Goal: Task Accomplishment & Management: Use online tool/utility

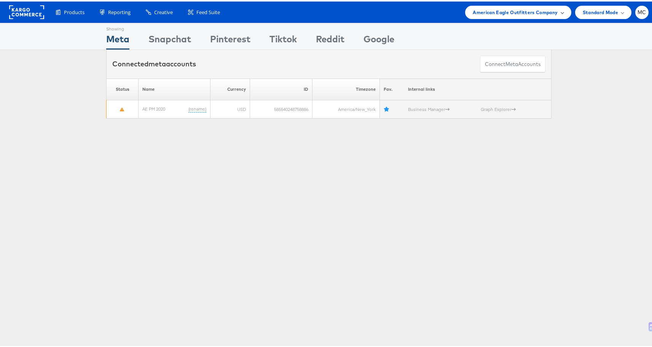
click at [512, 6] on div "American Eagle Outfitters Company" at bounding box center [518, 10] width 106 height 13
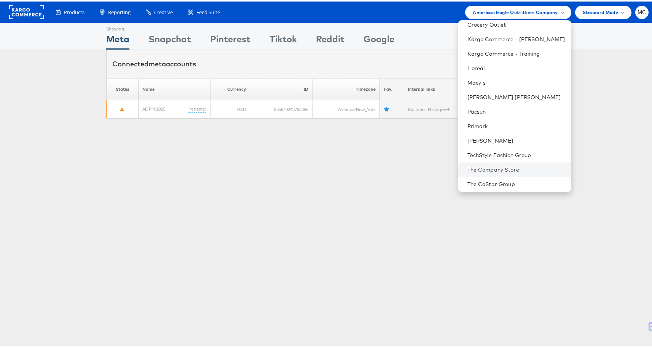
scroll to position [110, 0]
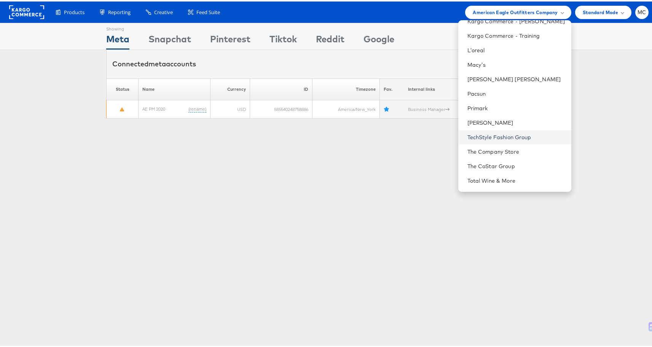
click at [497, 134] on link "TechStyle Fashion Group" at bounding box center [517, 136] width 98 height 8
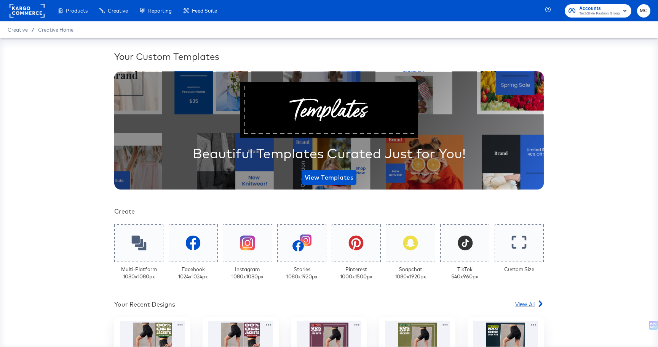
click at [527, 305] on span "View All" at bounding box center [524, 304] width 19 height 8
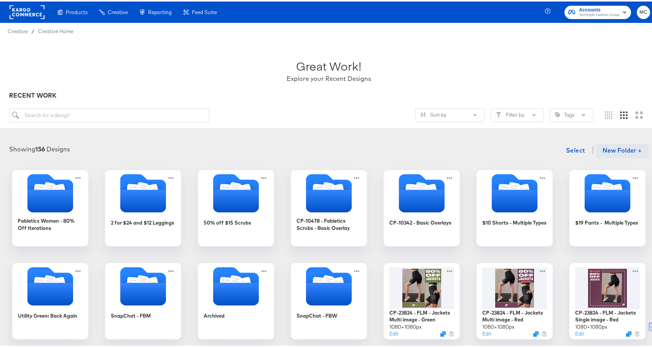
click at [624, 150] on button "New Folder +" at bounding box center [623, 149] width 52 height 14
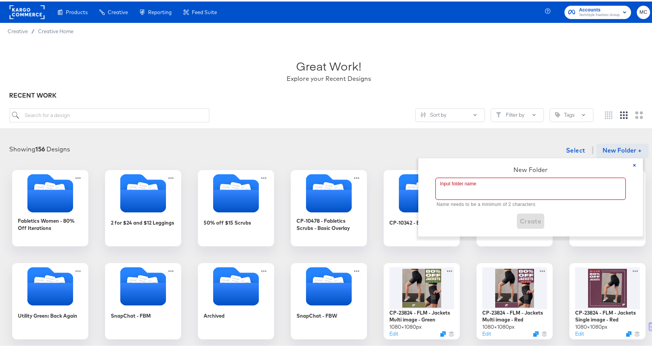
click at [497, 184] on input "text" at bounding box center [531, 186] width 190 height 21
paste input "CP-23893 - FLS - Refurbish Past Overlay"
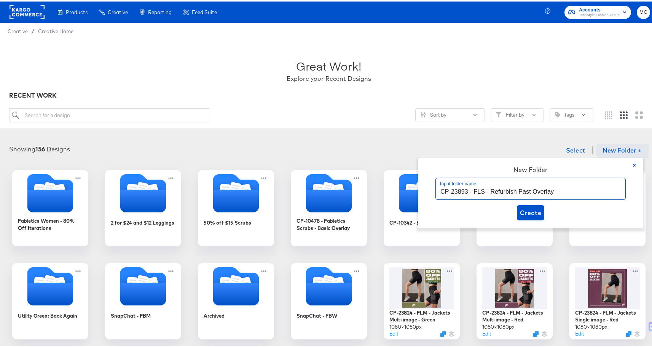
click at [460, 189] on input "CP-23893 - FLS - Refurbish Past Overlay" at bounding box center [531, 186] width 190 height 21
click at [471, 190] on input "CP-23893 - FLS - Refurbish Past Overlay" at bounding box center [531, 186] width 190 height 21
click at [522, 190] on input "CP-23893 | Fabletics Scrubs - Refurbish Past Overlay" at bounding box center [531, 186] width 190 height 21
click at [492, 187] on input "CP-23893 | Fabletics Scrubs - Refurbish Past Overlay" at bounding box center [531, 186] width 190 height 21
drag, startPoint x: 518, startPoint y: 196, endPoint x: 517, endPoint y: 192, distance: 5.0
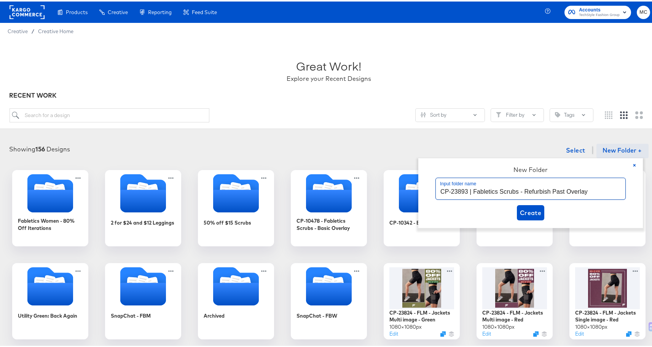
click at [517, 192] on input "CP-23893 | Fabletics Scrubs - Refurbish Past Overlay" at bounding box center [531, 186] width 190 height 21
type input "CP-23893 | Fabletics Scrubs - Refurbish Past Overlay"
click at [537, 215] on span "Create" at bounding box center [531, 211] width 22 height 11
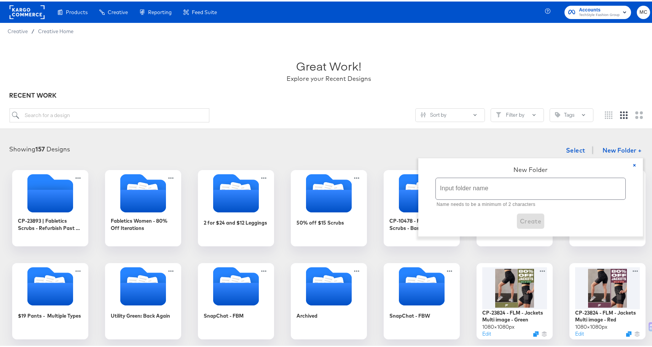
click at [471, 73] on div "Great Work! Explore your Recent Designs" at bounding box center [329, 66] width 639 height 48
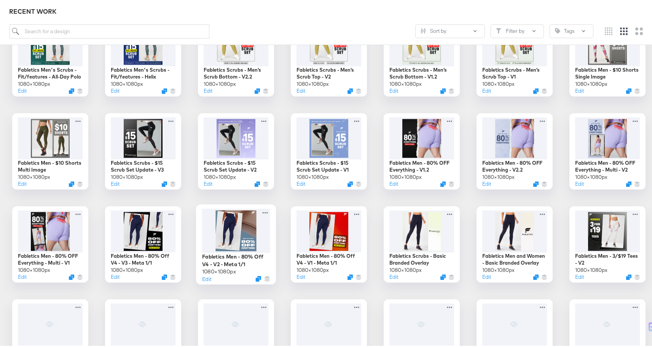
scroll to position [711, 0]
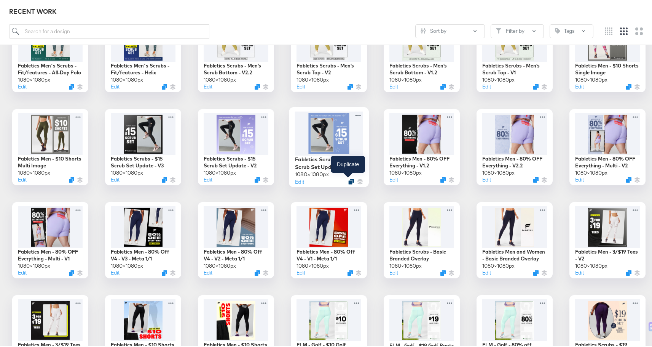
click at [349, 179] on icon "Duplicate" at bounding box center [351, 180] width 6 height 6
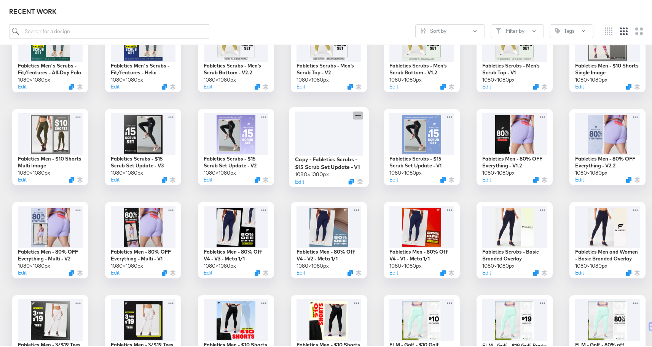
click at [355, 115] on icon at bounding box center [358, 114] width 10 height 8
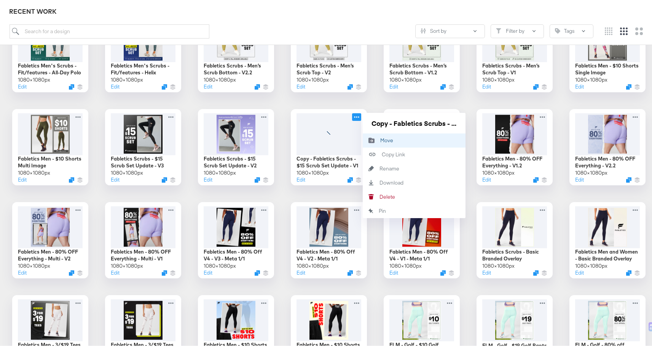
click at [380, 139] on div "Move Move" at bounding box center [380, 139] width 0 height 0
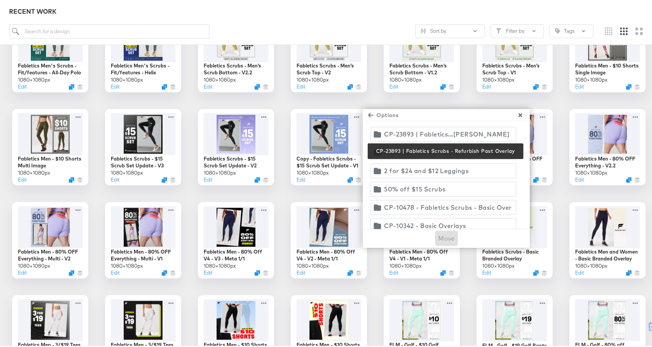
click at [454, 128] on div "CP-23893 | Fabletics...furbish Past Overlay" at bounding box center [448, 132] width 128 height 11
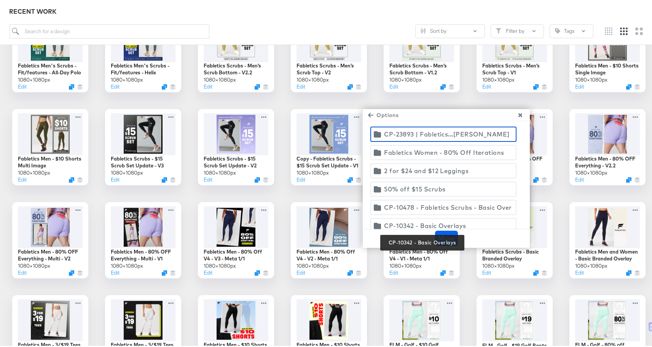
click at [449, 239] on span "Move" at bounding box center [446, 236] width 17 height 11
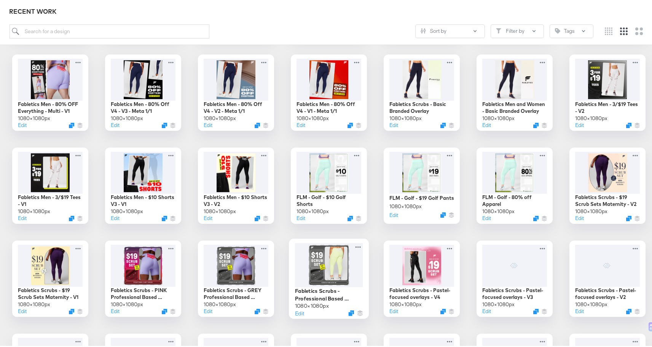
scroll to position [992, 0]
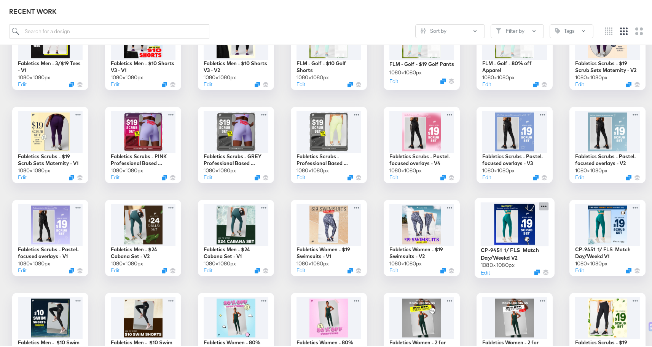
click at [543, 206] on icon at bounding box center [544, 204] width 10 height 8
click at [535, 272] on icon "Duplicate" at bounding box center [537, 271] width 6 height 6
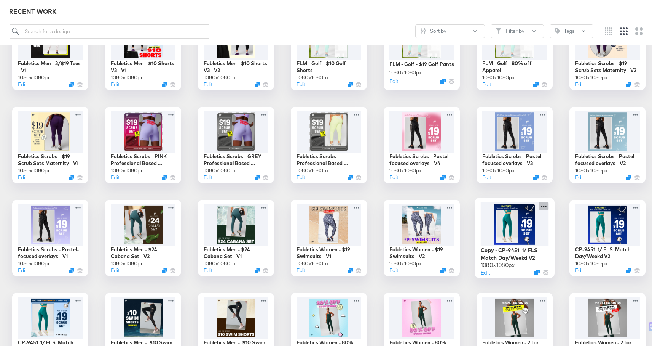
click at [545, 204] on icon at bounding box center [544, 204] width 10 height 8
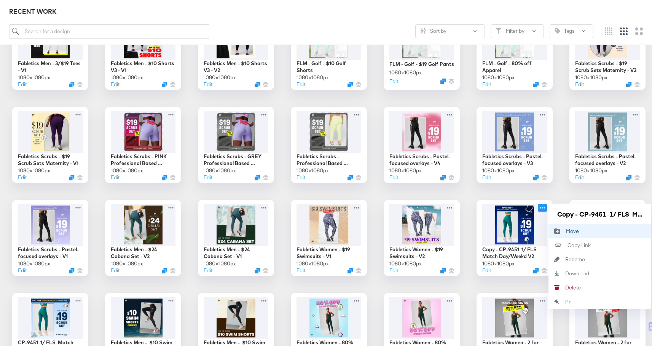
click at [566, 229] on div "Move Move" at bounding box center [566, 229] width 0 height 0
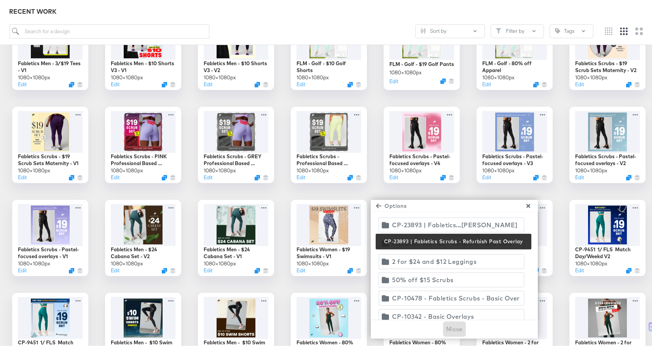
click at [431, 221] on div "CP-23893 | Fabletics...furbish Past Overlay" at bounding box center [456, 223] width 128 height 11
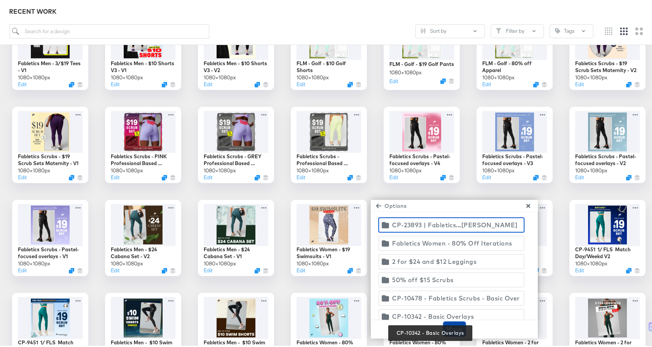
click at [456, 325] on span "Move" at bounding box center [454, 327] width 17 height 11
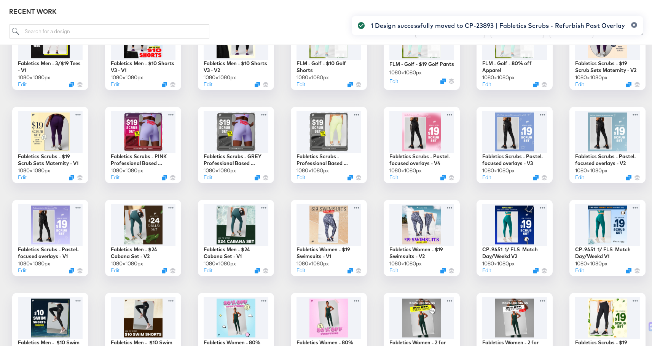
click at [438, 177] on div "1 Design successfully moved to CP-23893 | Fabletics Scrubs - Refurbish Past Ove…" at bounding box center [497, 159] width 307 height 305
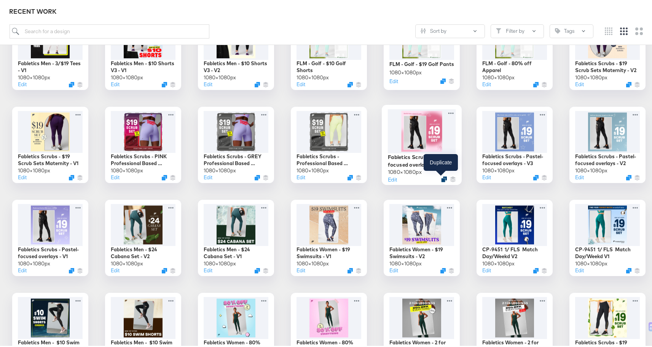
click at [442, 177] on icon "Duplicate" at bounding box center [444, 178] width 6 height 6
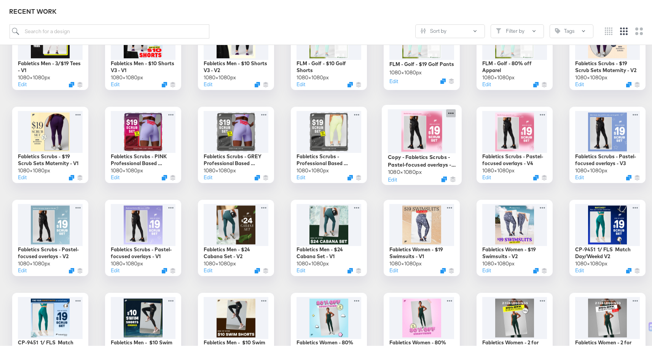
click at [449, 110] on icon at bounding box center [451, 111] width 10 height 8
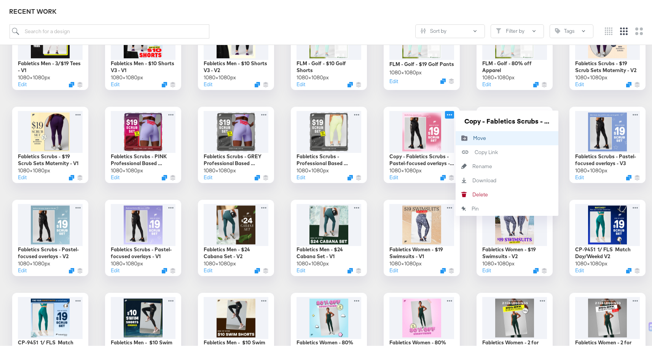
click at [473, 136] on div "Move Move" at bounding box center [473, 136] width 0 height 0
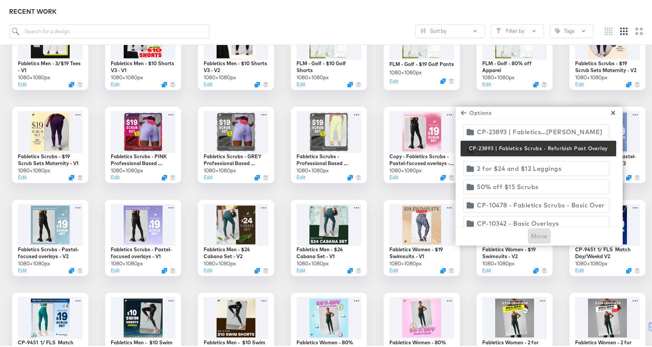
click at [531, 129] on div "CP-23893 | Fabletics...furbish Past Overlay" at bounding box center [541, 130] width 128 height 11
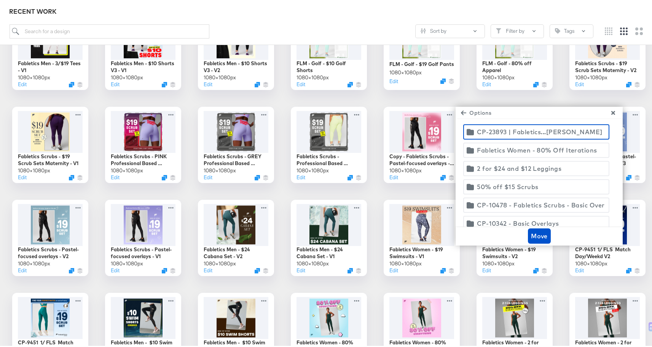
click at [524, 235] on div "Move" at bounding box center [539, 234] width 62 height 15
click at [535, 233] on span "Move" at bounding box center [539, 234] width 17 height 11
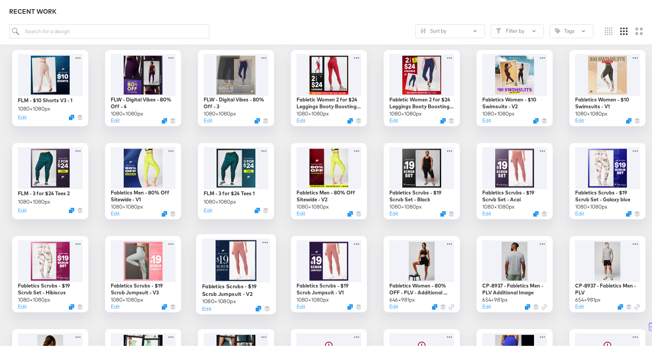
scroll to position [1562, 0]
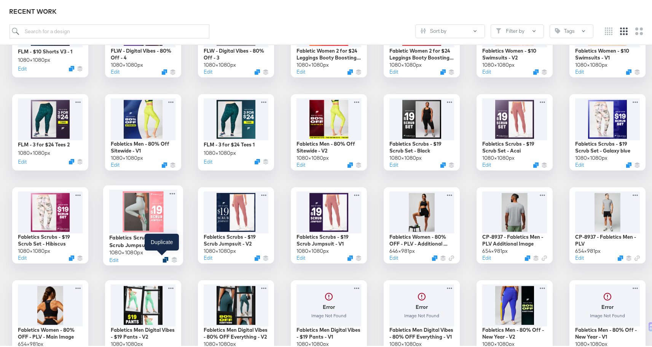
click at [163, 257] on icon "Duplicate" at bounding box center [166, 258] width 6 height 6
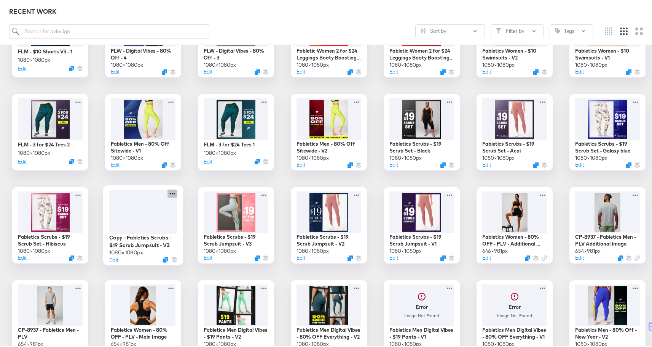
click at [171, 192] on icon at bounding box center [173, 192] width 10 height 8
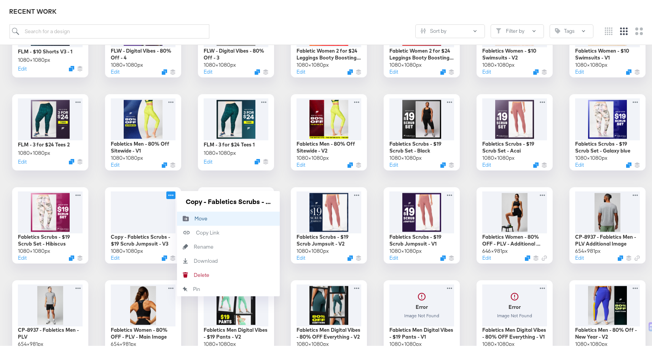
click at [186, 215] on icon "Move to folder" at bounding box center [186, 217] width 18 height 6
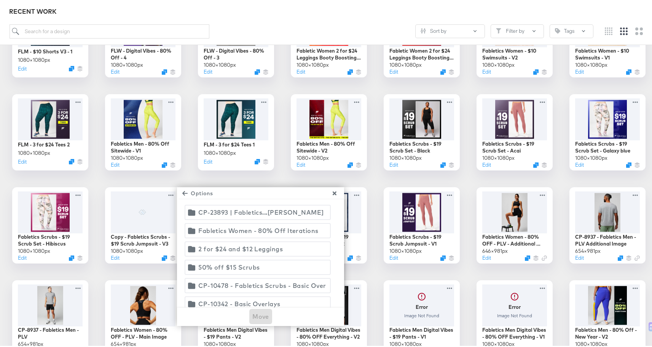
click at [230, 203] on button "CP-23893 | Fabletics...furbish Past Overlay CP-23893 | Fabletics Scrubs - Refur…" at bounding box center [258, 210] width 146 height 15
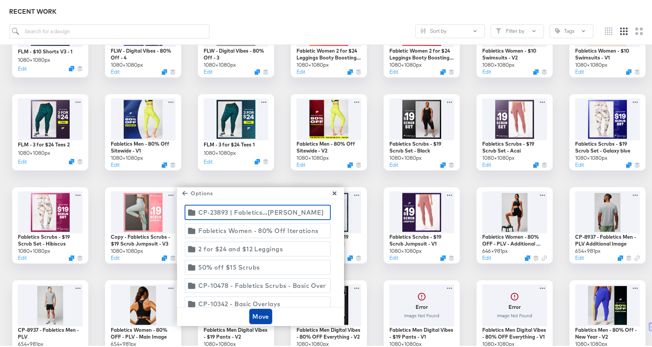
click at [262, 311] on span "Move" at bounding box center [260, 314] width 17 height 11
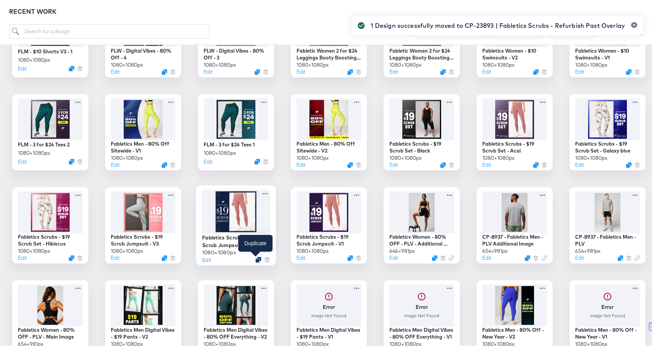
click at [256, 257] on icon "Duplicate" at bounding box center [259, 258] width 6 height 6
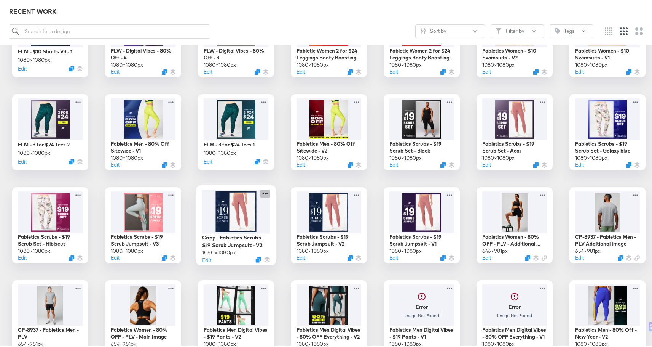
click at [261, 193] on icon at bounding box center [265, 192] width 10 height 8
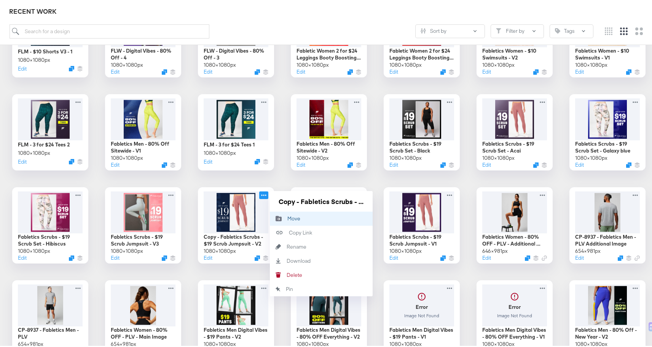
click at [287, 217] on div "Move Move" at bounding box center [287, 217] width 0 height 0
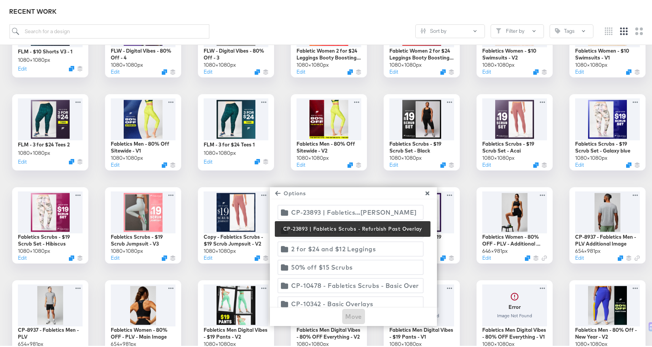
click at [357, 206] on div "CP-23893 | Fabletics...furbish Past Overlay" at bounding box center [355, 210] width 128 height 11
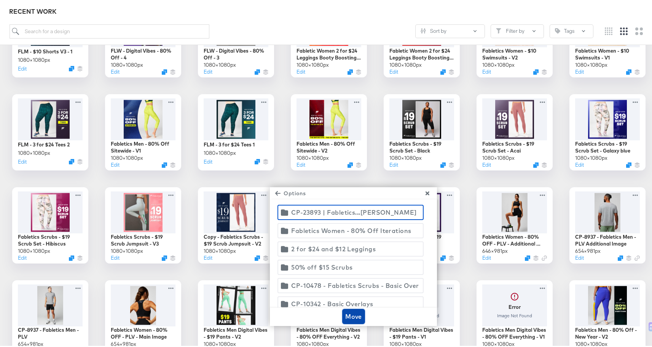
click at [356, 309] on span "Move" at bounding box center [353, 314] width 17 height 11
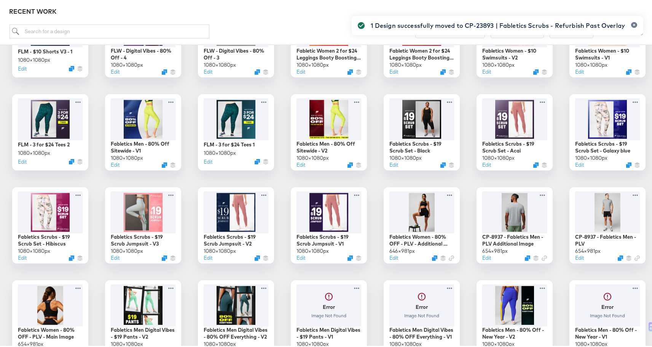
click at [345, 259] on div "1 Design successfully moved to CP-23893 | Fabletics Scrubs - Refurbish Past Ove…" at bounding box center [497, 159] width 307 height 305
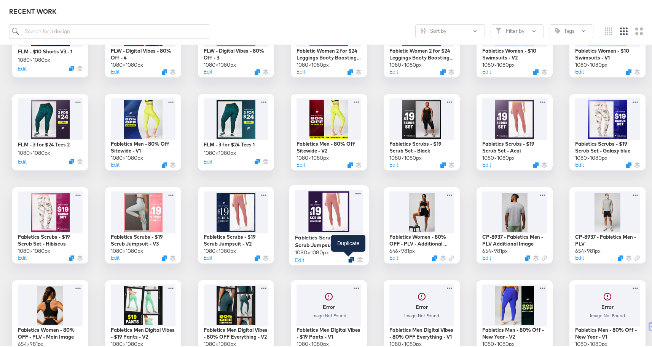
click at [348, 257] on icon "Duplicate" at bounding box center [351, 258] width 6 height 6
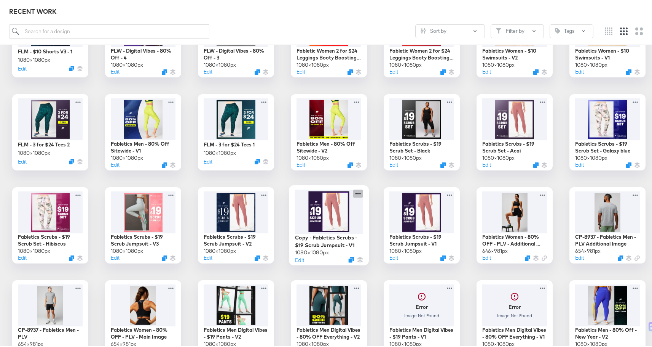
click at [356, 192] on icon at bounding box center [358, 192] width 5 height 2
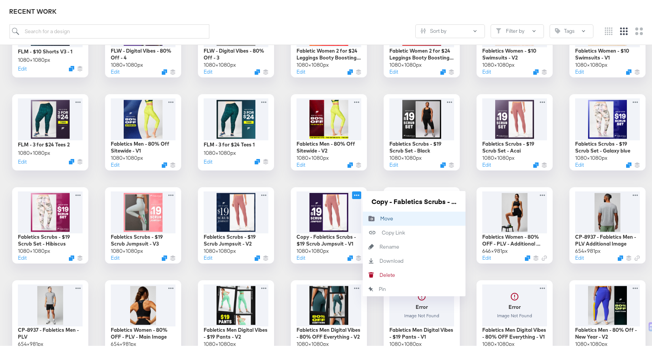
click at [386, 220] on button "Move Move" at bounding box center [414, 217] width 103 height 14
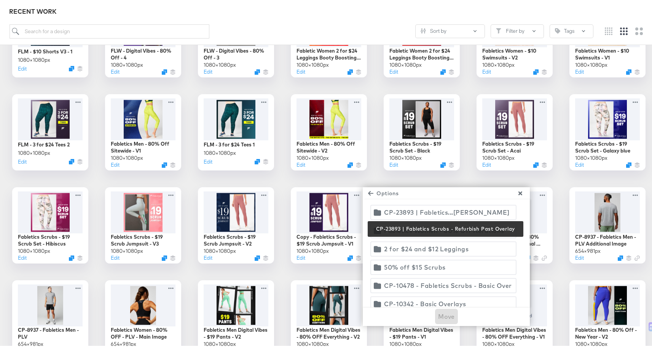
click at [435, 208] on div "CP-23893 | Fabletics...furbish Past Overlay" at bounding box center [448, 210] width 128 height 11
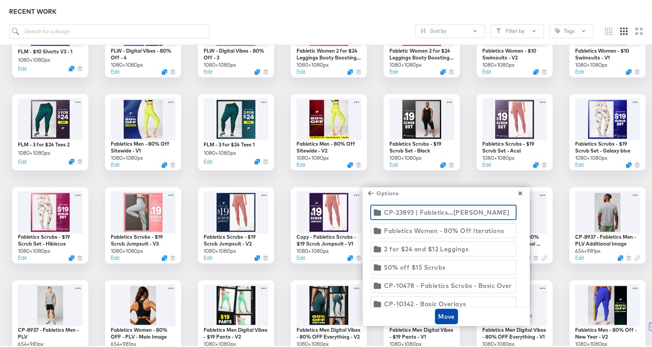
click at [442, 311] on span "Move" at bounding box center [446, 314] width 17 height 11
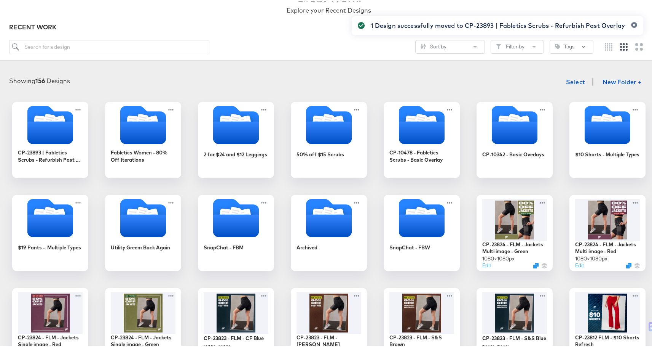
scroll to position [0, 0]
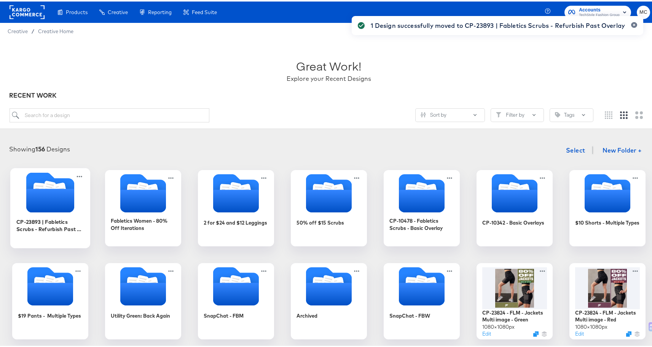
click at [62, 184] on icon "Folder" at bounding box center [60, 188] width 13 height 15
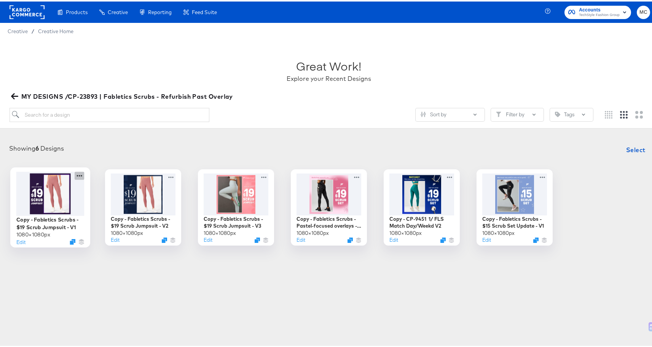
click at [77, 175] on icon at bounding box center [80, 174] width 10 height 8
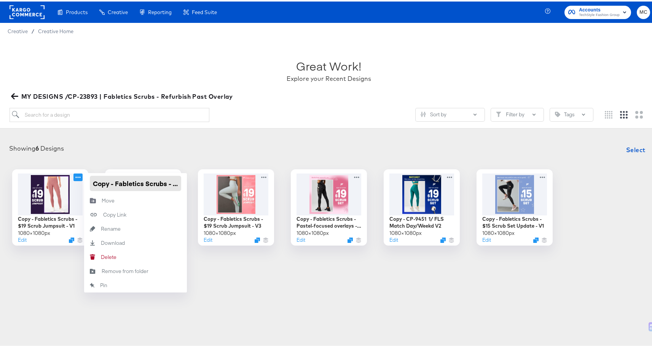
click at [115, 180] on input "Copy - Fabletics Scrubs - $19 Scrub Jumpsuit - V1" at bounding box center [135, 181] width 91 height 15
drag, startPoint x: 108, startPoint y: 181, endPoint x: 75, endPoint y: 178, distance: 32.5
click at [75, 178] on div "Copy - Fabletics Scrubs - $19 Scrub Jumpsuit - V1 1080 × 1080 px Edit Copy - Fa…" at bounding box center [50, 206] width 76 height 76
paste input "ROW 4"
type input "Fabletics Scrubs - ROW 4"
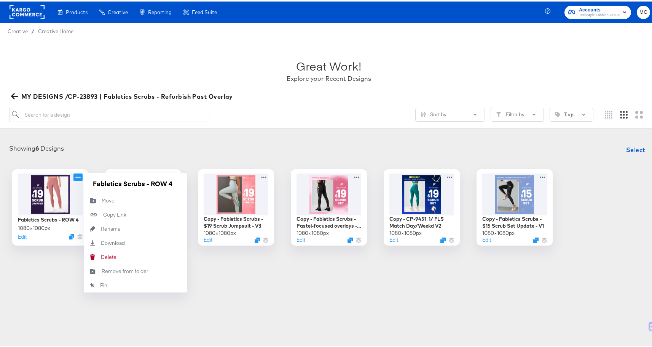
click at [371, 289] on div "Products Creative Reporting Feed Suite Accounts TechStyle Fashion Group MC Crea…" at bounding box center [329, 173] width 658 height 347
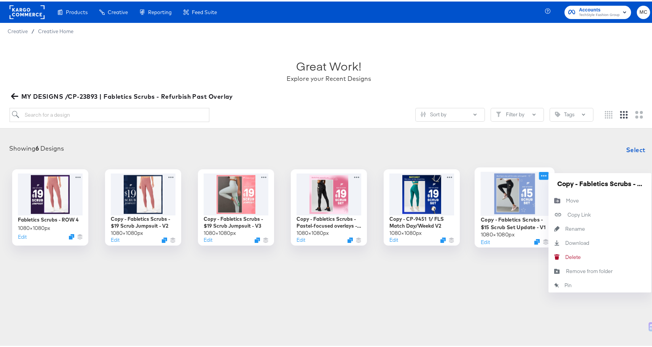
click at [543, 174] on icon at bounding box center [543, 174] width 5 height 2
click at [585, 183] on input "Copy - Fabletics Scrubs - $15 Scrub Set Update - V1" at bounding box center [599, 181] width 91 height 15
drag, startPoint x: 577, startPoint y: 182, endPoint x: 533, endPoint y: 183, distance: 44.2
click at [533, 183] on div "Copy - Fabletics Scrubs - $15 Scrub Set Update - V1 1080 × 1080 px Edit Copy - …" at bounding box center [515, 206] width 76 height 76
paste input "ROW 4"
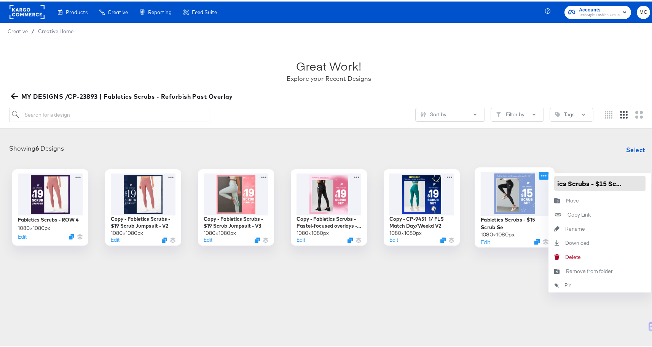
type input "Fabletics Scrubs - $15 Scrub Set - ROW 4"
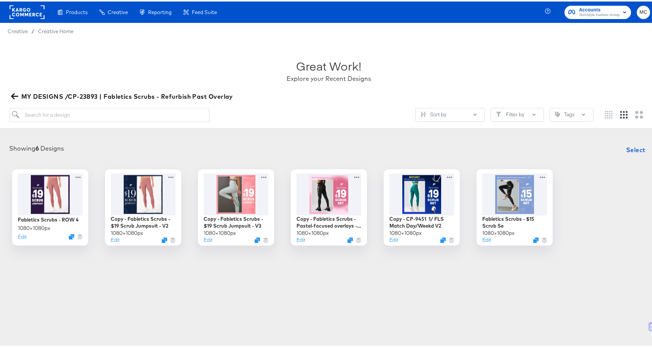
click at [549, 140] on div "Showing 6 Designs Select Fabletics Scrubs - ROW 4 1080 × 1080 px Edit Copy - Fa…" at bounding box center [329, 192] width 658 height 118
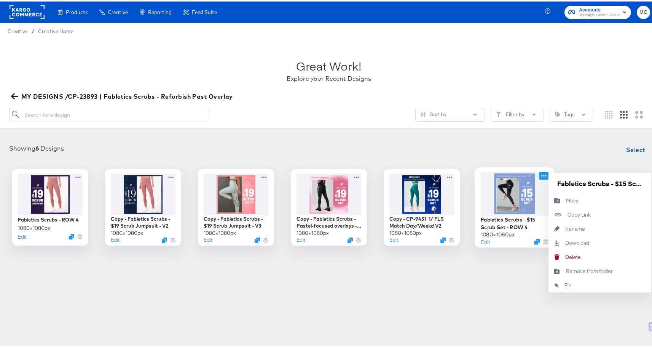
click at [540, 175] on icon at bounding box center [544, 174] width 10 height 8
click at [585, 182] on input "Fabletics Scrubs - $15 Scrub Set - ROW 4" at bounding box center [599, 181] width 91 height 15
drag, startPoint x: 558, startPoint y: 182, endPoint x: 658, endPoint y: 182, distance: 99.8
click at [658, 182] on html "Products Creative Reporting Feed Suite Accounts TechStyle Fashion Group MC Crea…" at bounding box center [329, 173] width 658 height 347
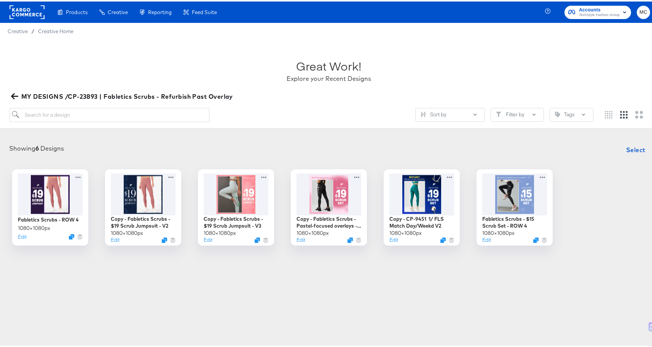
click at [483, 285] on div "Products Creative Reporting Feed Suite Accounts TechStyle Fashion Group MC Crea…" at bounding box center [329, 173] width 658 height 347
click at [351, 283] on div "Products Creative Reporting Feed Suite Accounts TechStyle Fashion Group MC Crea…" at bounding box center [329, 173] width 658 height 347
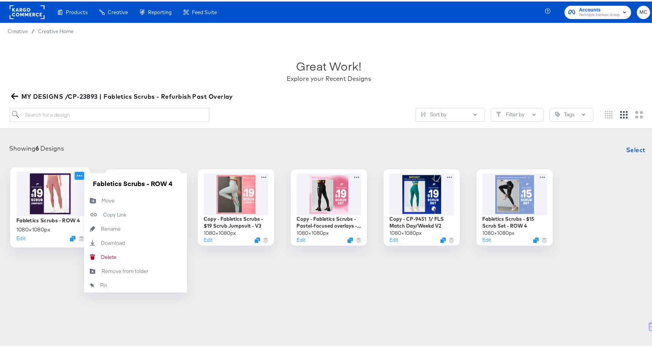
click at [78, 174] on icon at bounding box center [80, 174] width 10 height 8
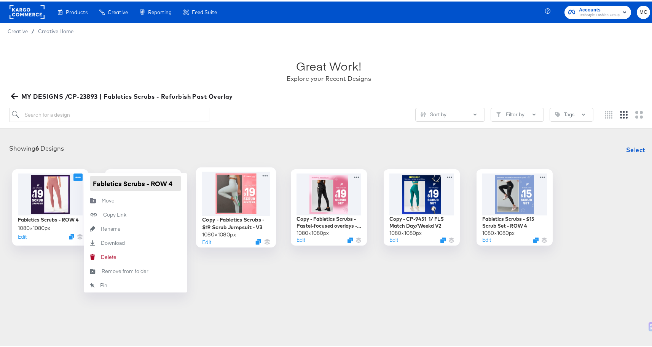
drag, startPoint x: 89, startPoint y: 181, endPoint x: 257, endPoint y: 183, distance: 167.6
click at [257, 183] on div "Fabletics Scrubs - ROW 4 1080 × 1080 px Edit Fabletics Scrubs - ROW 4 Move Move…" at bounding box center [329, 206] width 643 height 76
paste input "$15 Scrub Set -"
type input "Fabletics Scrubs - $15 Scrub Set - ROW 7"
click at [270, 335] on div "Products Creative Reporting Feed Suite Accounts TechStyle Fashion Group MC Crea…" at bounding box center [329, 173] width 658 height 347
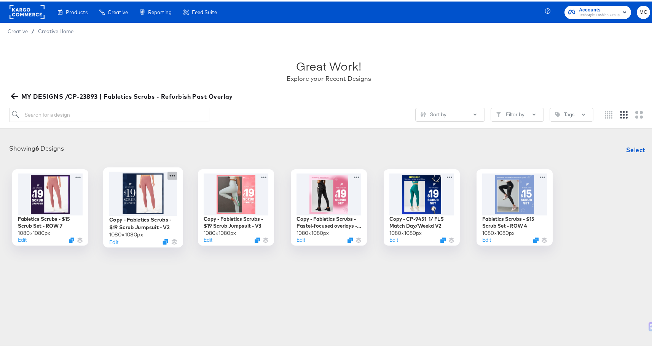
click at [168, 175] on icon at bounding box center [173, 174] width 10 height 8
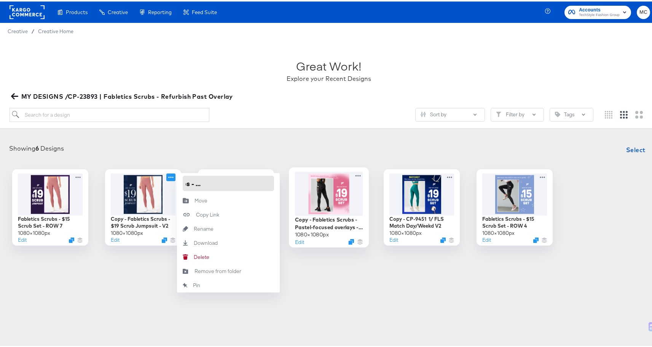
drag, startPoint x: 184, startPoint y: 181, endPoint x: 339, endPoint y: 183, distance: 155.0
click at [339, 183] on div "Fabletics Scrubs - $15 Scrub Set - ROW 7 1080 × 1080 px Edit Copy - Fabletics S…" at bounding box center [329, 206] width 643 height 76
paste input "Fabletics Scrubs - $15 Scrub Set - ROW 4"
type input "Fabletics Scrubs - $15 Scrub Set - ROW 8"
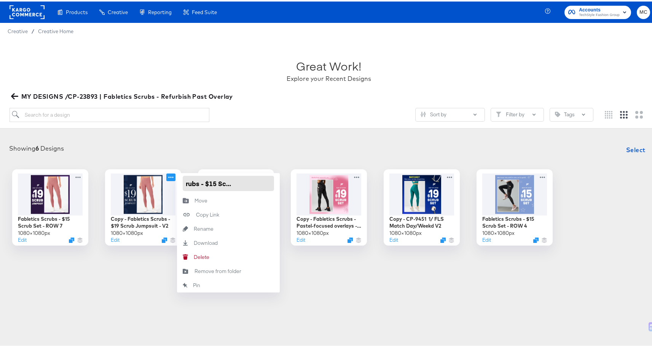
scroll to position [0, 42]
click at [275, 137] on div "Showing 6 Designs Select Fabletics Scrubs - $15 Scrub Set - ROW 7 1080 × 1080 p…" at bounding box center [329, 192] width 658 height 118
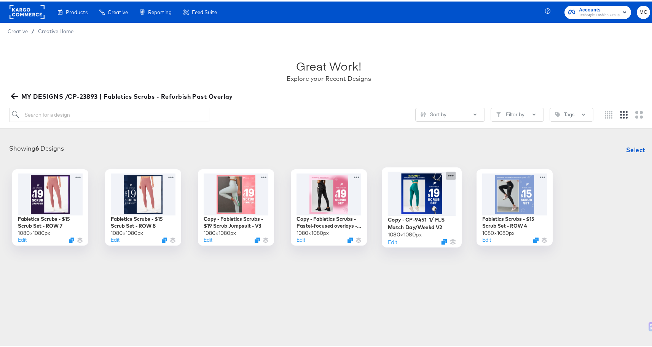
click at [449, 172] on icon at bounding box center [451, 174] width 10 height 8
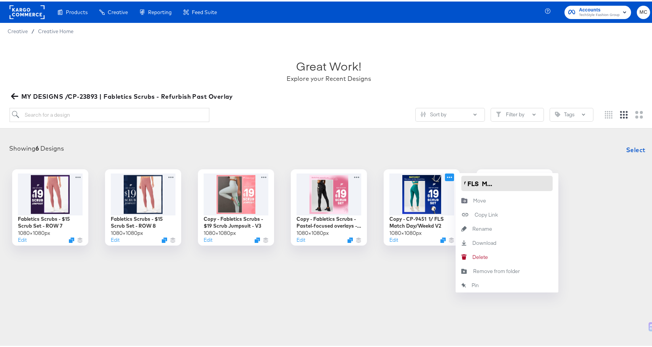
drag, startPoint x: 463, startPoint y: 182, endPoint x: 588, endPoint y: 181, distance: 124.5
click at [588, 181] on div "Fabletics Scrubs - $15 Scrub Set - ROW 7 1080 × 1080 px Edit Fabletics Scrubs -…" at bounding box center [329, 206] width 643 height 76
paste input "Fabletics Scrubs - $15 Scrub Set - ROW 4"
type input "Fabletics Scrubs - $15 Scrub Set - ROW 9"
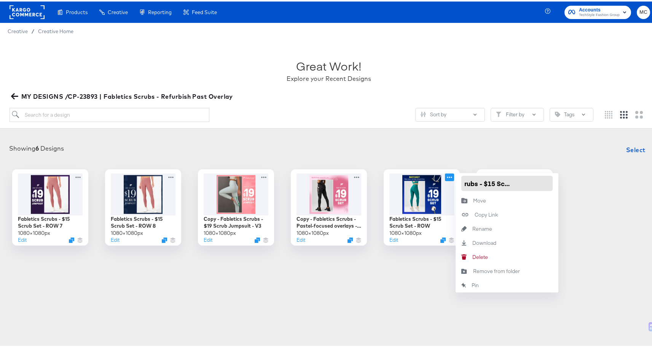
scroll to position [0, 42]
click at [386, 300] on div "Products Creative Reporting Feed Suite Accounts TechStyle Fashion Group MC Crea…" at bounding box center [329, 173] width 658 height 347
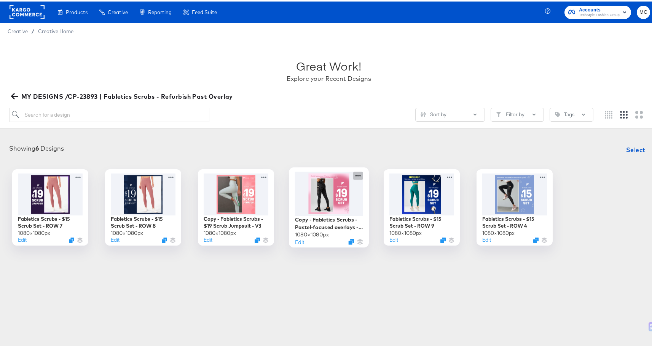
click at [358, 176] on icon at bounding box center [358, 174] width 10 height 8
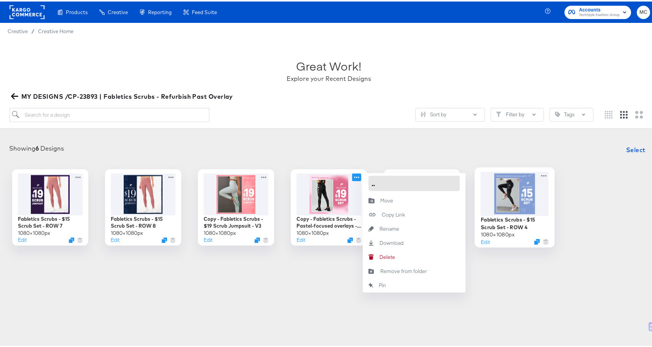
drag, startPoint x: 369, startPoint y: 182, endPoint x: 506, endPoint y: 182, distance: 137.1
click at [506, 182] on div "Fabletics Scrubs - $15 Scrub Set - ROW 7 1080 × 1080 px Edit Fabletics Scrubs -…" at bounding box center [329, 206] width 643 height 76
paste input "Fabletics Scrubs - $15 Scrub Set - ROW"
type input "Fabletics Scrubs - $15 Scrub Set - ROW 16"
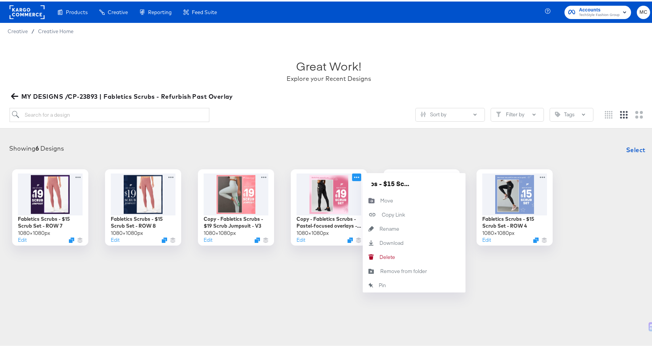
click at [332, 126] on div "Great Work! Explore your Recent Designs MY DESIGNS /CP-23893 | Fabletics Scrubs…" at bounding box center [329, 82] width 658 height 89
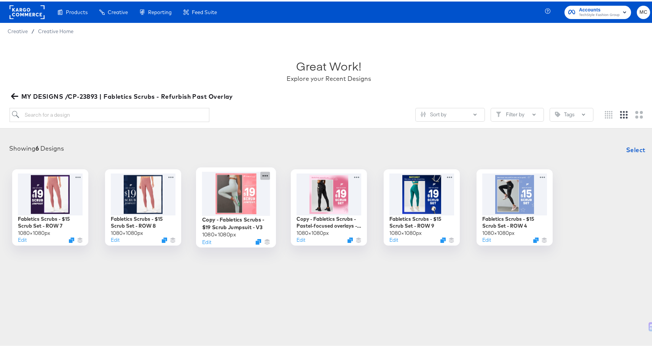
click at [264, 174] on icon at bounding box center [265, 174] width 10 height 8
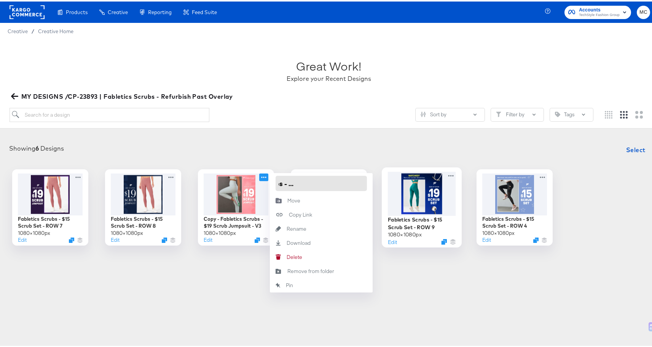
drag, startPoint x: 276, startPoint y: 182, endPoint x: 422, endPoint y: 191, distance: 145.7
click at [422, 191] on div "Fabletics Scrubs - $15 Scrub Set - ROW 7 1080 × 1080 px Edit Fabletics Scrubs -…" at bounding box center [329, 206] width 643 height 76
paste input "Fabletics Scrubs - $15 Scrub Set - ROW 4"
type input "Fabletics Scrubs - $15 Scrub Set - ROW 17"
click at [475, 311] on div "Products Creative Reporting Feed Suite Accounts TechStyle Fashion Group MC Crea…" at bounding box center [329, 173] width 658 height 347
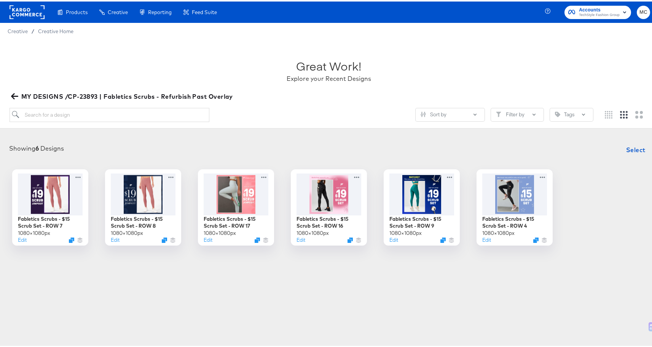
click at [360, 311] on div "Products Creative Reporting Feed Suite Accounts TechStyle Fashion Group MC Crea…" at bounding box center [329, 173] width 658 height 347
click at [530, 191] on div at bounding box center [515, 192] width 68 height 44
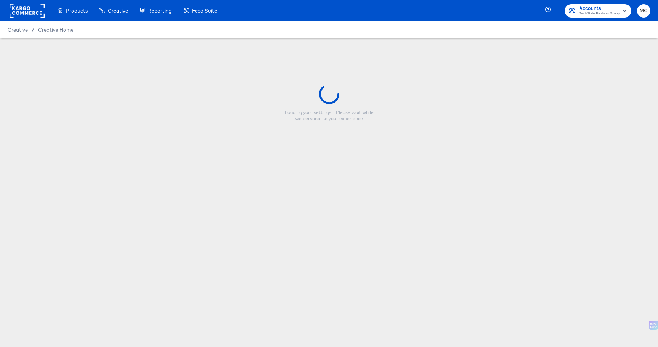
type input "Fabletics Scrubs - $15 Scrub Set - ROW 4"
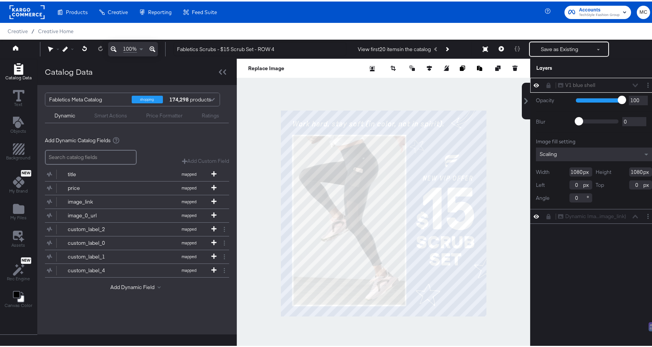
click at [626, 85] on div "V1 blue shell V1 blue shell" at bounding box center [598, 84] width 81 height 8
click at [530, 86] on div "V1 blue shell V1 blue shell" at bounding box center [594, 83] width 128 height 15
click at [534, 85] on icon at bounding box center [536, 84] width 5 height 4
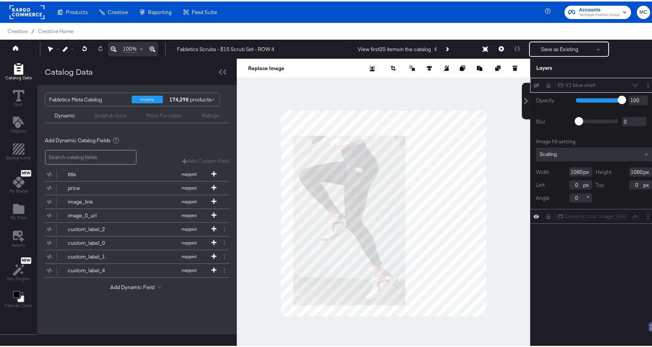
click at [534, 84] on icon at bounding box center [536, 83] width 5 height 5
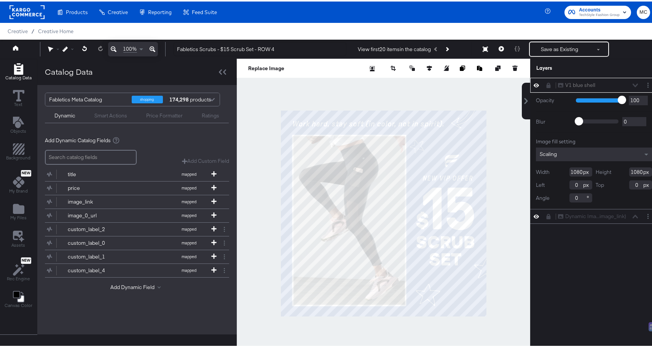
click at [534, 84] on icon at bounding box center [536, 83] width 5 height 6
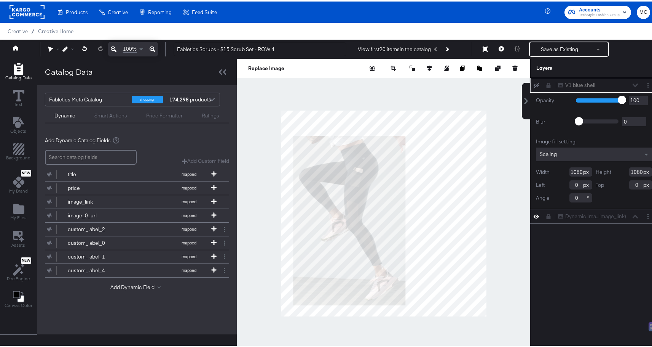
click at [534, 84] on icon at bounding box center [536, 83] width 5 height 5
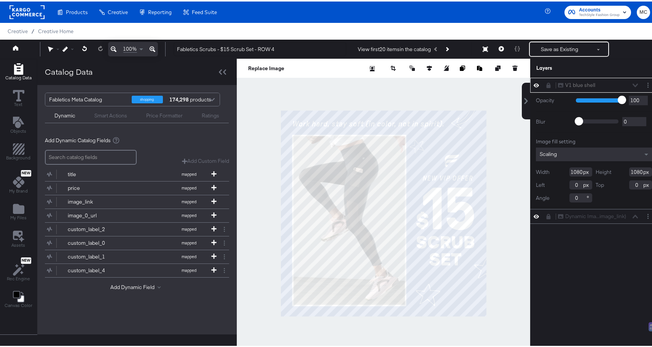
click at [534, 84] on icon at bounding box center [536, 83] width 5 height 6
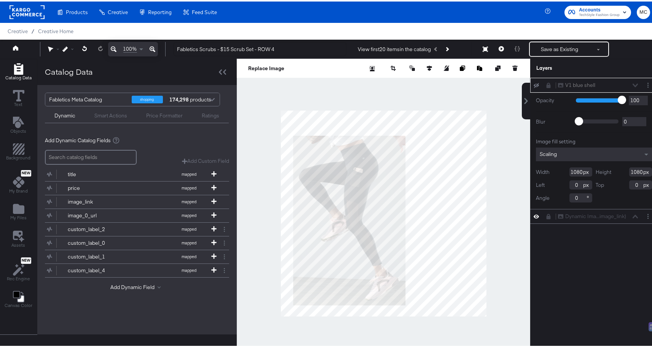
click at [534, 84] on icon at bounding box center [536, 83] width 5 height 5
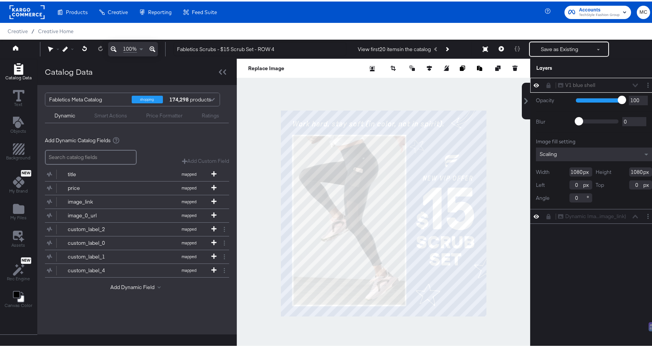
click at [575, 86] on div "V1 blue shell V1 blue shell" at bounding box center [598, 84] width 81 height 8
click at [578, 82] on div "V1 blue shell V1 blue shell" at bounding box center [598, 84] width 81 height 8
click at [546, 86] on button at bounding box center [549, 84] width 6 height 6
click at [644, 82] on button "Layer Options" at bounding box center [648, 84] width 8 height 8
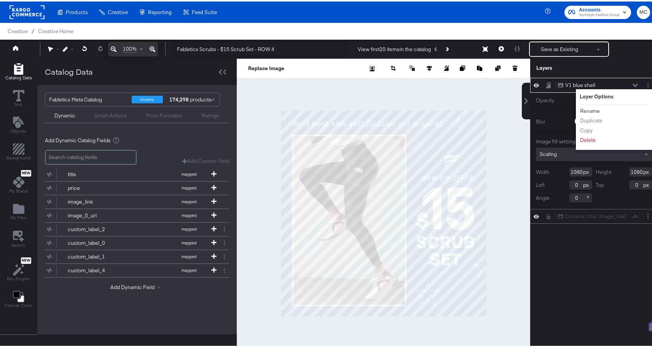
click at [583, 109] on button "Rename" at bounding box center [590, 109] width 21 height 8
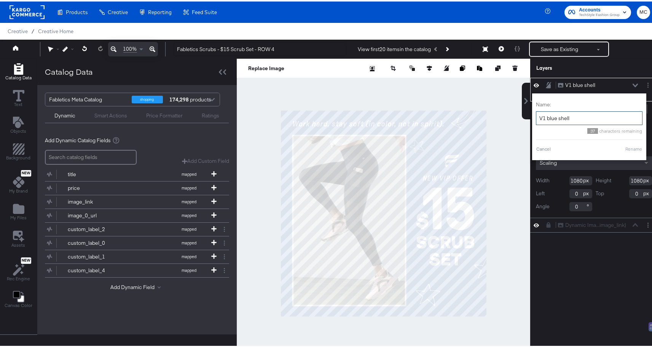
drag, startPoint x: 569, startPoint y: 115, endPoint x: 533, endPoint y: 115, distance: 35.0
click at [536, 115] on input "V1 blue shell" at bounding box center [589, 117] width 107 height 14
type input "Background"
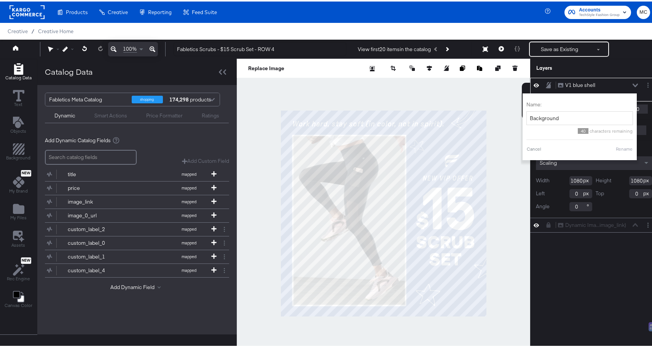
click at [624, 146] on button "Rename" at bounding box center [625, 147] width 18 height 7
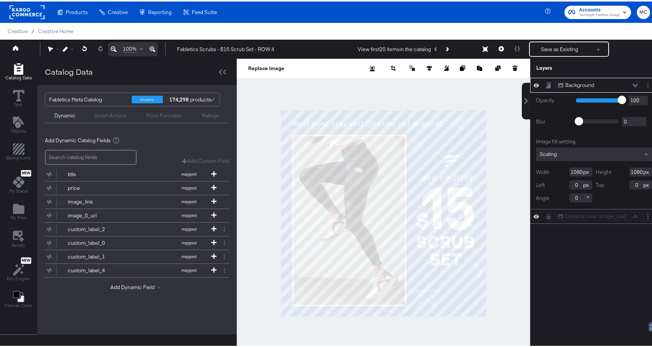
click at [546, 86] on button at bounding box center [549, 83] width 6 height 7
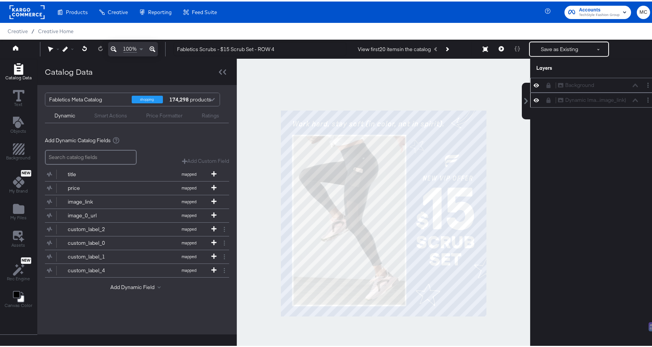
click at [546, 96] on icon at bounding box center [548, 98] width 5 height 5
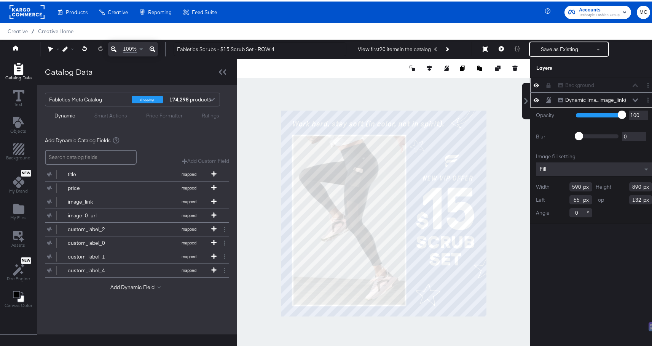
drag, startPoint x: 637, startPoint y: 184, endPoint x: 526, endPoint y: 270, distance: 139.8
click at [609, 187] on div "Height 890" at bounding box center [624, 184] width 56 height 9
type input "907"
drag, startPoint x: 577, startPoint y: 184, endPoint x: 544, endPoint y: 185, distance: 33.1
click at [544, 185] on div "Width 590" at bounding box center [564, 184] width 56 height 9
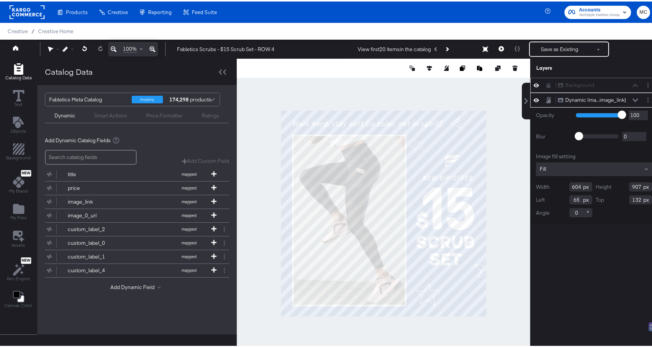
type input "604"
drag, startPoint x: 575, startPoint y: 201, endPoint x: 551, endPoint y: 200, distance: 23.6
click at [551, 200] on div "Left 65" at bounding box center [564, 197] width 56 height 9
type input "57"
drag, startPoint x: 637, startPoint y: 198, endPoint x: 604, endPoint y: 198, distance: 32.7
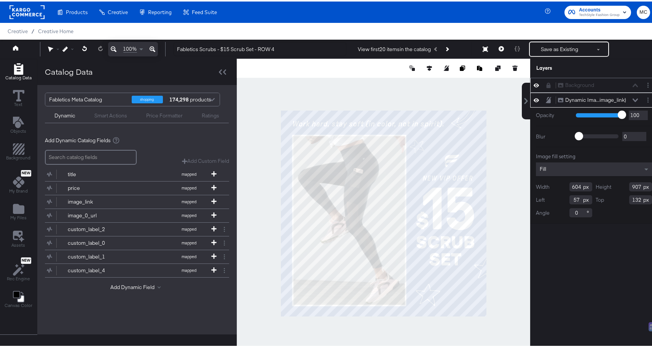
click at [604, 198] on div "Top 132" at bounding box center [624, 197] width 56 height 9
type input "124"
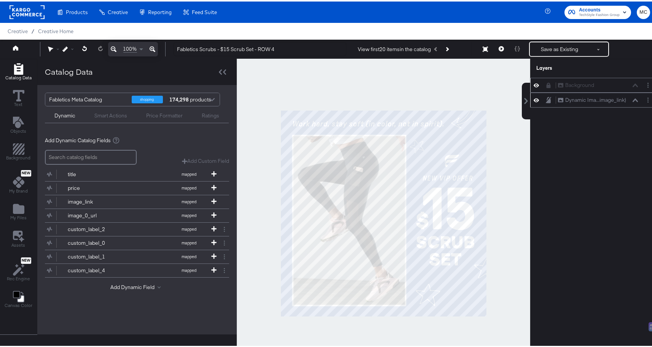
click at [486, 86] on div at bounding box center [384, 211] width 294 height 309
click at [546, 45] on button "Save as Existing" at bounding box center [559, 48] width 59 height 14
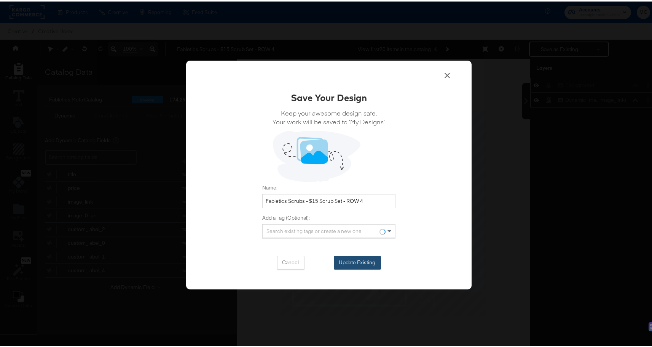
click at [364, 260] on button "Update Existing" at bounding box center [357, 261] width 47 height 14
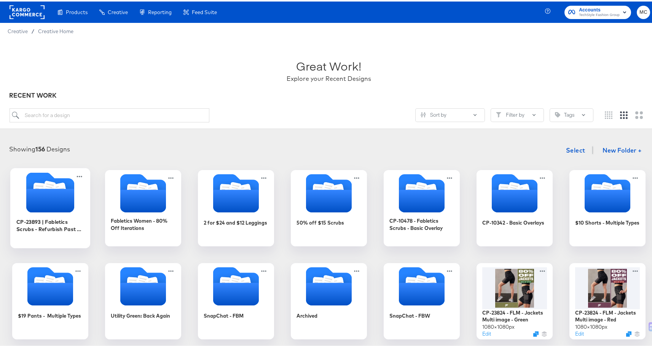
click at [67, 194] on icon "Folder" at bounding box center [50, 199] width 48 height 24
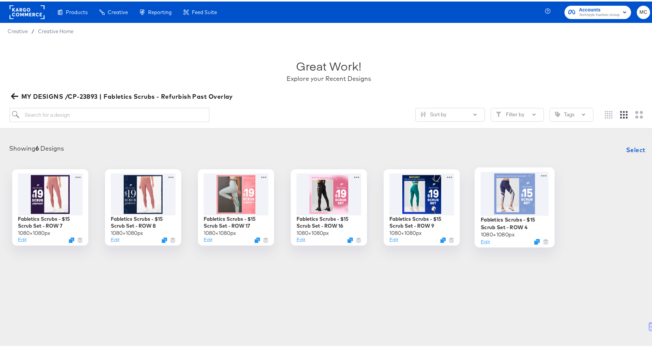
click at [516, 202] on div at bounding box center [515, 192] width 68 height 44
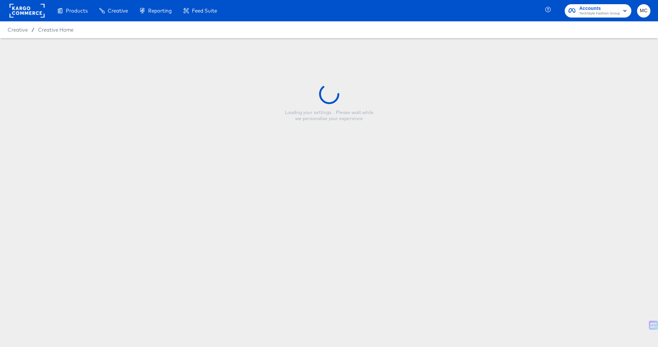
type input "Fabletics Scrubs - $15 Scrub Set - ROW 4"
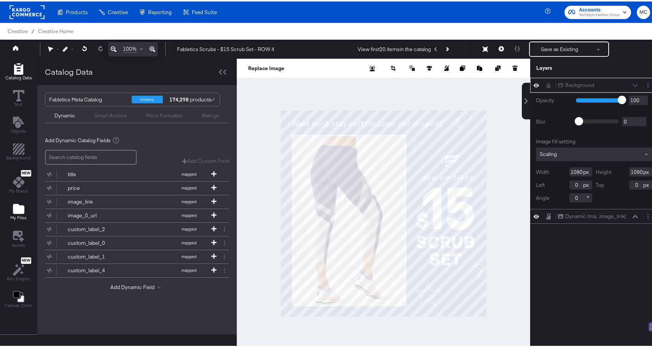
click at [21, 210] on icon "Add Files" at bounding box center [18, 207] width 11 height 10
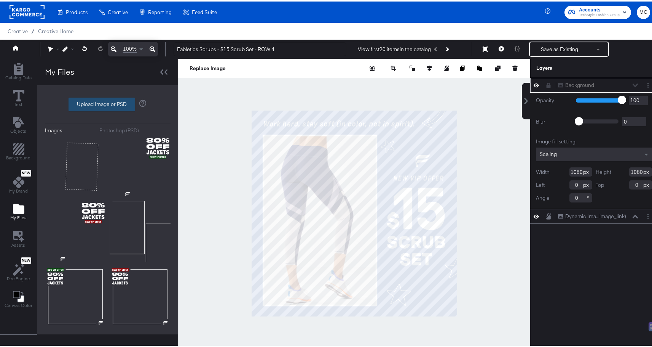
click at [104, 99] on label "Upload Image or PSD" at bounding box center [102, 102] width 66 height 13
click at [108, 103] on input "Upload Image or PSD" at bounding box center [108, 103] width 0 height 0
type input "C:\fakepath\background.png"
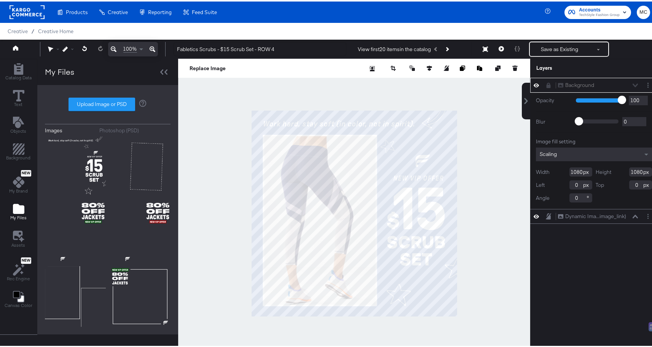
click at [546, 84] on icon at bounding box center [548, 83] width 5 height 5
click at [644, 87] on button "Layer Options" at bounding box center [648, 84] width 8 height 8
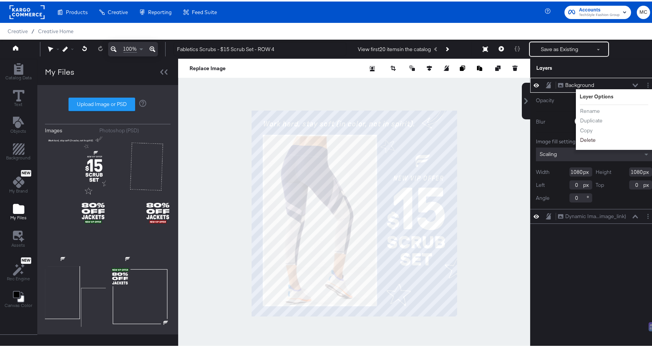
click at [582, 137] on button "Delete" at bounding box center [588, 138] width 16 height 8
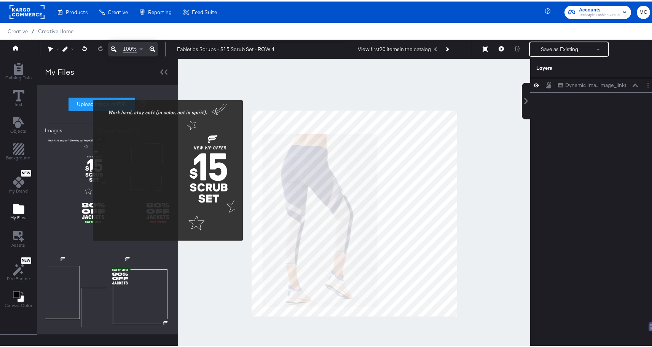
click at [89, 168] on img at bounding box center [75, 165] width 61 height 61
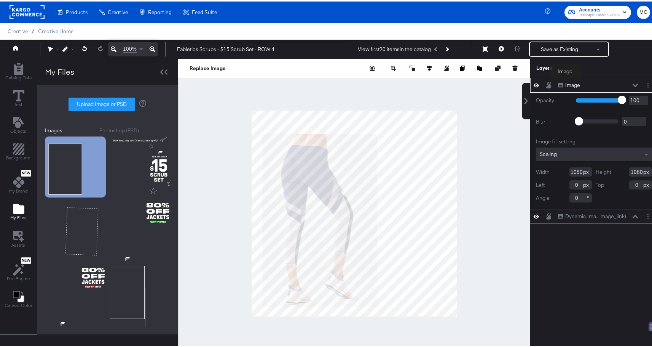
click at [565, 82] on div "Image" at bounding box center [572, 83] width 15 height 7
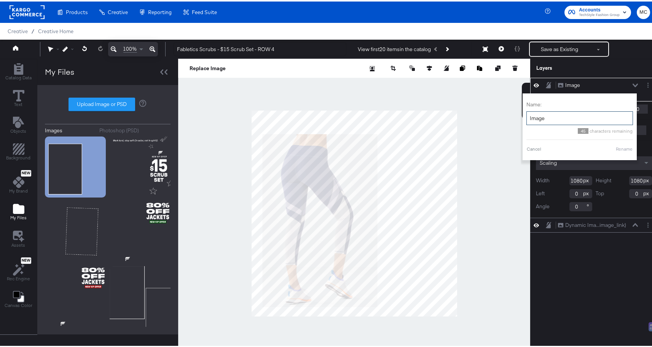
drag, startPoint x: 550, startPoint y: 119, endPoint x: 522, endPoint y: 117, distance: 28.3
click at [527, 117] on input "Image" at bounding box center [580, 117] width 107 height 14
type input "Copy"
click at [623, 147] on button "Rename" at bounding box center [625, 147] width 18 height 7
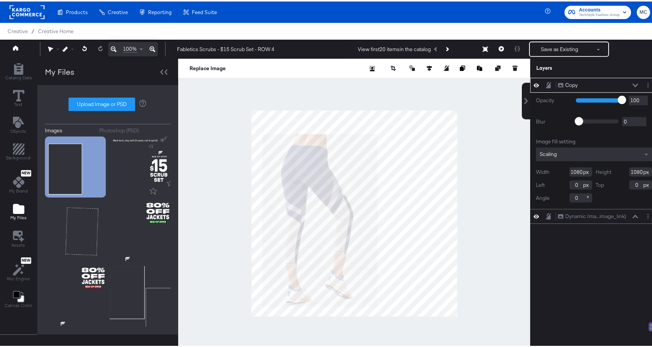
click at [539, 85] on div "Copy Copy" at bounding box center [593, 84] width 121 height 8
click at [546, 82] on icon at bounding box center [548, 83] width 5 height 6
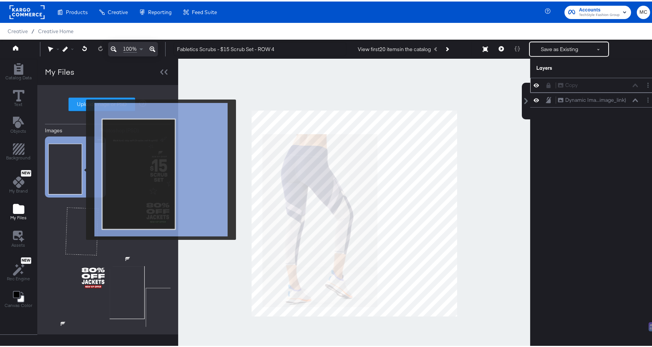
click at [81, 168] on img at bounding box center [75, 165] width 61 height 61
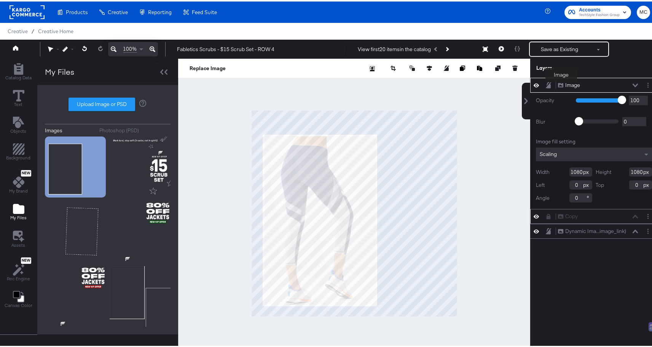
click at [565, 86] on div "Image" at bounding box center [572, 83] width 15 height 7
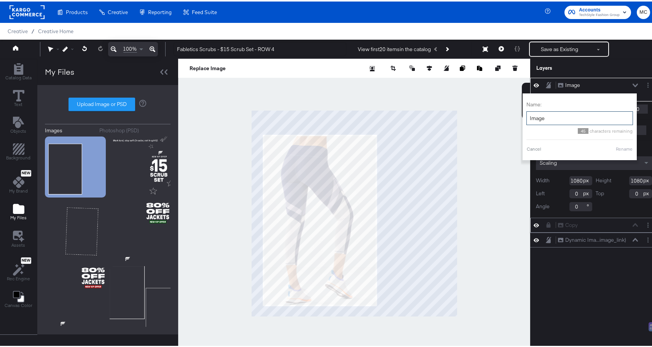
drag, startPoint x: 543, startPoint y: 116, endPoint x: 518, endPoint y: 116, distance: 25.1
click at [523, 116] on div "Name: Image 45 characters remaining Cancel Rename" at bounding box center [580, 125] width 114 height 67
type input "Background"
click at [616, 149] on button "Rename" at bounding box center [625, 147] width 18 height 7
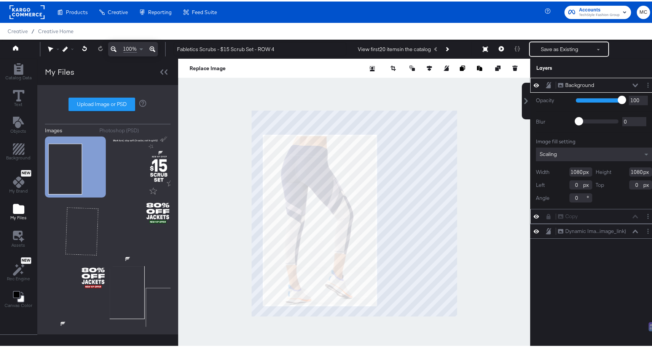
click at [624, 83] on div "Background Background" at bounding box center [598, 84] width 81 height 8
click at [633, 84] on icon at bounding box center [635, 84] width 5 height 4
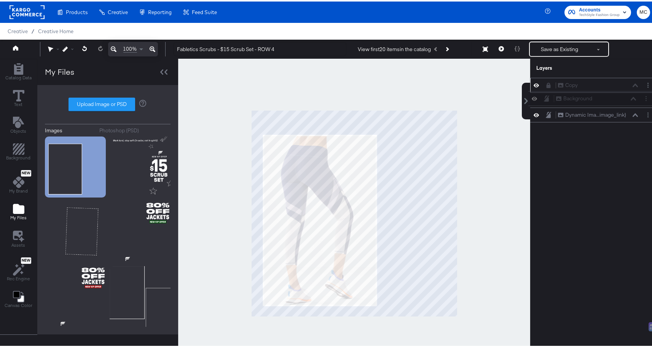
drag, startPoint x: 543, startPoint y: 82, endPoint x: 548, endPoint y: 97, distance: 15.9
click at [548, 97] on div "Background Background Copy Copy Dynamic Ima...image_link) Dynamic Image (image_…" at bounding box center [594, 98] width 128 height 45
click at [546, 97] on icon at bounding box center [548, 98] width 5 height 6
click at [534, 83] on icon at bounding box center [536, 84] width 5 height 4
click at [534, 83] on icon at bounding box center [536, 83] width 5 height 5
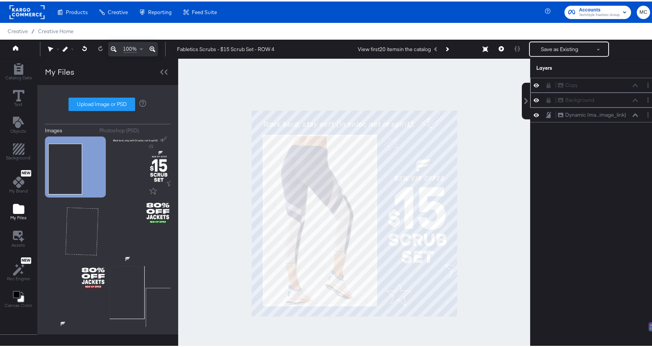
click at [533, 95] on button at bounding box center [536, 98] width 6 height 7
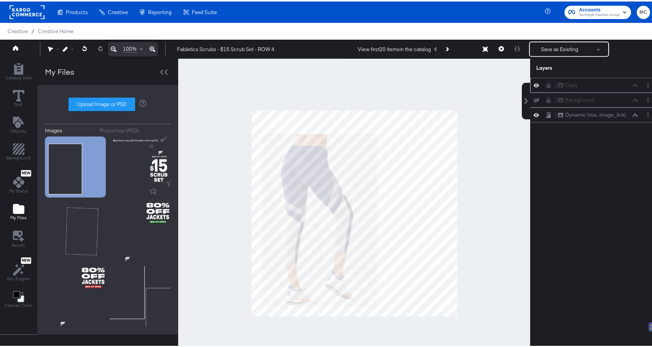
click at [533, 95] on div "Background Background" at bounding box center [593, 98] width 121 height 8
click at [534, 99] on icon at bounding box center [536, 98] width 5 height 5
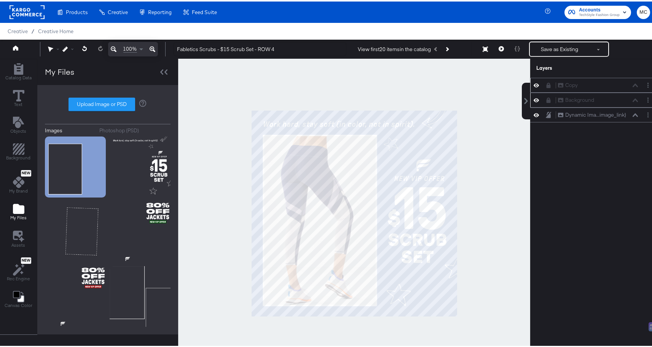
click at [243, 96] on div at bounding box center [354, 211] width 352 height 309
click at [576, 51] on button "Save as Existing" at bounding box center [559, 48] width 59 height 14
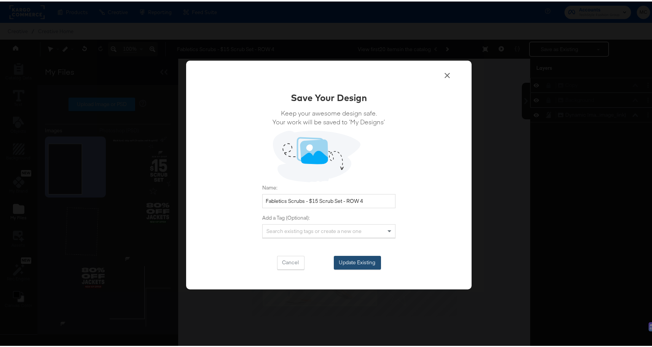
click at [367, 259] on button "Update Existing" at bounding box center [357, 261] width 47 height 14
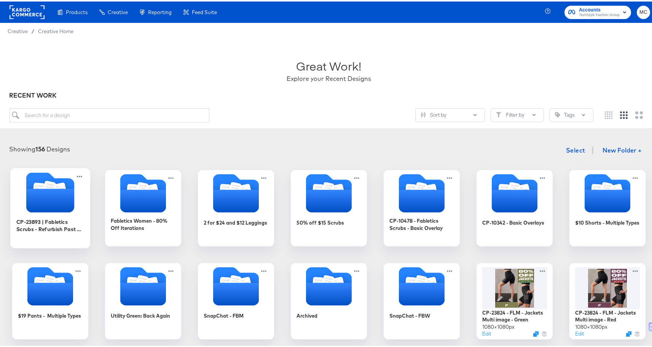
click at [56, 190] on icon "Folder" at bounding box center [50, 199] width 48 height 24
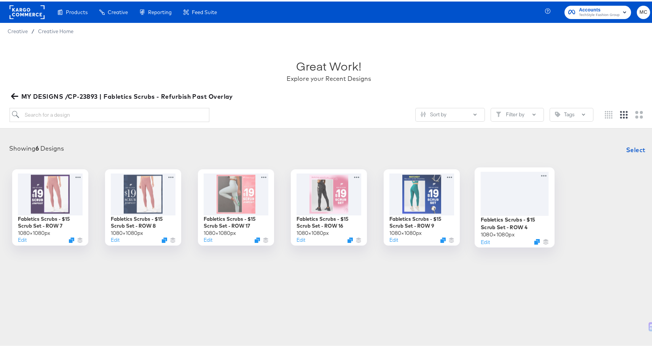
click at [517, 192] on div at bounding box center [515, 192] width 68 height 44
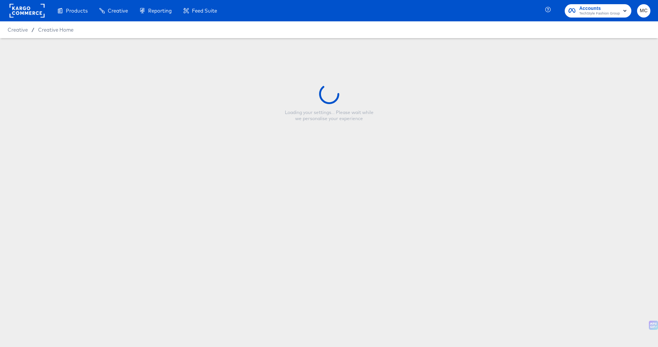
type input "Fabletics Scrubs - $15 Scrub Set - ROW 4"
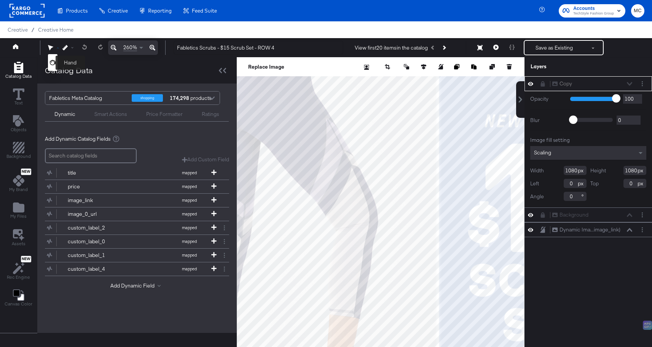
click at [51, 62] on icon at bounding box center [52, 62] width 5 height 5
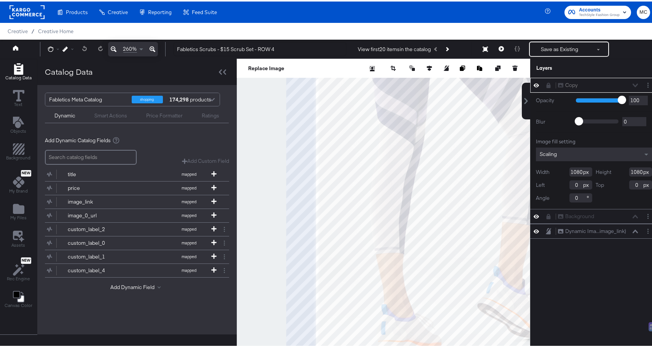
drag, startPoint x: 314, startPoint y: 216, endPoint x: 469, endPoint y: 134, distance: 175.8
click at [484, 122] on div at bounding box center [383, 211] width 293 height 309
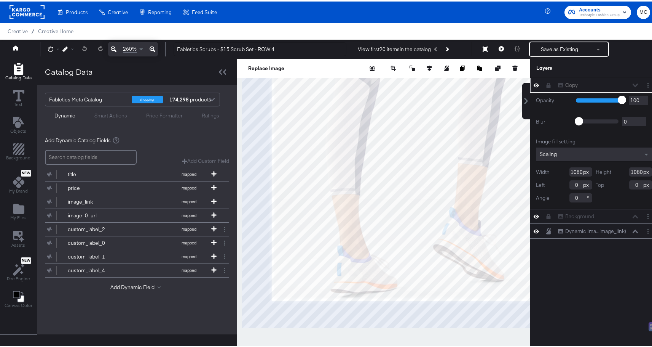
drag, startPoint x: 404, startPoint y: 174, endPoint x: 379, endPoint y: 144, distance: 39.1
click at [379, 144] on div at bounding box center [383, 211] width 293 height 309
click at [50, 48] on icon at bounding box center [50, 47] width 5 height 5
click at [52, 58] on div at bounding box center [53, 62] width 6 height 13
click at [48, 70] on div "Catalog Data" at bounding box center [69, 70] width 48 height 11
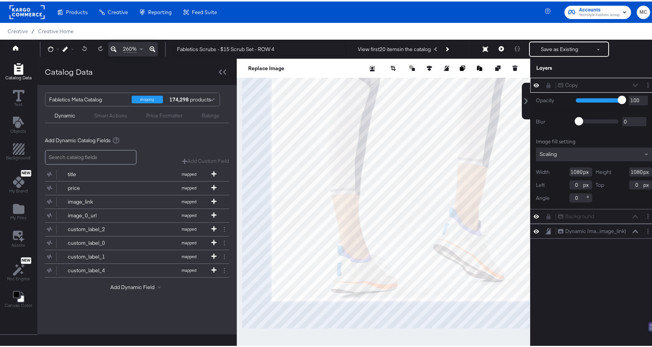
click at [369, 204] on div at bounding box center [383, 211] width 293 height 309
click at [46, 50] on div "Guides!! 260%" at bounding box center [103, 47] width 126 height 14
click at [49, 46] on icon at bounding box center [50, 47] width 5 height 5
click at [54, 60] on div at bounding box center [53, 62] width 10 height 17
click at [52, 61] on icon at bounding box center [52, 63] width 5 height 6
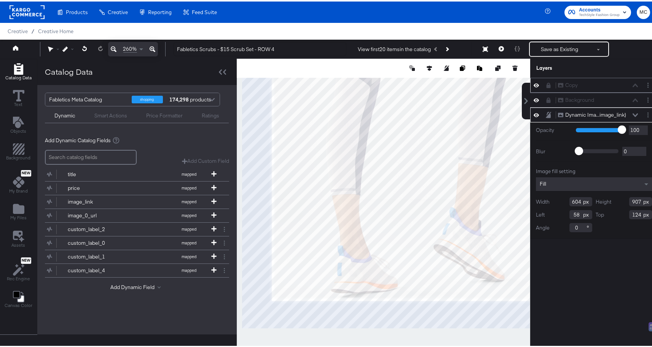
click at [540, 83] on div "Copy Copy" at bounding box center [593, 84] width 121 height 8
click at [56, 48] on div at bounding box center [55, 47] width 14 height 5
click at [53, 63] on icon at bounding box center [52, 62] width 5 height 5
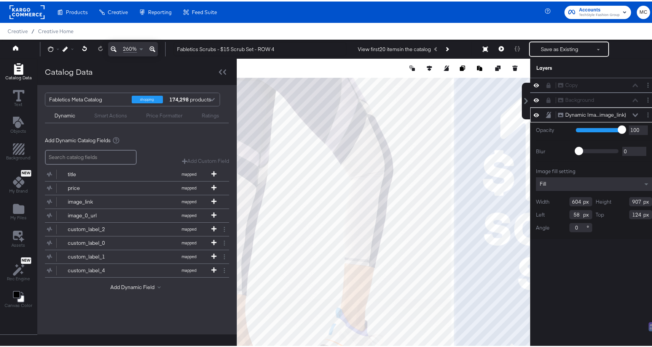
drag, startPoint x: 376, startPoint y: 201, endPoint x: 397, endPoint y: 147, distance: 57.6
click at [327, 237] on div at bounding box center [383, 211] width 293 height 309
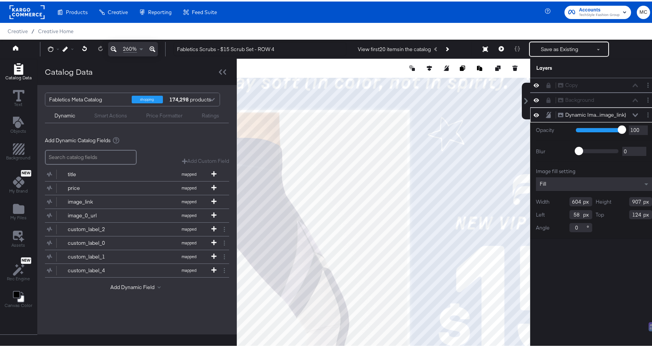
drag, startPoint x: 431, startPoint y: 129, endPoint x: 425, endPoint y: 254, distance: 124.7
click at [425, 254] on div at bounding box center [383, 211] width 293 height 309
click at [51, 45] on icon at bounding box center [50, 47] width 5 height 5
click at [53, 61] on icon at bounding box center [52, 63] width 5 height 6
click at [141, 47] on span at bounding box center [141, 48] width 4 height 2
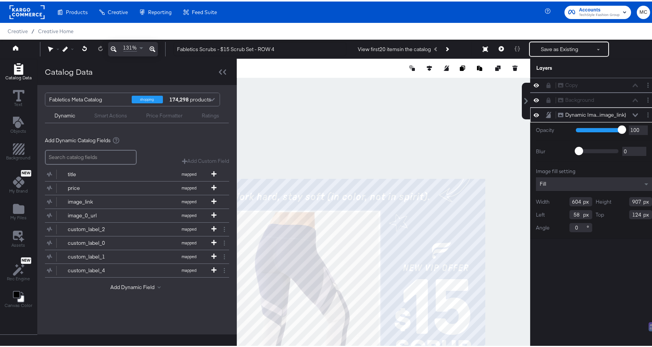
scroll to position [1, 0]
click at [43, 48] on div "Guides!! 131%" at bounding box center [103, 47] width 126 height 14
click at [47, 48] on div "Guides!! 131%" at bounding box center [103, 47] width 126 height 14
click at [52, 49] on icon at bounding box center [50, 47] width 5 height 5
click at [51, 64] on icon at bounding box center [52, 62] width 5 height 5
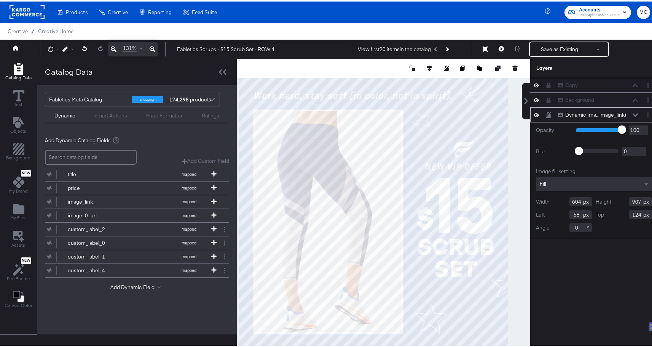
drag, startPoint x: 361, startPoint y: 241, endPoint x: 380, endPoint y: 142, distance: 100.9
click at [380, 142] on div at bounding box center [383, 211] width 293 height 309
click at [116, 47] on icon at bounding box center [114, 47] width 6 height 9
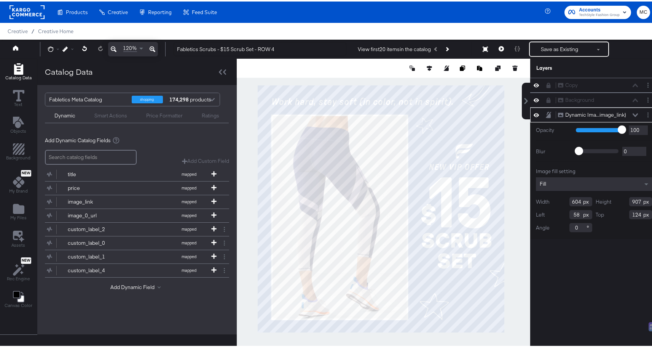
drag, startPoint x: 419, startPoint y: 174, endPoint x: 426, endPoint y: 171, distance: 8.5
click at [426, 171] on div at bounding box center [383, 211] width 293 height 309
click at [52, 48] on icon at bounding box center [50, 47] width 5 height 5
click at [54, 59] on div at bounding box center [53, 62] width 6 height 13
click at [52, 60] on icon at bounding box center [52, 62] width 5 height 5
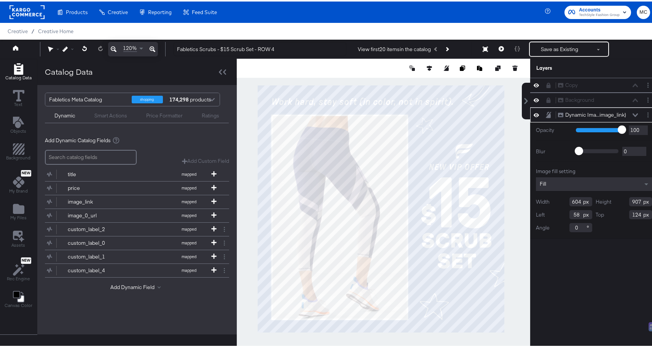
click at [302, 71] on div at bounding box center [384, 66] width 294 height 19
click at [561, 45] on button "Save as Existing" at bounding box center [559, 48] width 59 height 14
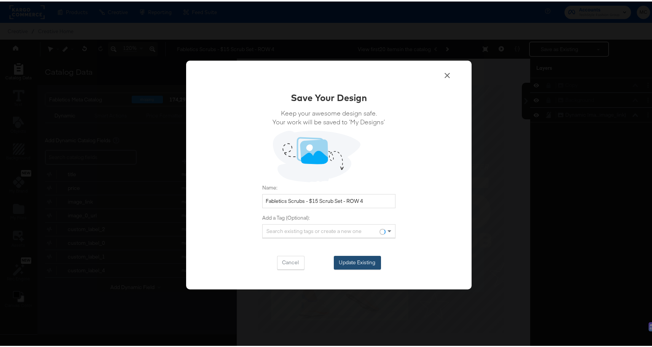
click at [347, 261] on button "Update Existing" at bounding box center [357, 261] width 47 height 14
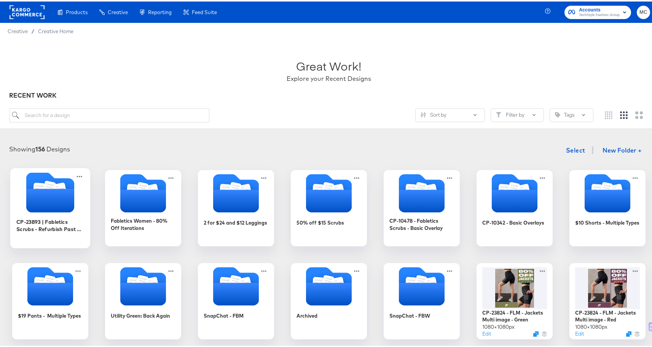
click at [69, 193] on icon "Folder" at bounding box center [50, 199] width 48 height 24
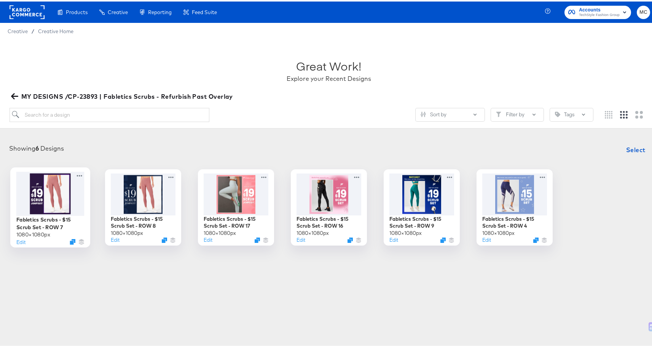
click at [61, 203] on div at bounding box center [50, 192] width 68 height 44
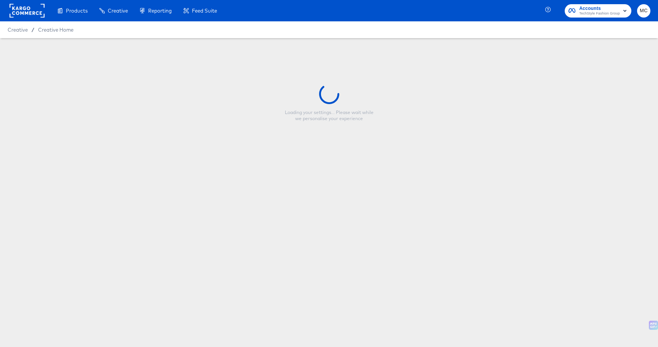
type input "Fabletics Scrubs - $15 Scrub Set - ROW 7"
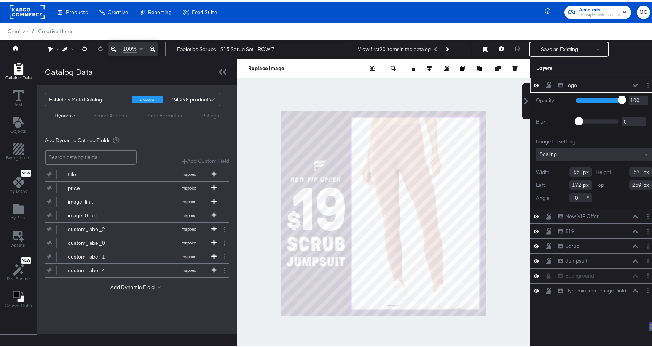
click at [302, 94] on div at bounding box center [384, 211] width 294 height 309
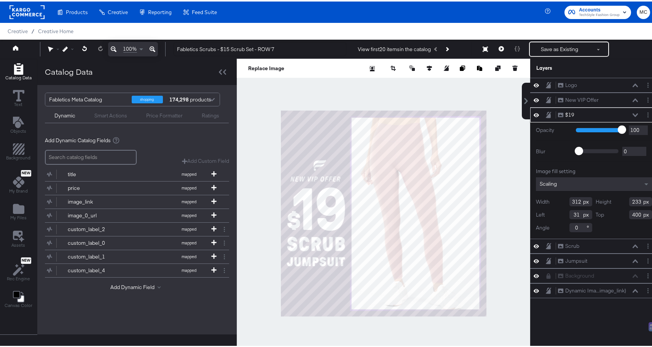
click at [534, 113] on icon at bounding box center [536, 113] width 5 height 6
click at [534, 113] on icon at bounding box center [536, 113] width 5 height 5
click at [534, 113] on icon at bounding box center [536, 113] width 5 height 6
click at [534, 113] on icon at bounding box center [536, 113] width 5 height 5
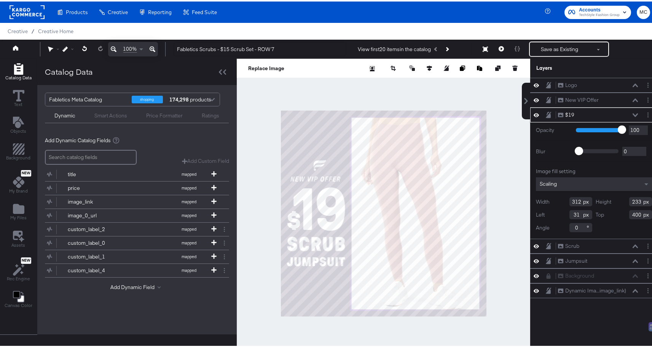
click at [534, 113] on icon at bounding box center [536, 113] width 5 height 6
click at [534, 113] on icon at bounding box center [536, 113] width 5 height 5
click at [534, 260] on icon at bounding box center [536, 259] width 5 height 4
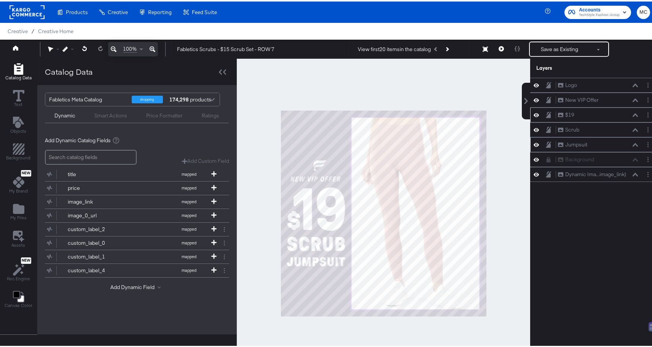
click at [476, 315] on div at bounding box center [384, 211] width 294 height 309
click at [533, 83] on button at bounding box center [536, 83] width 6 height 7
click at [534, 83] on icon at bounding box center [536, 83] width 5 height 5
click at [645, 83] on button "Layer Options" at bounding box center [648, 84] width 8 height 8
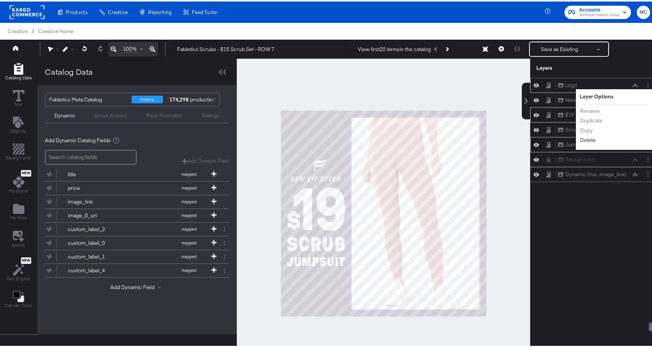
click at [584, 136] on button "Delete" at bounding box center [588, 138] width 16 height 8
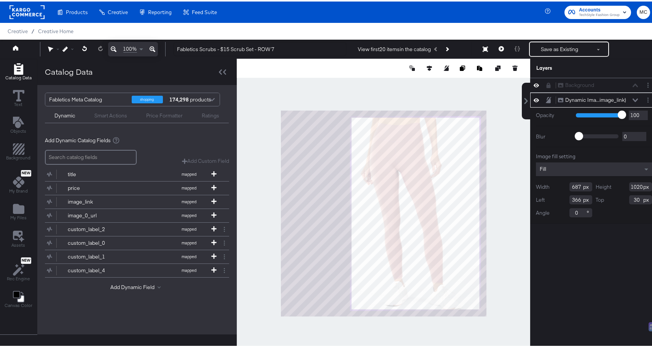
drag, startPoint x: 576, startPoint y: 182, endPoint x: 563, endPoint y: 184, distance: 13.4
click at [563, 184] on div "Width 687" at bounding box center [564, 184] width 56 height 9
type input "690"
drag, startPoint x: 636, startPoint y: 185, endPoint x: 607, endPoint y: 185, distance: 28.9
click at [607, 185] on div "Height 1020" at bounding box center [624, 184] width 56 height 9
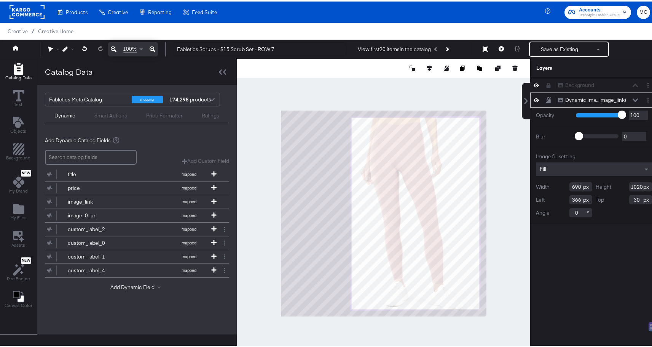
drag, startPoint x: 637, startPoint y: 184, endPoint x: 615, endPoint y: 184, distance: 22.5
click at [615, 184] on div "Height 1020" at bounding box center [624, 184] width 56 height 9
type input "1035"
drag, startPoint x: 576, startPoint y: 198, endPoint x: 550, endPoint y: 200, distance: 26.0
click at [550, 200] on div "Left 366" at bounding box center [564, 197] width 56 height 9
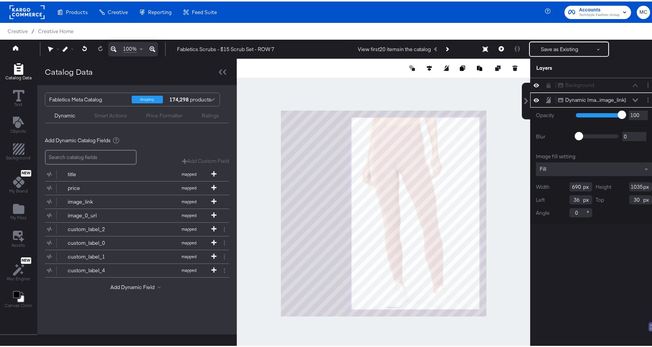
type input "362"
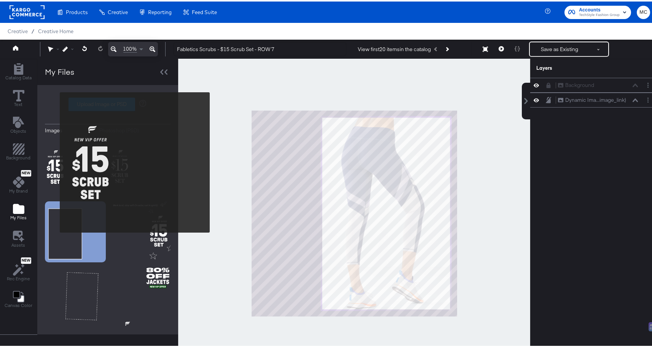
click at [55, 161] on img at bounding box center [75, 165] width 61 height 61
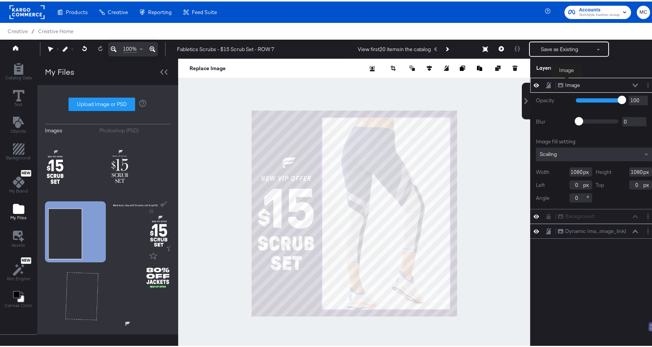
click at [567, 81] on div "Image" at bounding box center [572, 83] width 15 height 7
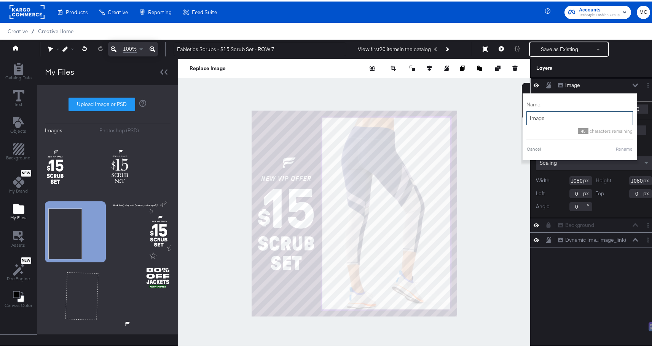
drag, startPoint x: 544, startPoint y: 118, endPoint x: 522, endPoint y: 118, distance: 21.3
click at [527, 118] on input "Image" at bounding box center [580, 117] width 107 height 14
type input "Copy"
click at [617, 149] on button "Rename" at bounding box center [625, 147] width 18 height 7
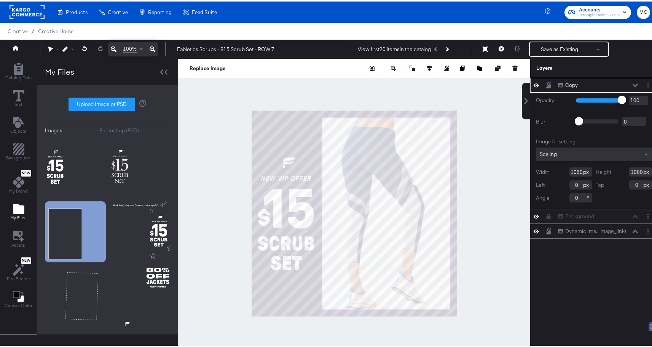
click at [546, 86] on icon at bounding box center [548, 83] width 5 height 6
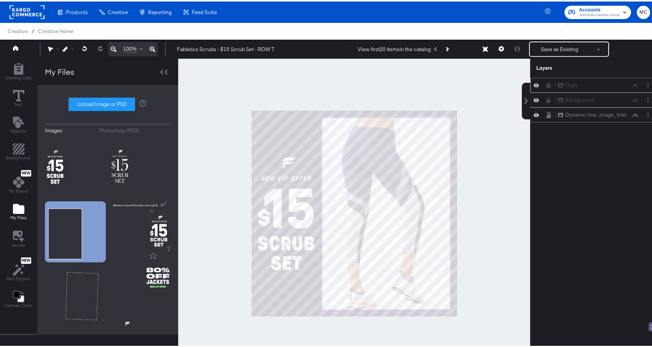
click at [561, 177] on div "Copy Copy Background Background Dynamic Ima...image_link) Dynamic Image (image_…" at bounding box center [594, 215] width 128 height 278
click at [611, 337] on div "Copy Copy Background Background Dynamic Ima...image_link) Dynamic Image (image_…" at bounding box center [594, 215] width 128 height 278
click at [564, 46] on button "Save as Existing" at bounding box center [559, 48] width 59 height 14
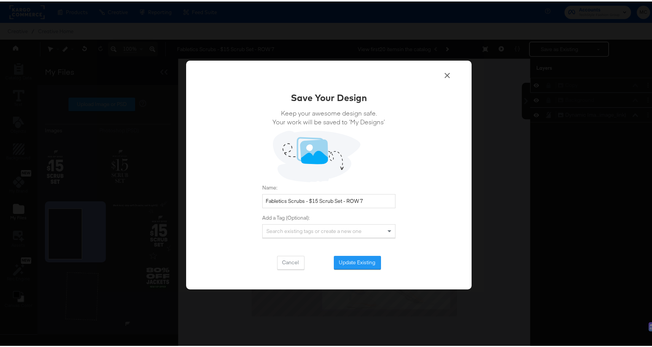
click at [444, 75] on icon at bounding box center [447, 73] width 9 height 9
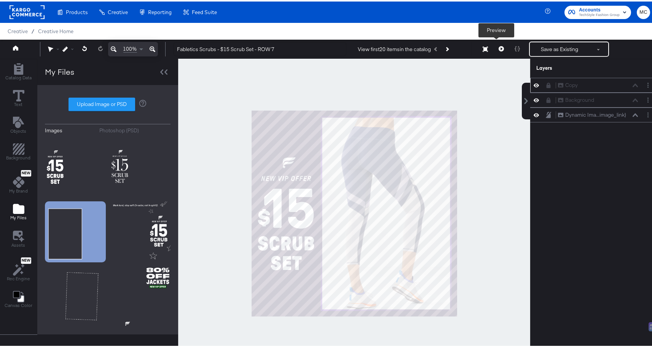
click at [499, 49] on icon at bounding box center [501, 47] width 5 height 5
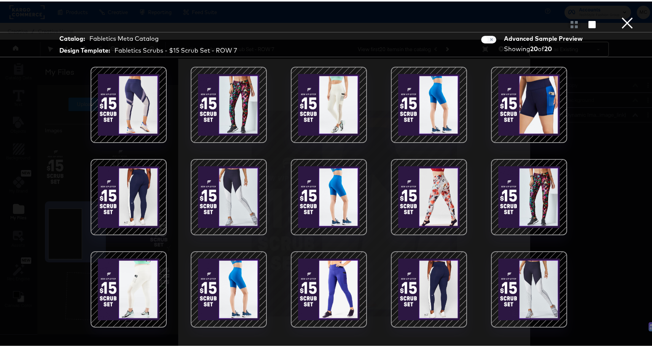
click at [241, 108] on div at bounding box center [228, 103] width 65 height 65
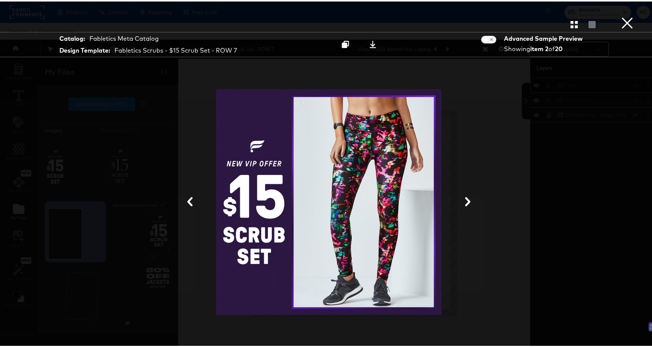
click at [466, 198] on icon at bounding box center [467, 199] width 9 height 9
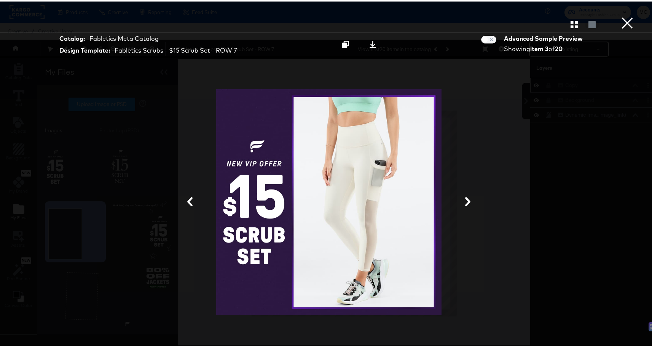
click at [466, 198] on icon at bounding box center [467, 199] width 9 height 9
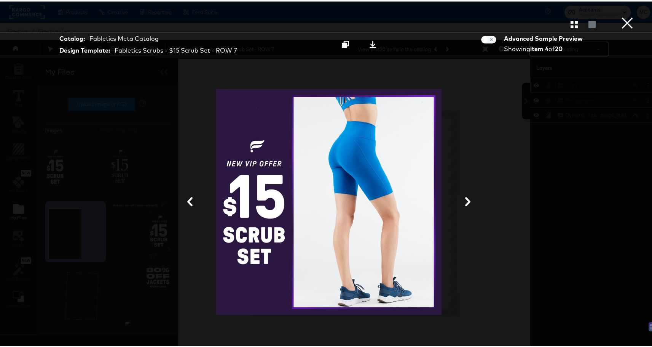
click at [466, 198] on icon at bounding box center [467, 199] width 9 height 9
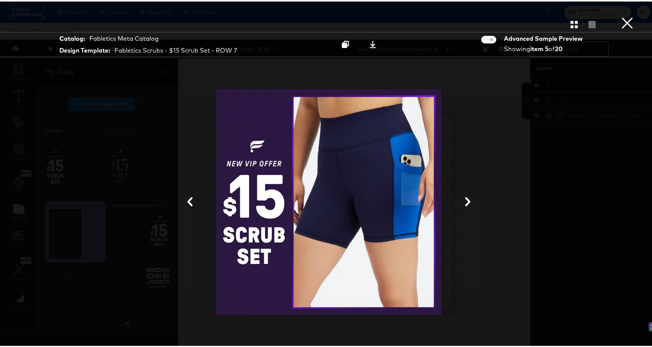
click at [466, 198] on icon at bounding box center [467, 199] width 9 height 9
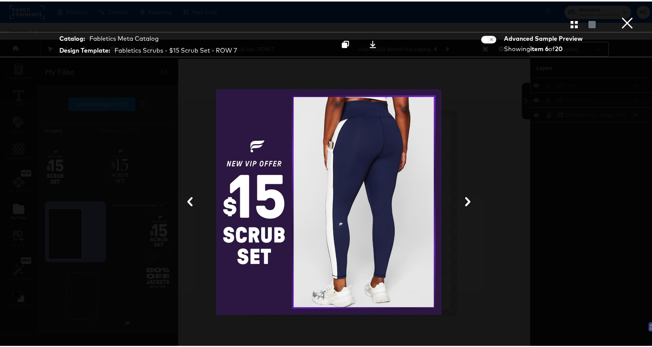
click at [466, 198] on icon at bounding box center [467, 199] width 9 height 9
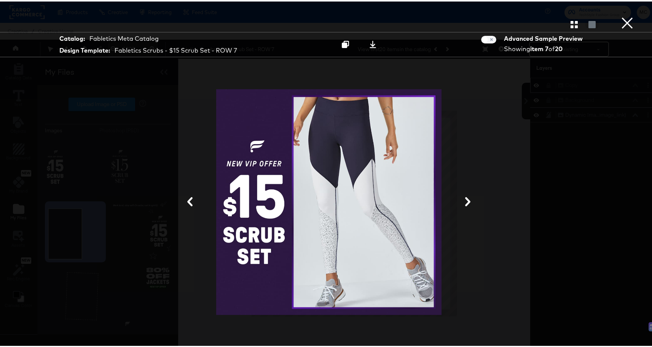
click at [466, 198] on icon at bounding box center [467, 199] width 9 height 9
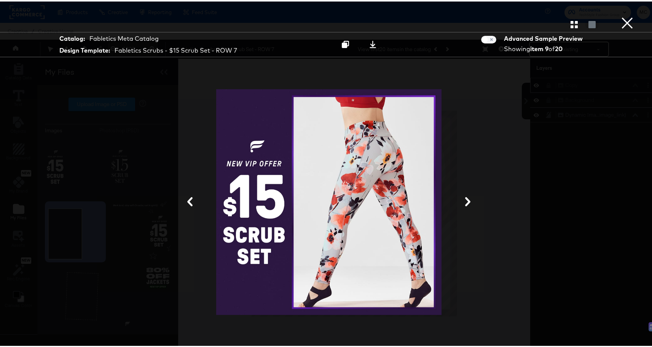
click at [466, 198] on icon at bounding box center [467, 199] width 9 height 9
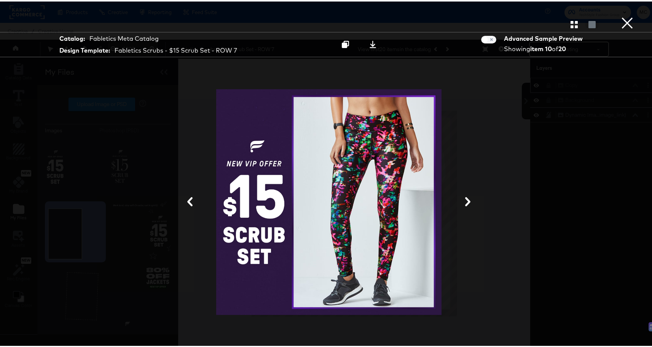
click at [466, 198] on icon at bounding box center [467, 199] width 9 height 9
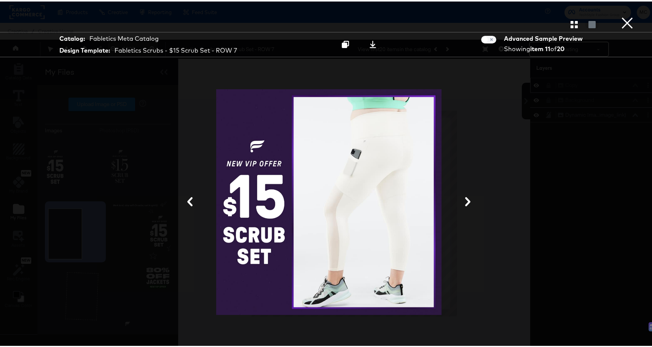
click at [466, 198] on icon at bounding box center [467, 199] width 9 height 9
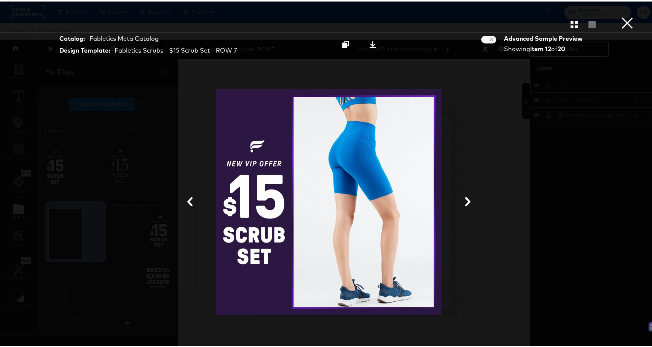
click at [621, 15] on button "×" at bounding box center [627, 7] width 15 height 15
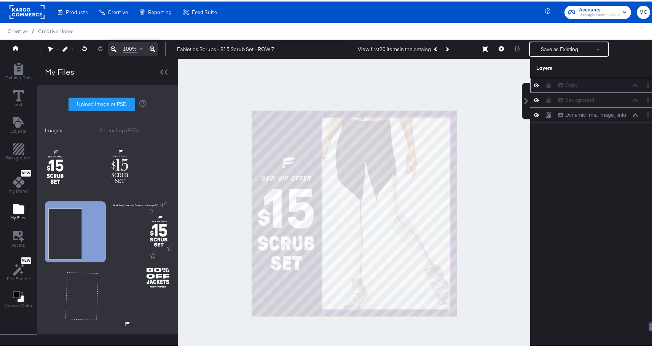
click at [534, 183] on div "Copy Copy Background Background Dynamic Ima...image_link) Dynamic Image (image_…" at bounding box center [594, 215] width 128 height 278
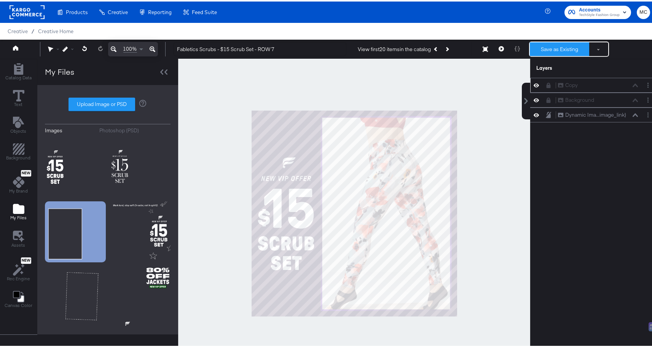
click at [558, 43] on button "Save as Existing" at bounding box center [559, 48] width 59 height 14
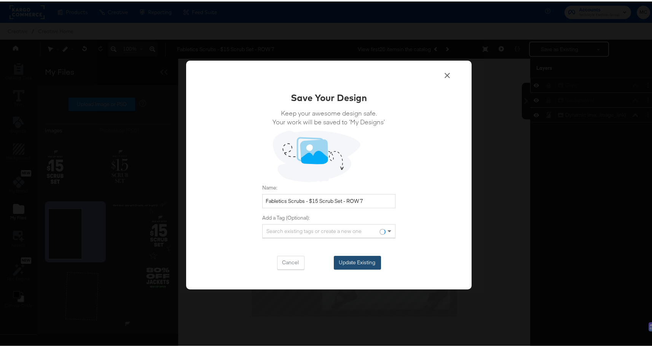
click at [366, 265] on button "Update Existing" at bounding box center [357, 261] width 47 height 14
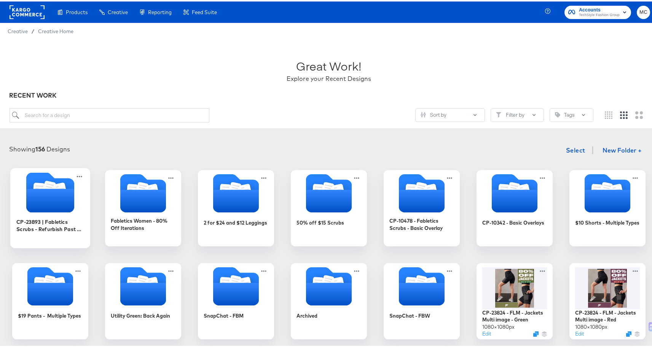
click at [37, 177] on icon "Folder" at bounding box center [50, 191] width 48 height 40
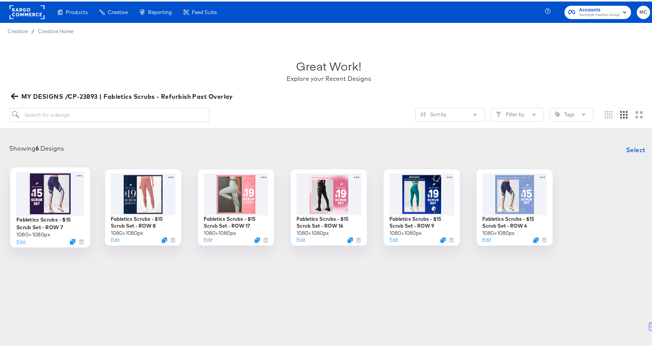
click at [60, 183] on div at bounding box center [50, 192] width 68 height 44
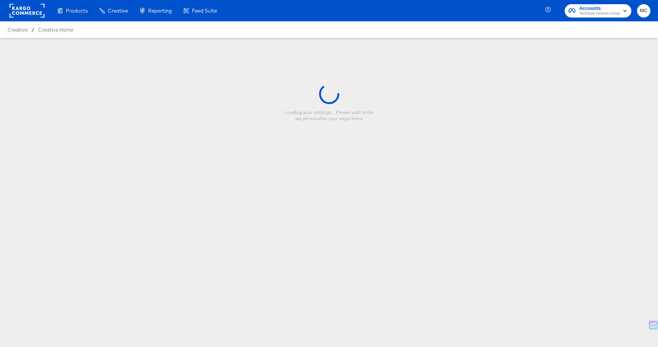
type input "Fabletics Scrubs - $15 Scrub Set - ROW 7"
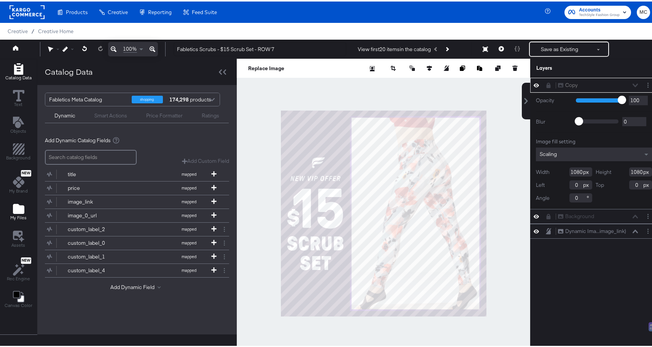
click at [19, 206] on icon "Add Files" at bounding box center [18, 207] width 11 height 10
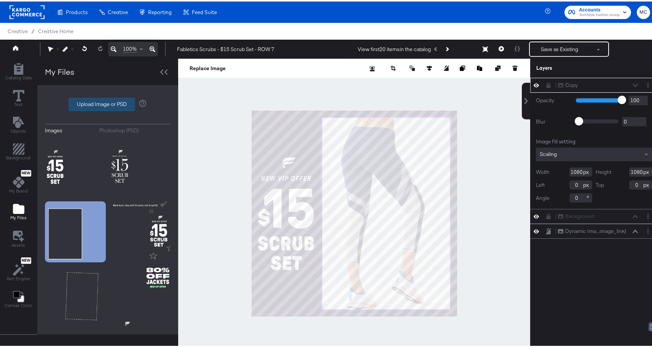
click at [107, 98] on label "Upload Image or PSD" at bounding box center [102, 102] width 66 height 13
click at [108, 103] on input "Upload Image or PSD" at bounding box center [108, 103] width 0 height 0
type input "C:\fakepath\texto 2.png"
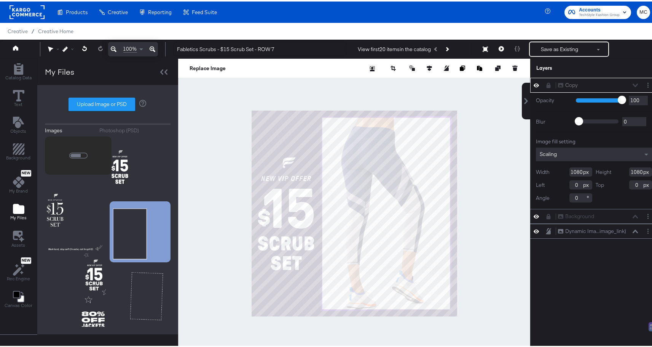
click at [534, 86] on icon at bounding box center [536, 83] width 5 height 6
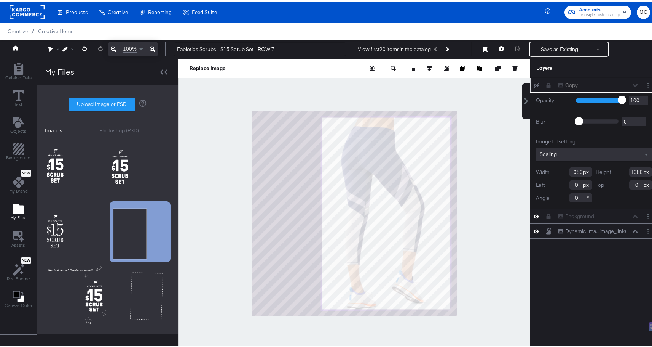
click at [43, 161] on div "Images Photoshop (PSD) Upload Image or PSD" at bounding box center [107, 207] width 141 height 249
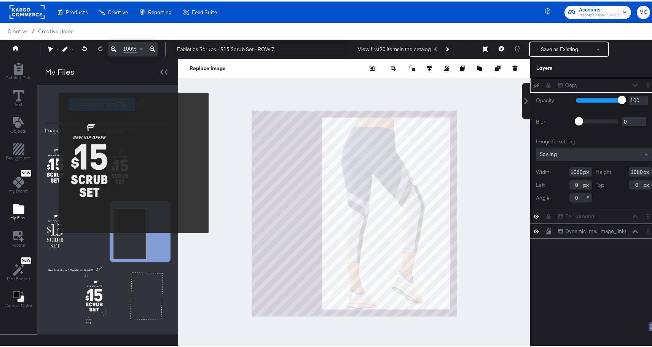
click at [54, 161] on img at bounding box center [75, 165] width 61 height 61
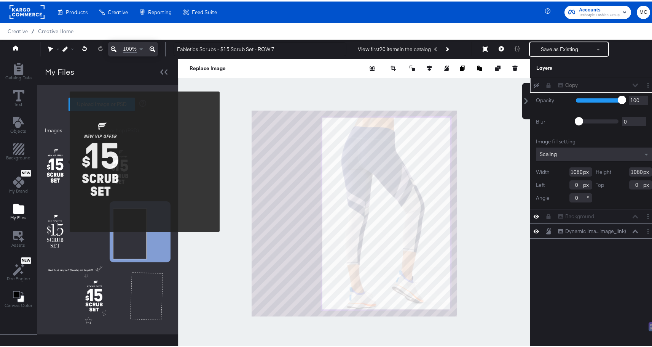
click at [65, 160] on img at bounding box center [75, 165] width 61 height 61
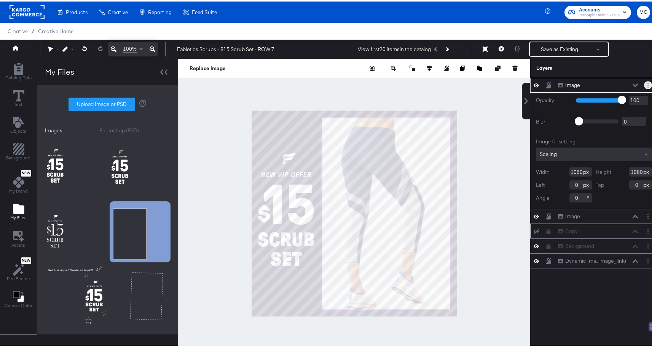
click at [644, 84] on button "Layer Options" at bounding box center [648, 84] width 8 height 8
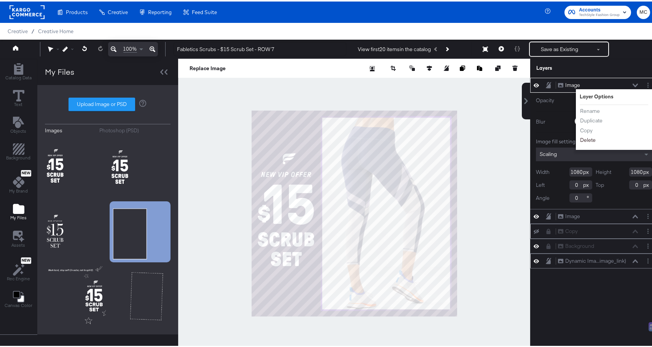
click at [581, 135] on button "Delete" at bounding box center [588, 138] width 16 height 8
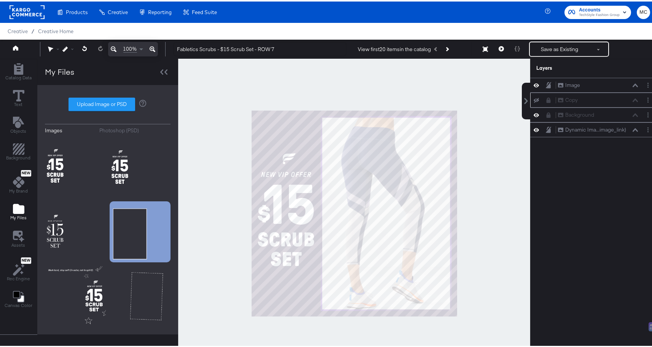
click at [534, 99] on div at bounding box center [538, 99] width 11 height 6
click at [534, 98] on icon at bounding box center [536, 98] width 5 height 5
click at [534, 98] on icon at bounding box center [536, 99] width 5 height 4
click at [645, 97] on button "Layer Options" at bounding box center [648, 98] width 8 height 8
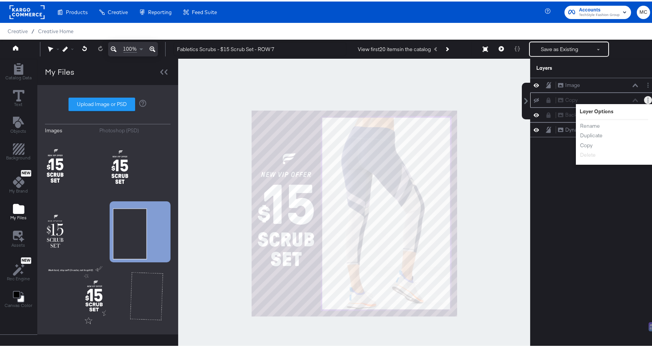
click at [547, 100] on icon at bounding box center [549, 98] width 4 height 5
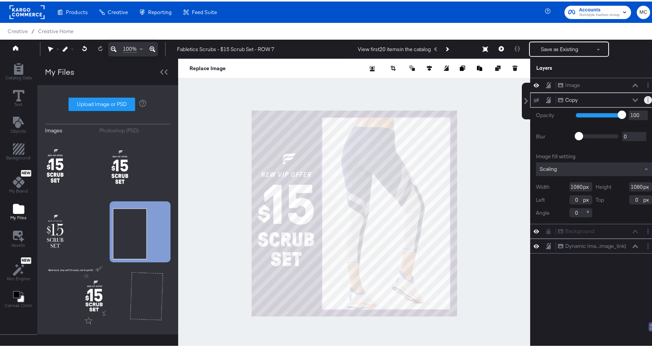
click at [644, 99] on button "Layer Options" at bounding box center [648, 98] width 8 height 8
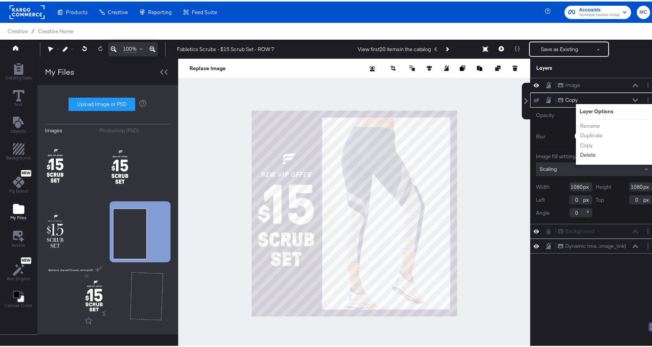
click at [580, 152] on button "Delete" at bounding box center [588, 153] width 16 height 8
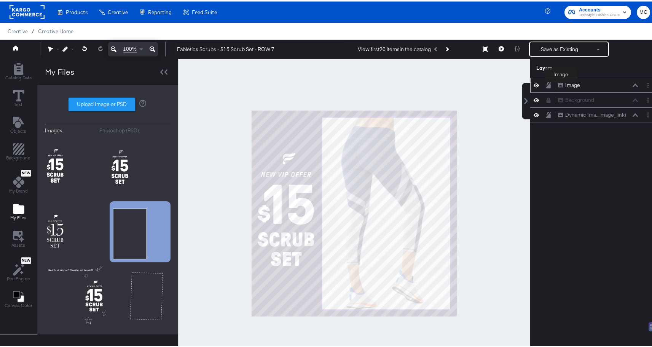
click at [569, 83] on div "Image" at bounding box center [572, 83] width 15 height 7
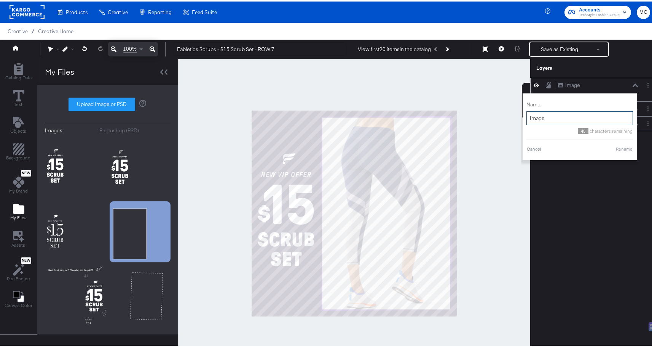
drag, startPoint x: 547, startPoint y: 115, endPoint x: 524, endPoint y: 115, distance: 22.9
click at [527, 115] on input "Image" at bounding box center [580, 117] width 107 height 14
type input "Copy"
click at [623, 146] on button "Rename" at bounding box center [625, 147] width 18 height 7
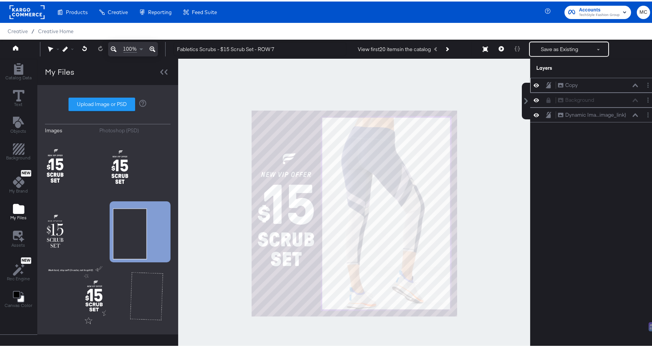
click at [546, 81] on icon at bounding box center [548, 83] width 5 height 6
click at [499, 48] on button at bounding box center [502, 47] width 16 height 15
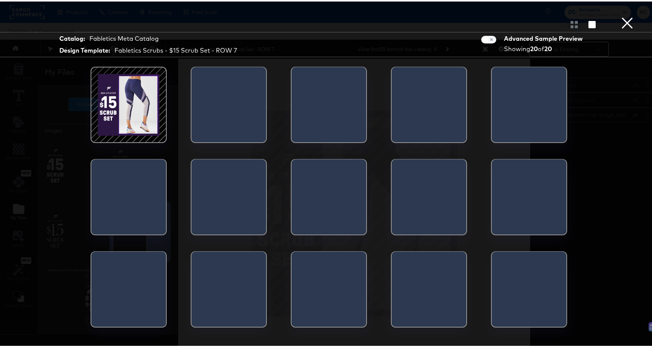
click at [219, 116] on div at bounding box center [229, 105] width 75 height 80
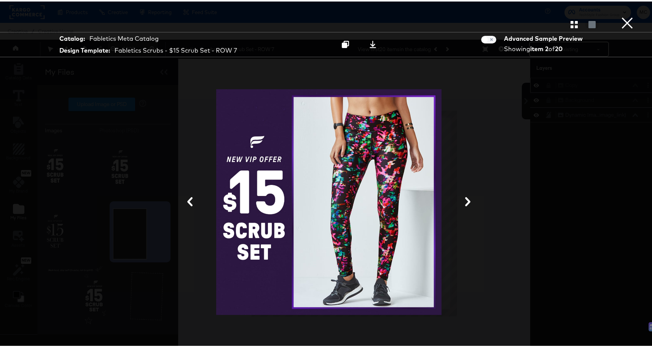
click at [465, 198] on icon at bounding box center [467, 199] width 5 height 9
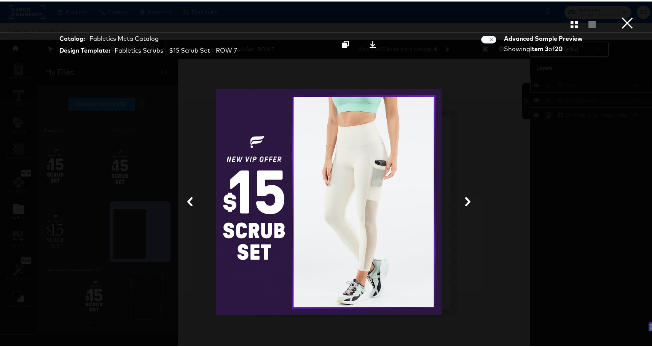
click at [465, 198] on icon at bounding box center [467, 199] width 5 height 9
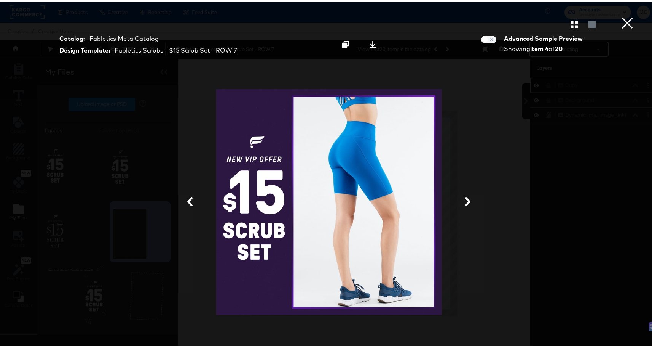
click at [465, 198] on icon at bounding box center [467, 199] width 5 height 9
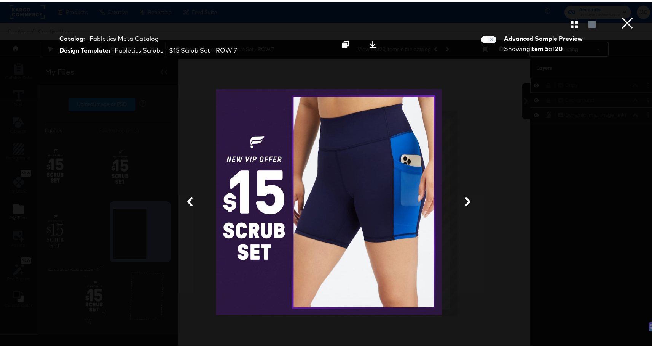
click at [622, 15] on button "×" at bounding box center [627, 7] width 15 height 15
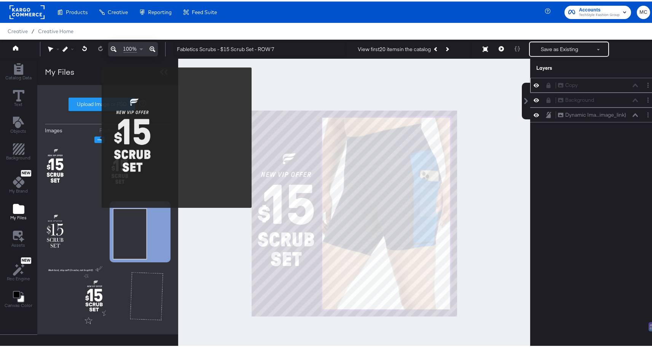
click at [97, 136] on icon "Image Options" at bounding box center [100, 138] width 6 height 6
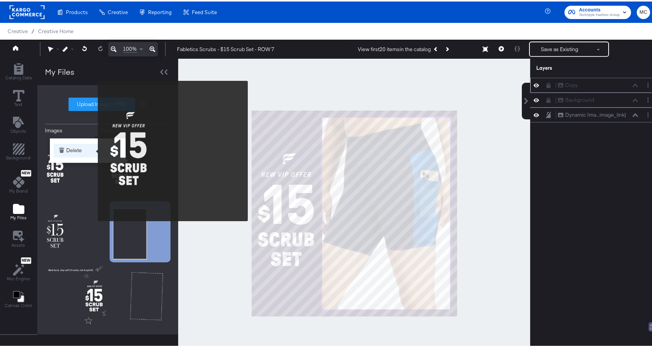
click at [92, 149] on button "Delete" at bounding box center [88, 149] width 69 height 14
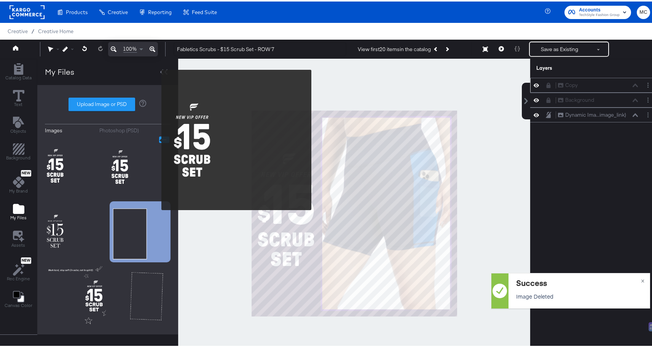
click at [161, 138] on icon "Image Options" at bounding box center [164, 138] width 6 height 6
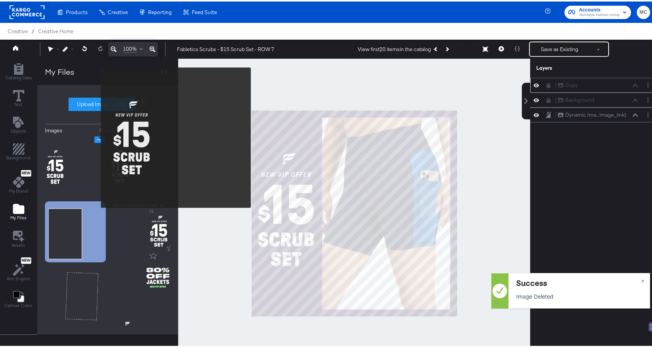
click at [97, 136] on icon "Image Options" at bounding box center [100, 138] width 6 height 6
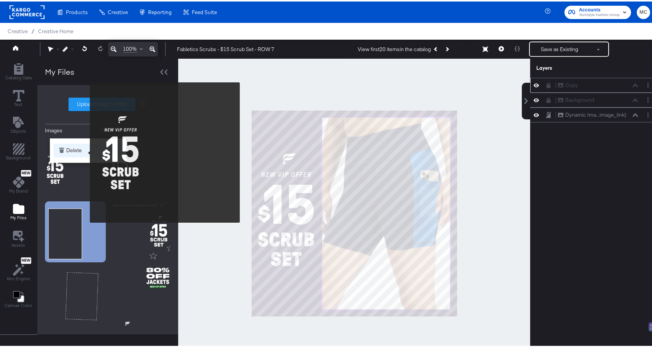
click at [84, 150] on button "Delete" at bounding box center [88, 149] width 69 height 14
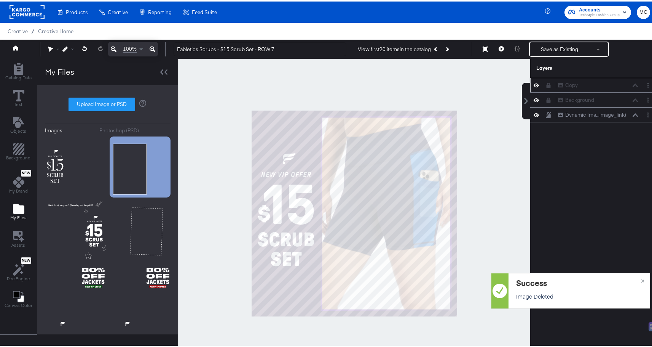
click at [546, 86] on button at bounding box center [549, 84] width 6 height 6
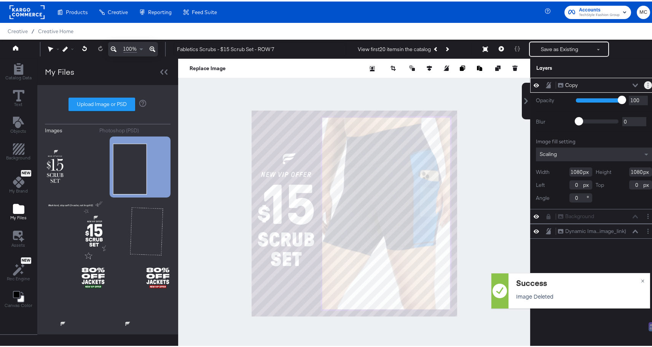
click at [644, 85] on button "Layer Options" at bounding box center [648, 84] width 8 height 8
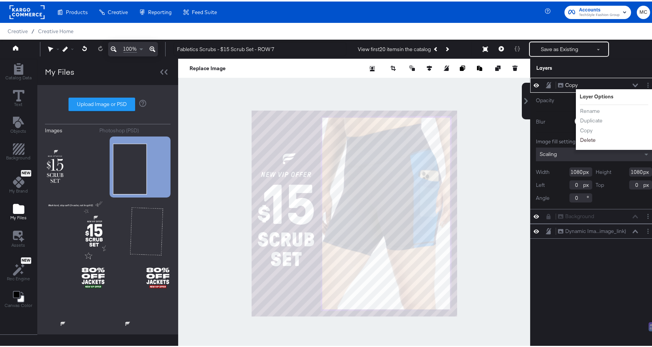
click at [583, 138] on button "Delete" at bounding box center [588, 138] width 16 height 8
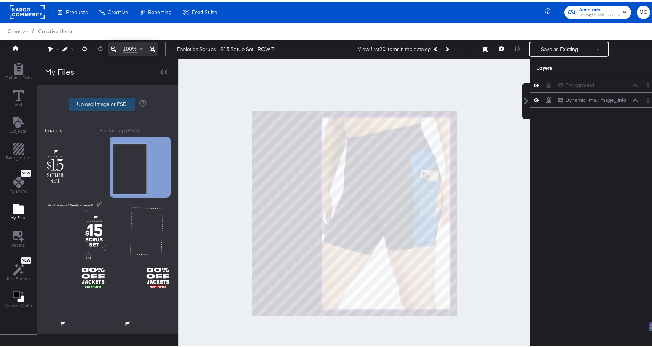
click at [100, 98] on label "Upload Image or PSD" at bounding box center [102, 102] width 66 height 13
click at [108, 103] on input "Upload Image or PSD" at bounding box center [108, 103] width 0 height 0
type input "C:\fakepath\texto 2.png"
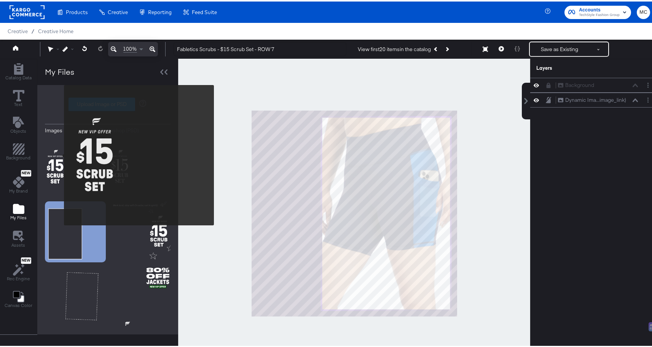
click at [59, 153] on img at bounding box center [75, 165] width 61 height 61
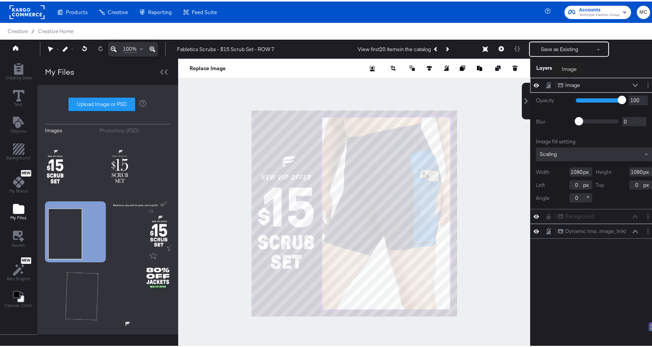
click at [570, 80] on div "Image" at bounding box center [572, 83] width 15 height 7
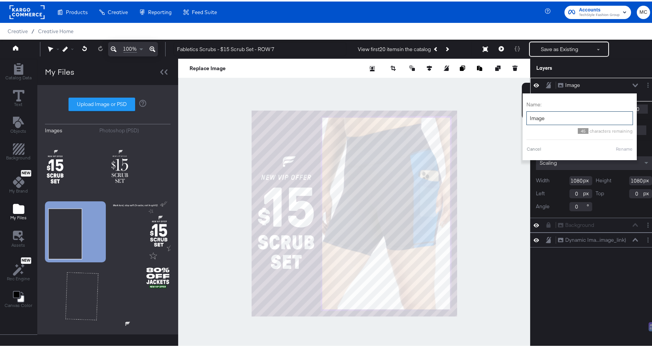
drag, startPoint x: 546, startPoint y: 116, endPoint x: 521, endPoint y: 115, distance: 24.8
click at [527, 115] on input "Image" at bounding box center [580, 117] width 107 height 14
type input "Copy"
click at [620, 147] on button "Rename" at bounding box center [625, 147] width 18 height 7
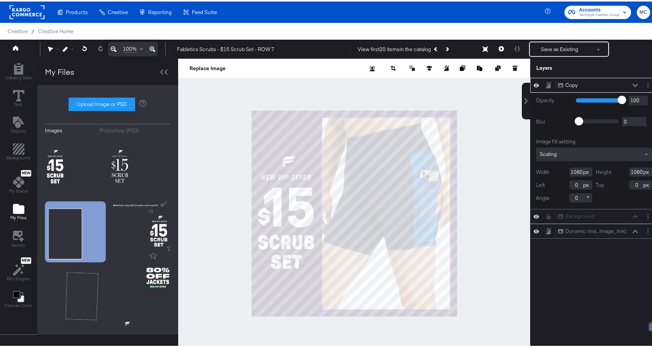
click at [604, 278] on div "Copy Copy Opacity 1 100 100 Blur 0 2000 0 Image fill setting Scaling Width 1080…" at bounding box center [589, 215] width 137 height 278
click at [546, 84] on icon at bounding box center [548, 83] width 5 height 6
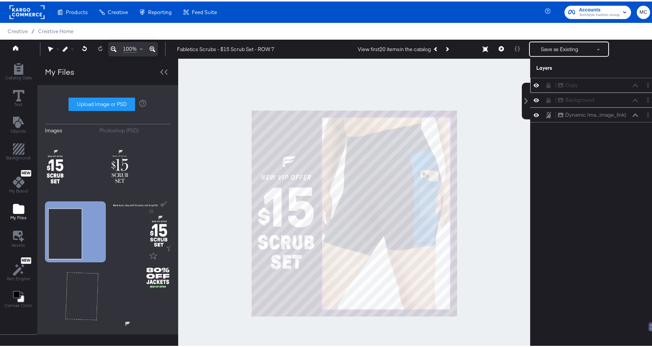
click at [535, 80] on div at bounding box center [538, 83] width 11 height 7
click at [534, 85] on icon at bounding box center [536, 84] width 5 height 4
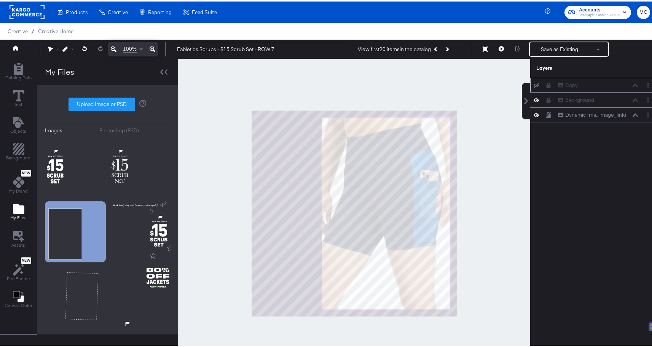
click at [534, 85] on icon at bounding box center [536, 83] width 5 height 5
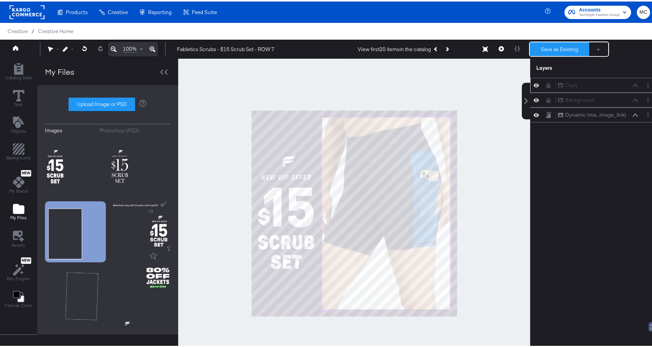
click at [546, 46] on button "Save as Existing" at bounding box center [559, 48] width 59 height 14
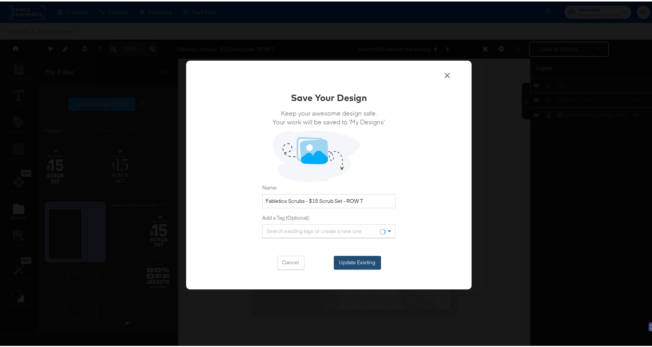
click at [367, 262] on button "Update Existing" at bounding box center [357, 261] width 47 height 14
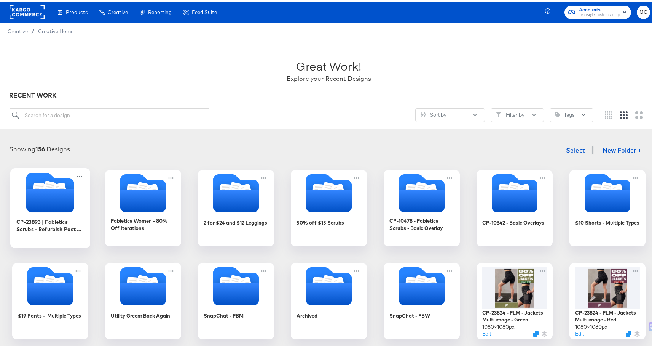
click at [44, 193] on icon "Folder" at bounding box center [50, 199] width 48 height 24
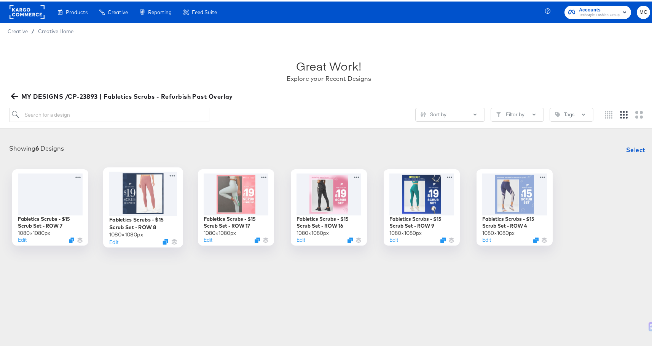
click at [130, 201] on div at bounding box center [143, 192] width 68 height 44
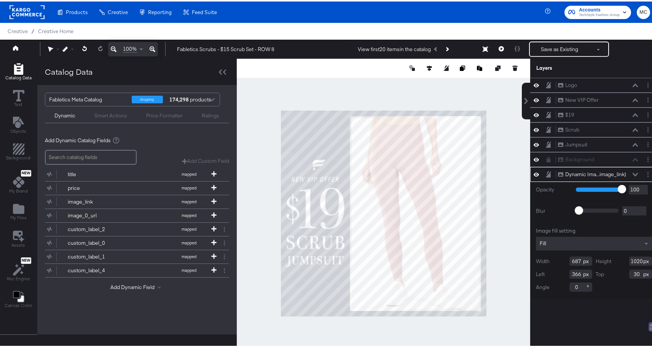
drag, startPoint x: 631, startPoint y: 258, endPoint x: 615, endPoint y: 257, distance: 16.0
click at [615, 257] on div "Height 1020" at bounding box center [624, 259] width 56 height 9
type input "1032"
drag, startPoint x: 576, startPoint y: 272, endPoint x: 565, endPoint y: 273, distance: 11.5
click at [570, 273] on input "366" at bounding box center [581, 272] width 23 height 9
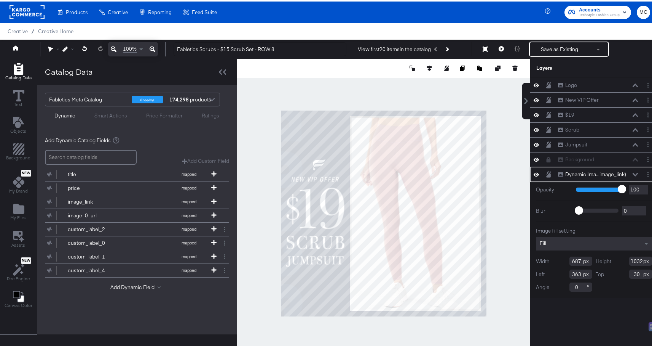
type input "363"
drag, startPoint x: 635, startPoint y: 271, endPoint x: 622, endPoint y: 272, distance: 13.0
click at [622, 272] on div "Top 30" at bounding box center [624, 272] width 56 height 9
type input "24"
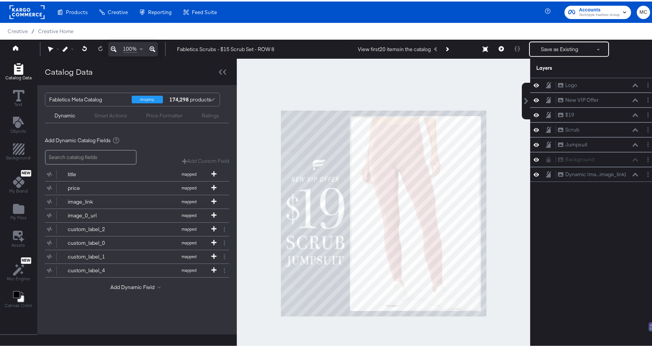
click at [503, 249] on div at bounding box center [384, 211] width 294 height 309
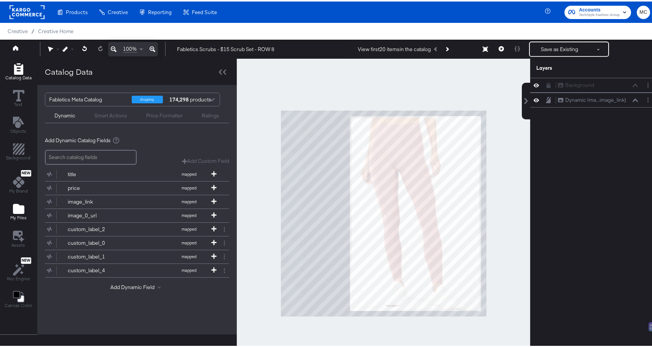
click at [21, 209] on icon "Add Files" at bounding box center [18, 207] width 11 height 10
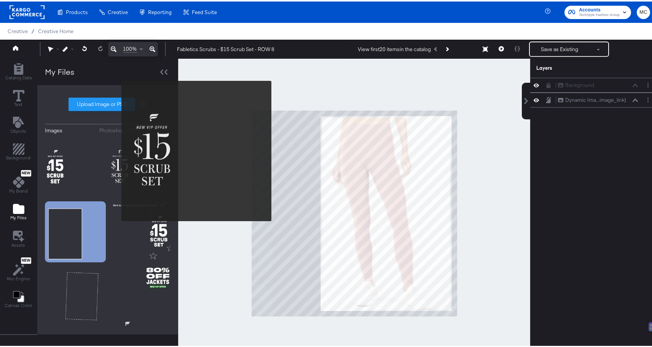
click at [117, 149] on img at bounding box center [140, 165] width 61 height 61
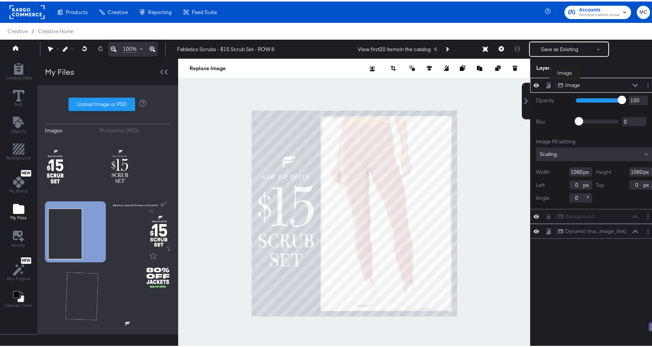
click at [567, 82] on div "Image" at bounding box center [572, 83] width 15 height 7
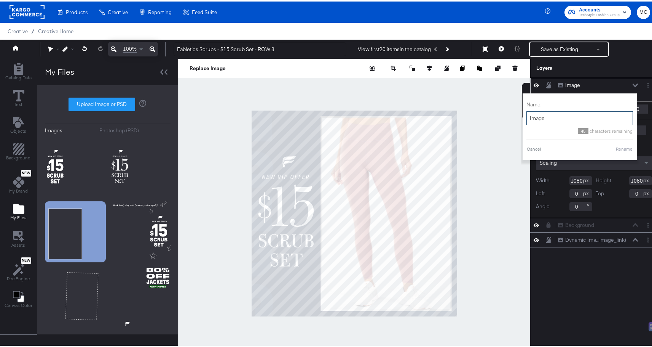
drag, startPoint x: 545, startPoint y: 118, endPoint x: 522, endPoint y: 118, distance: 22.1
click at [527, 118] on input "Image" at bounding box center [580, 117] width 107 height 14
type input "Copy"
click at [620, 146] on button "Rename" at bounding box center [625, 147] width 18 height 7
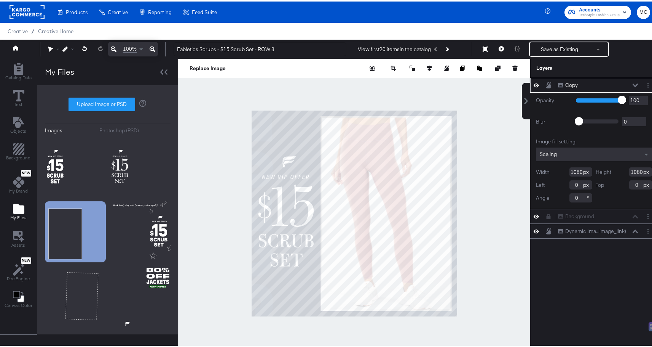
click at [628, 81] on div "Copy Copy" at bounding box center [598, 84] width 81 height 8
click at [546, 84] on icon at bounding box center [548, 83] width 5 height 6
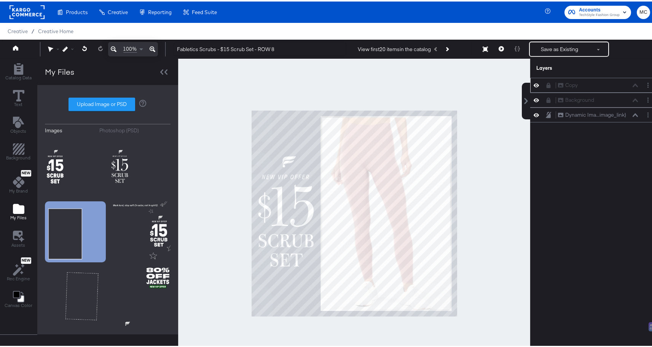
click at [485, 101] on div at bounding box center [354, 211] width 352 height 309
click at [572, 40] on div "Save as Existing See more options" at bounding box center [569, 47] width 80 height 15
click at [568, 44] on button "Save as Existing" at bounding box center [559, 48] width 59 height 14
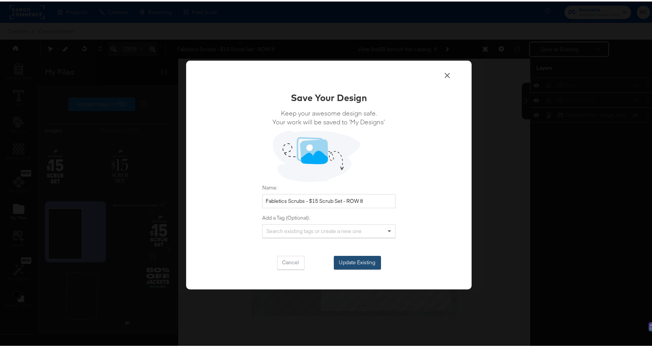
click at [366, 260] on button "Update Existing" at bounding box center [357, 261] width 47 height 14
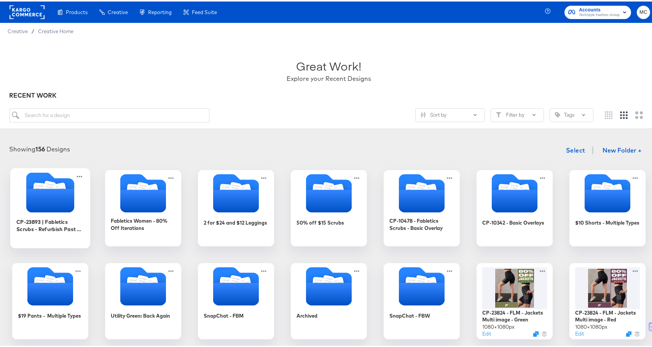
click at [54, 211] on div at bounding box center [50, 192] width 80 height 42
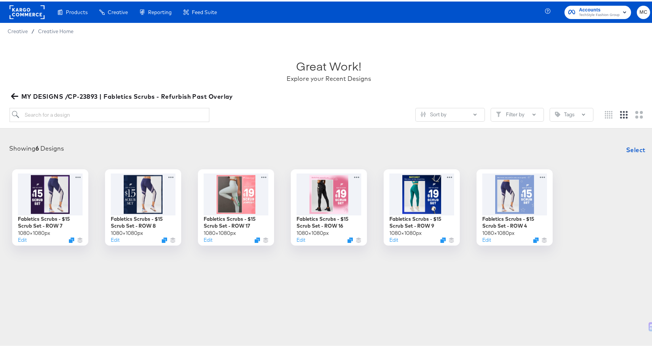
click at [297, 323] on div "Products Products Product Catalogs Enhance Your Product Catalog, Map Them to Pu…" at bounding box center [329, 173] width 658 height 347
click at [242, 197] on div at bounding box center [236, 192] width 68 height 44
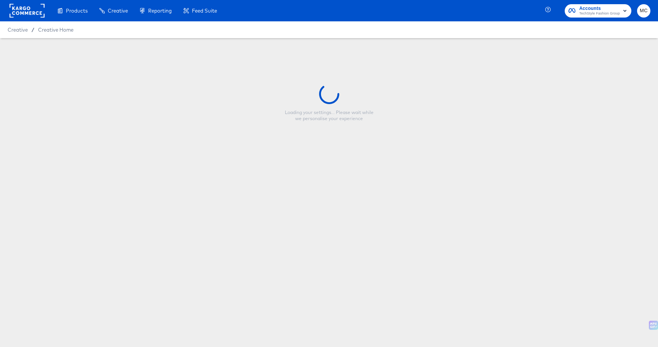
type input "Fabletics Scrubs - $15 Scrub Set - ROW 17"
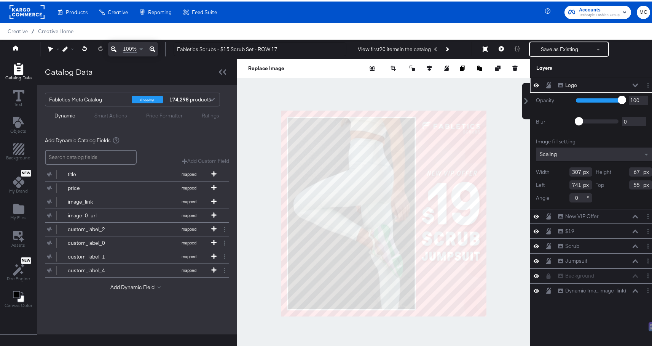
click at [500, 128] on div at bounding box center [384, 211] width 294 height 309
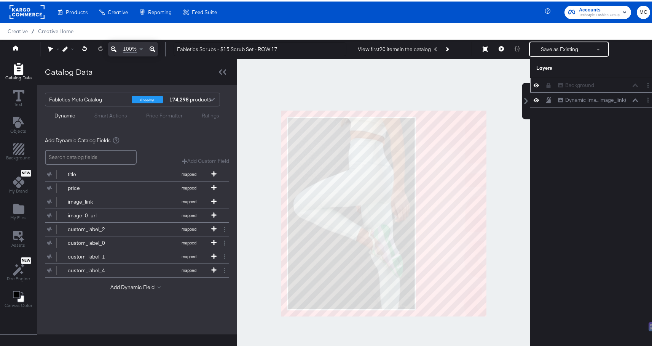
click at [546, 82] on icon at bounding box center [548, 83] width 5 height 5
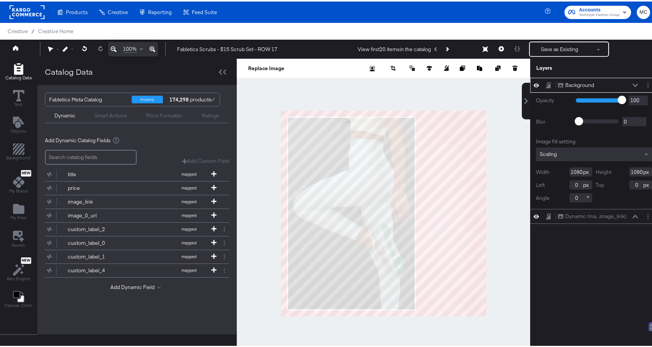
click at [547, 83] on icon at bounding box center [548, 82] width 3 height 4
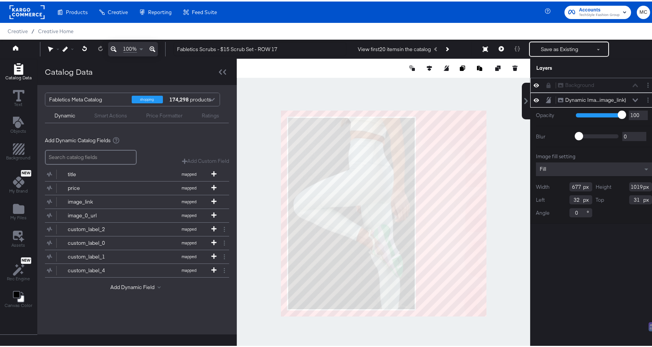
drag, startPoint x: 638, startPoint y: 184, endPoint x: 615, endPoint y: 184, distance: 22.8
click at [615, 184] on div "Height 1019" at bounding box center [624, 184] width 56 height 9
drag, startPoint x: 636, startPoint y: 200, endPoint x: 639, endPoint y: 219, distance: 19.3
click at [636, 200] on input "31" at bounding box center [640, 197] width 23 height 9
type input "31"
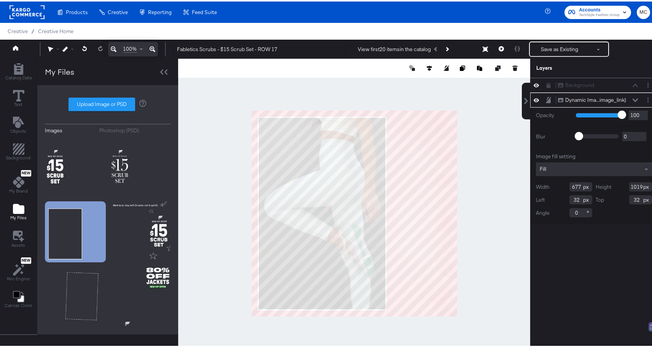
click at [113, 95] on div "Images Photoshop (PSD) Upload Image or PSD" at bounding box center [108, 208] width 126 height 234
click at [113, 100] on label "Upload Image or PSD" at bounding box center [102, 102] width 66 height 13
click at [108, 103] on input "Upload Image or PSD" at bounding box center [108, 103] width 0 height 0
type input "C:\fakepath\background 6.png"
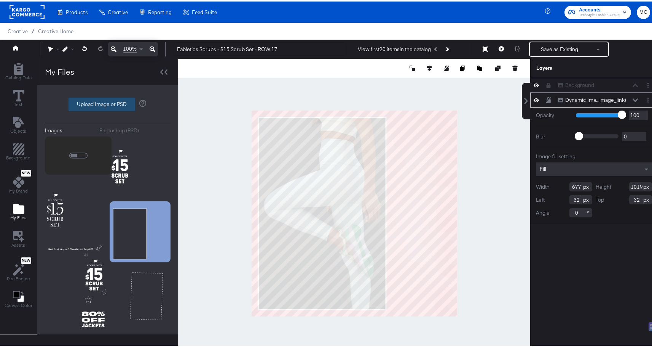
click at [81, 96] on button "Upload Image or PSD" at bounding box center [102, 103] width 67 height 14
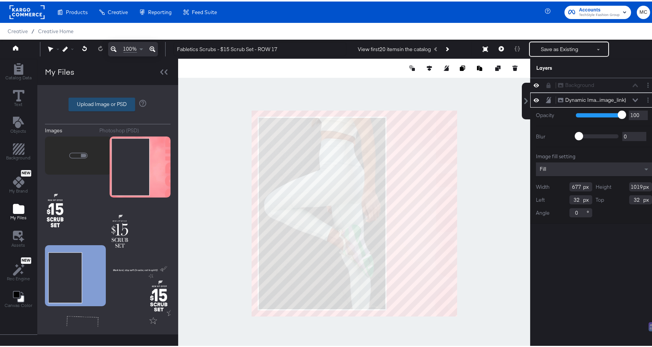
click at [113, 104] on label "Upload Image or PSD" at bounding box center [102, 102] width 66 height 13
click at [108, 103] on input "Upload Image or PSD" at bounding box center [108, 103] width 0 height 0
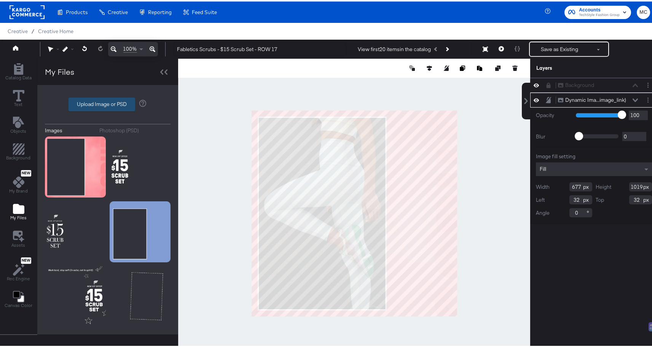
type input "C:\fakepath\texto 6.png"
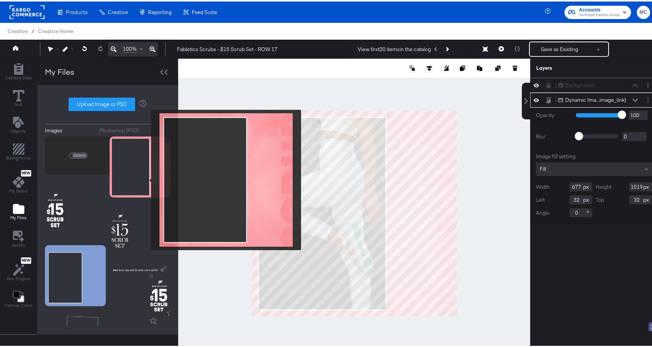
click at [152, 176] on img at bounding box center [140, 165] width 61 height 61
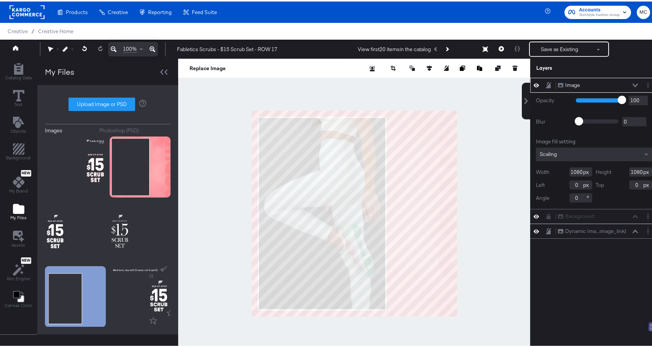
click at [534, 84] on icon at bounding box center [536, 83] width 5 height 6
click at [534, 84] on icon at bounding box center [536, 83] width 5 height 5
click at [534, 84] on icon at bounding box center [536, 83] width 5 height 6
click at [534, 84] on icon at bounding box center [536, 83] width 5 height 5
click at [534, 84] on icon at bounding box center [536, 84] width 5 height 4
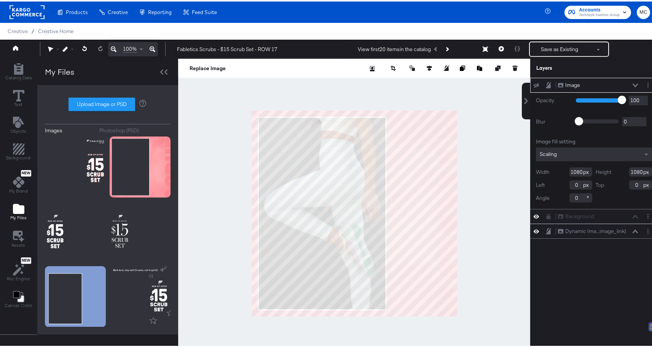
click at [534, 85] on icon at bounding box center [536, 83] width 5 height 5
click at [534, 85] on icon at bounding box center [536, 83] width 5 height 6
click at [645, 82] on button "Layer Options" at bounding box center [648, 84] width 8 height 8
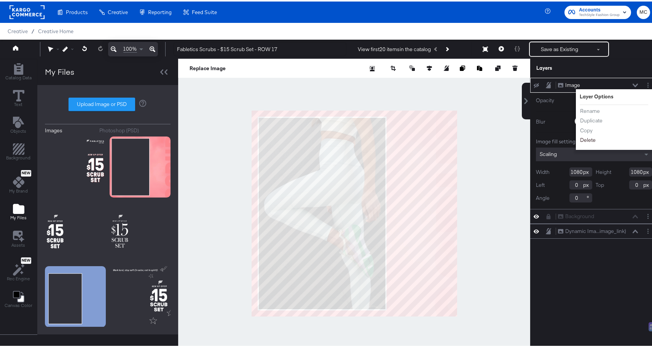
click at [581, 139] on button "Delete" at bounding box center [588, 138] width 16 height 8
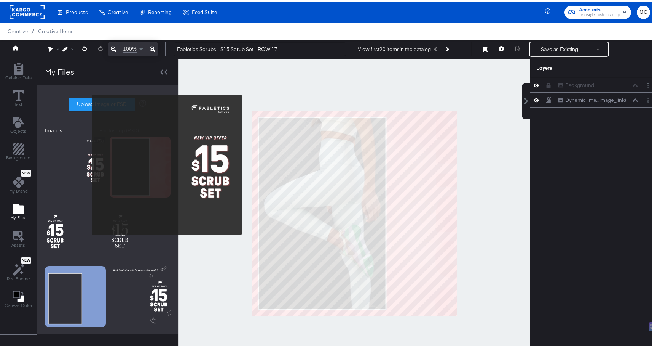
click at [88, 163] on img at bounding box center [75, 165] width 61 height 61
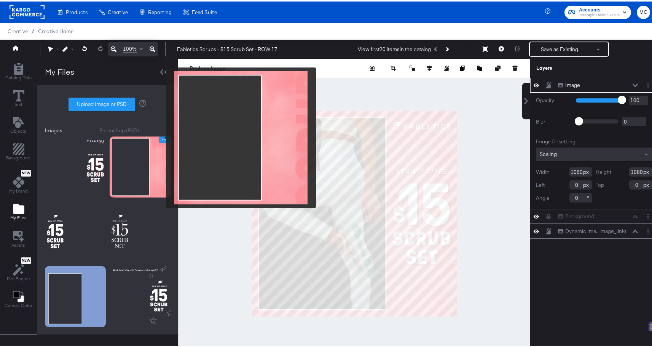
click at [161, 136] on button "Image Options" at bounding box center [164, 138] width 10 height 6
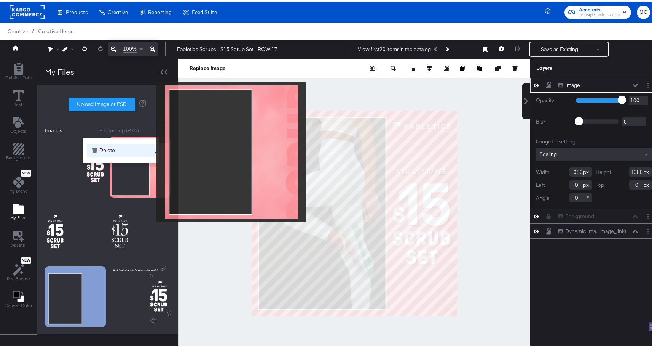
click at [131, 147] on button "Delete" at bounding box center [121, 149] width 69 height 14
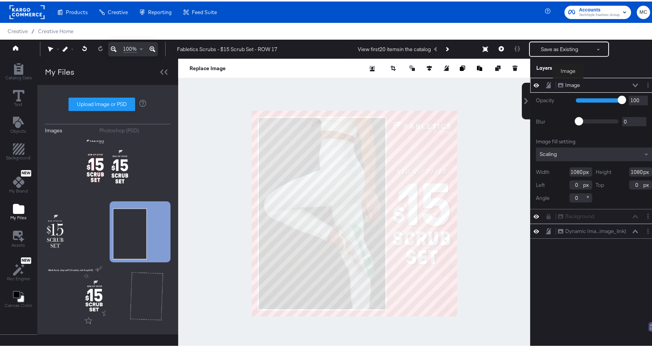
click at [569, 82] on div "Image" at bounding box center [572, 83] width 15 height 7
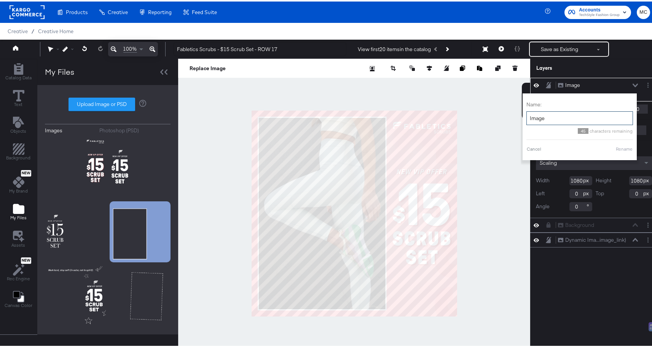
drag, startPoint x: 543, startPoint y: 117, endPoint x: 524, endPoint y: 114, distance: 18.8
click at [527, 114] on input "Image" at bounding box center [580, 117] width 107 height 14
type input "Copy"
click at [622, 149] on button "Rename" at bounding box center [625, 147] width 18 height 7
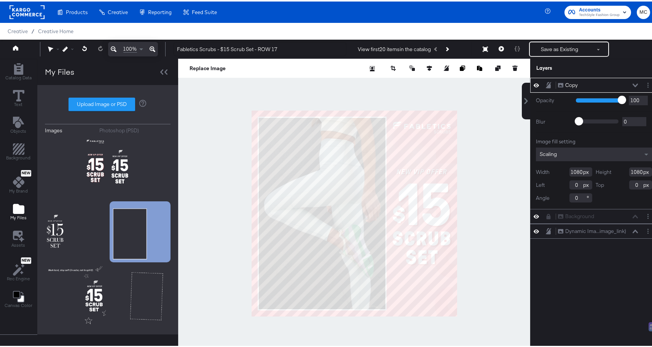
click at [534, 83] on icon at bounding box center [536, 83] width 5 height 6
click at [534, 83] on icon at bounding box center [536, 83] width 5 height 5
click at [534, 83] on icon at bounding box center [536, 83] width 5 height 6
click at [534, 83] on icon at bounding box center [536, 83] width 5 height 5
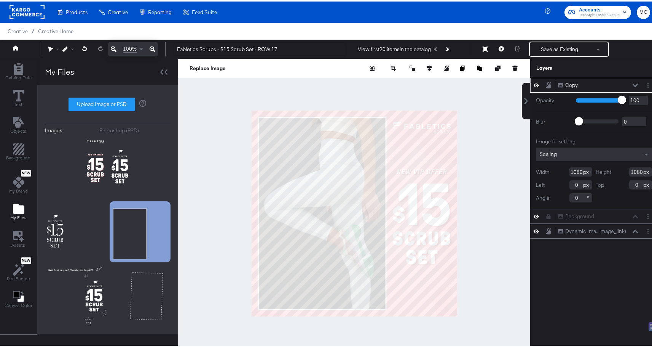
click at [534, 83] on icon at bounding box center [536, 83] width 5 height 6
click at [499, 156] on div at bounding box center [354, 211] width 352 height 309
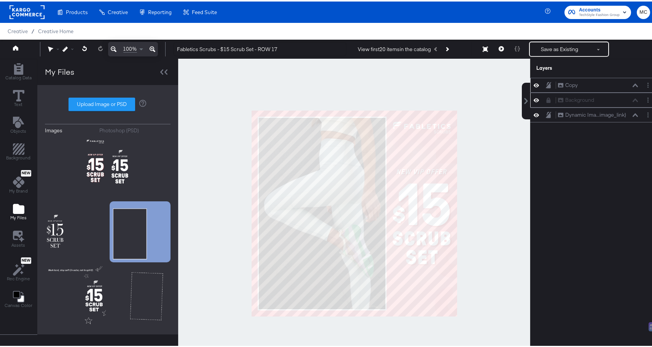
click at [547, 100] on icon at bounding box center [549, 98] width 4 height 5
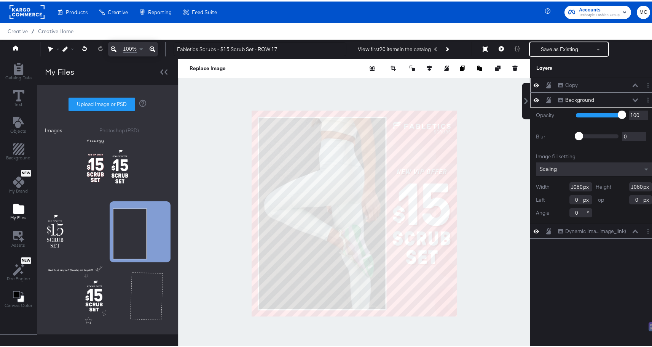
click at [546, 100] on icon at bounding box center [548, 98] width 5 height 6
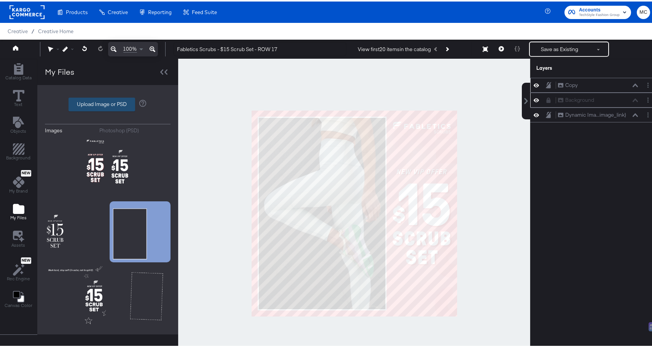
click at [104, 104] on label "Upload Image or PSD" at bounding box center [102, 102] width 66 height 13
click at [108, 103] on input "Upload Image or PSD" at bounding box center [108, 103] width 0 height 0
type input "C:\fakepath\background 6.png"
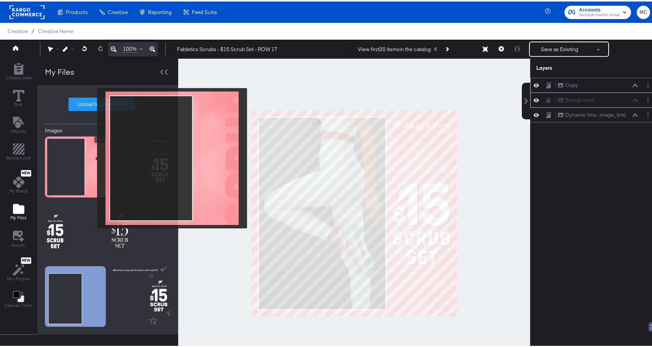
click at [98, 175] on img at bounding box center [75, 165] width 61 height 61
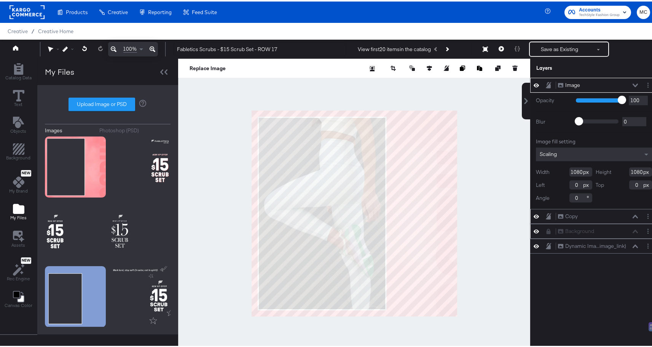
click at [633, 85] on icon at bounding box center [635, 84] width 5 height 4
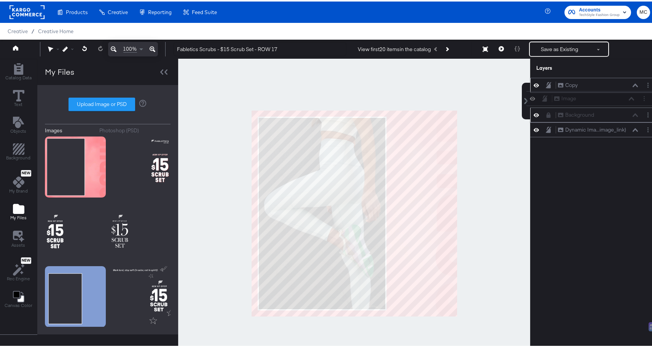
click at [546, 99] on div "Image Image Copy Copy Background Background Dynamic Ima...image_link) Dynamic I…" at bounding box center [594, 105] width 128 height 59
click at [533, 98] on button at bounding box center [536, 98] width 6 height 7
click at [533, 98] on button at bounding box center [536, 99] width 6 height 6
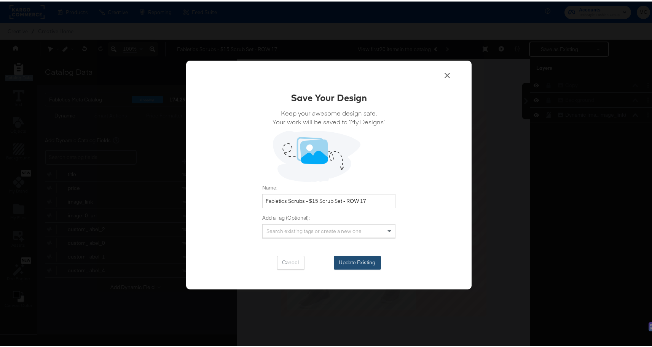
click at [358, 257] on button "Update Existing" at bounding box center [357, 261] width 47 height 14
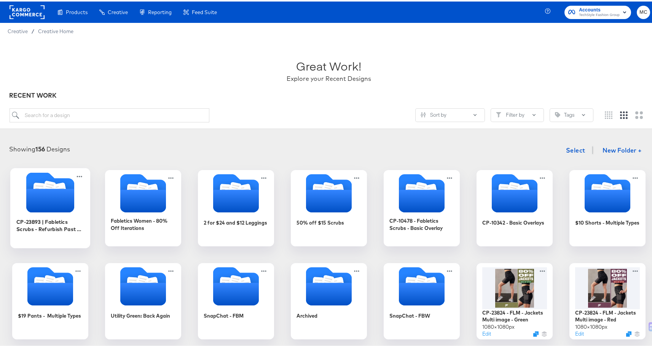
click at [67, 197] on icon "Folder" at bounding box center [50, 199] width 48 height 24
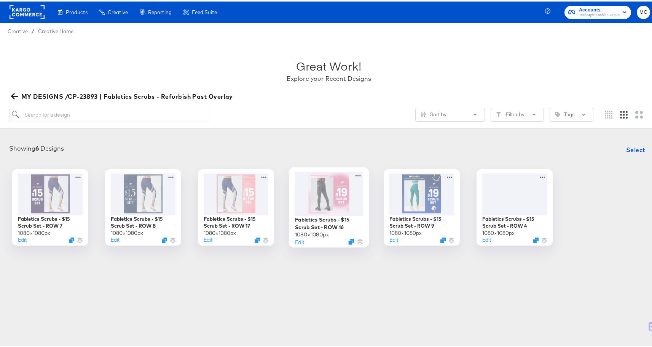
click at [326, 212] on div at bounding box center [329, 192] width 68 height 44
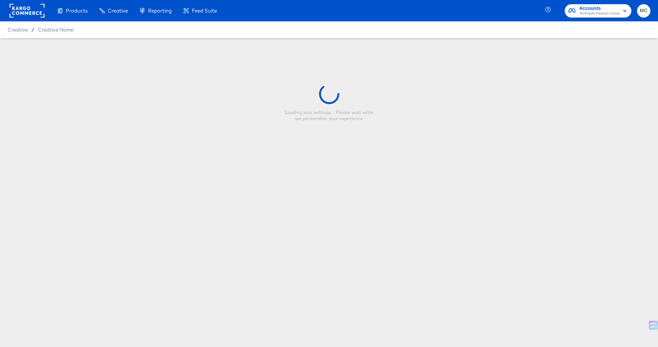
type input "Fabletics Scrubs - $15 Scrub Set - ROW 16"
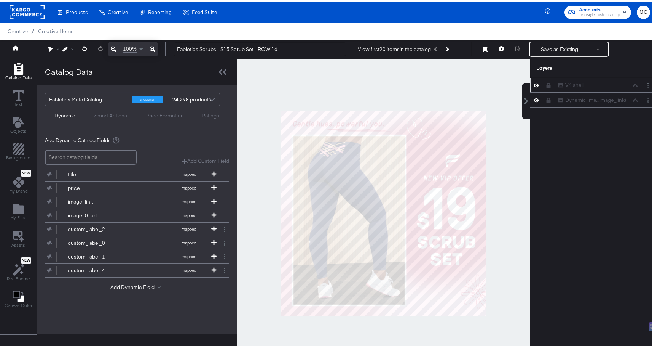
click at [534, 83] on icon at bounding box center [536, 84] width 5 height 4
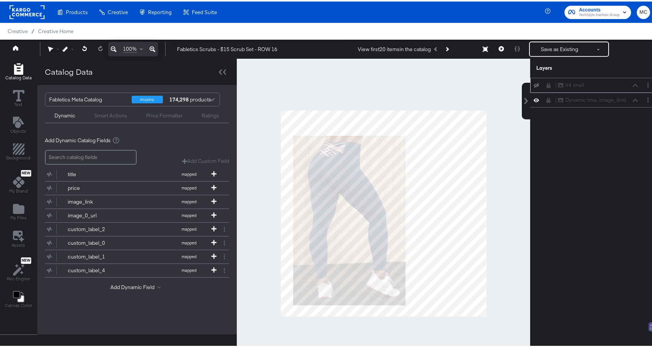
click at [26, 196] on div "Catalog Data Text Objects Background New My Brand My Files Assets New Rec Engin…" at bounding box center [18, 184] width 37 height 254
click at [20, 203] on icon "Add Files" at bounding box center [18, 206] width 11 height 11
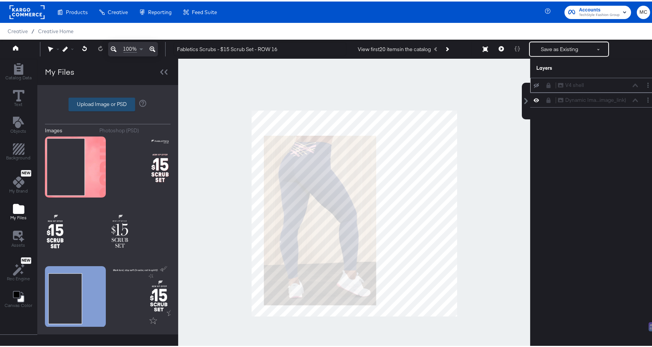
click at [118, 105] on label "Upload Image or PSD" at bounding box center [102, 102] width 66 height 13
click at [108, 103] on input "Upload Image or PSD" at bounding box center [108, 103] width 0 height 0
type input "C:\fakepath\background 5.png"
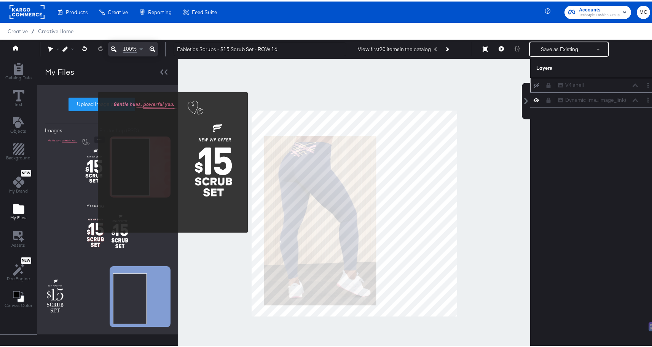
click at [93, 161] on img at bounding box center [75, 165] width 61 height 61
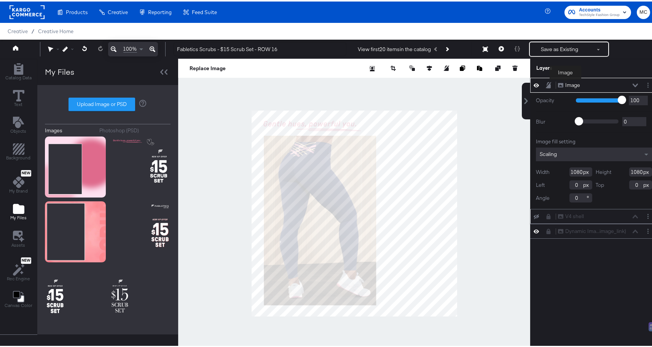
click at [566, 83] on div "Image" at bounding box center [572, 83] width 15 height 7
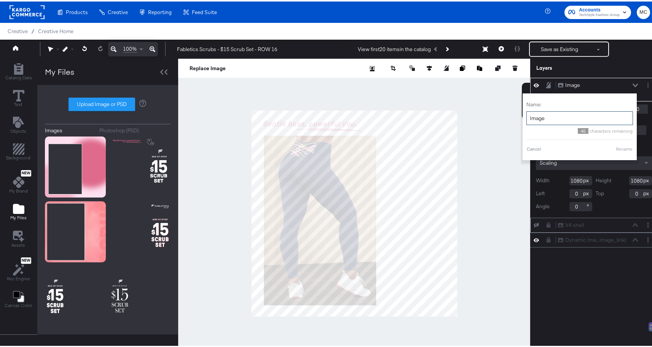
drag, startPoint x: 543, startPoint y: 119, endPoint x: 522, endPoint y: 115, distance: 21.3
click at [527, 115] on input "Image" at bounding box center [580, 117] width 107 height 14
type input "Copy"
drag, startPoint x: 621, startPoint y: 148, endPoint x: 611, endPoint y: 136, distance: 15.9
click at [621, 148] on button "Rename" at bounding box center [625, 147] width 18 height 7
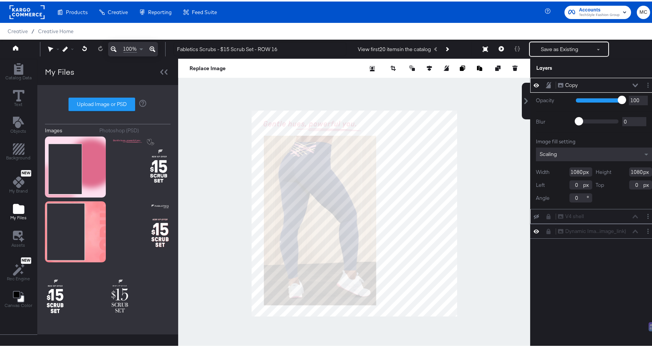
click at [546, 85] on icon at bounding box center [548, 83] width 5 height 6
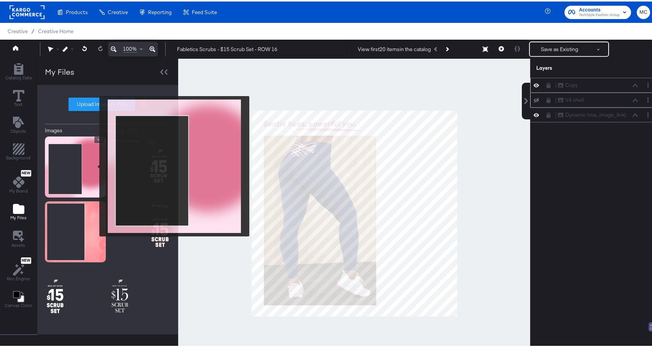
click at [94, 165] on img at bounding box center [75, 165] width 61 height 61
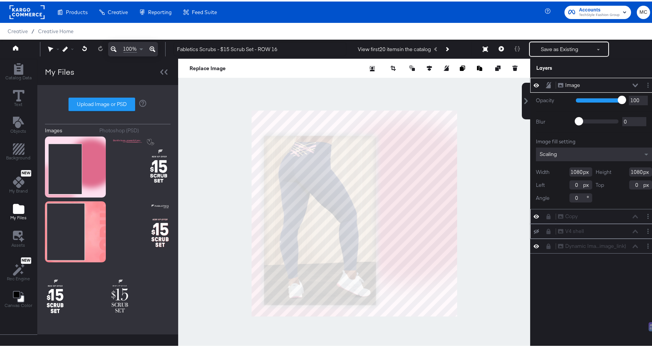
click at [573, 83] on div "Image" at bounding box center [572, 83] width 15 height 7
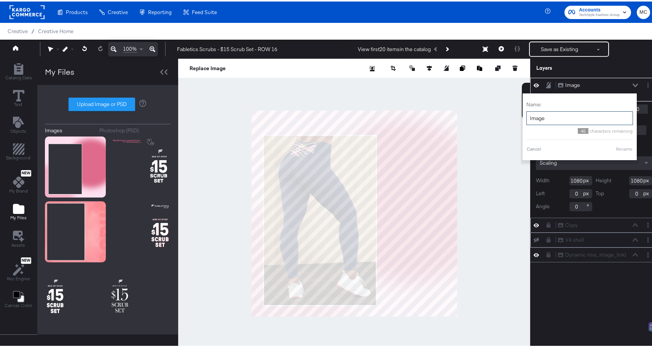
drag, startPoint x: 548, startPoint y: 118, endPoint x: 523, endPoint y: 118, distance: 24.8
click at [527, 118] on input "Image" at bounding box center [580, 117] width 107 height 14
type input "Background"
click at [616, 149] on button "Rename" at bounding box center [625, 147] width 18 height 7
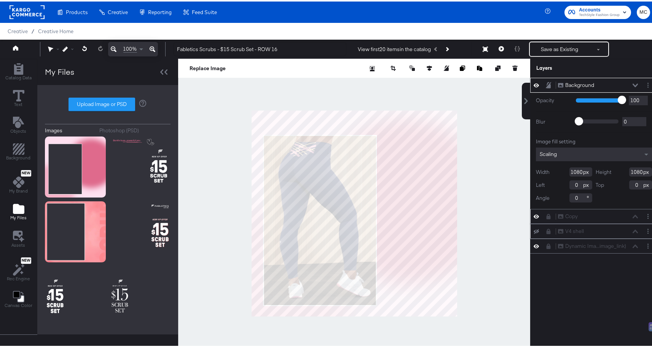
click at [633, 83] on icon at bounding box center [635, 84] width 5 height 4
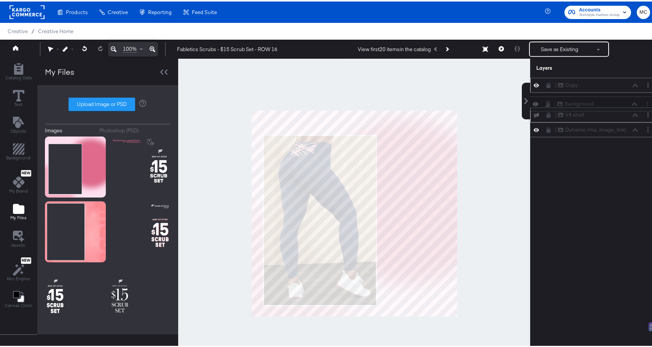
drag, startPoint x: 542, startPoint y: 80, endPoint x: 549, endPoint y: 102, distance: 22.4
click at [549, 102] on div "Background Background Copy Copy V4 shell V4 shell Dynamic Ima...image_link) Dyn…" at bounding box center [594, 105] width 128 height 59
click at [546, 99] on icon at bounding box center [548, 98] width 5 height 6
click at [567, 113] on div "V4 shell V4 shell" at bounding box center [598, 113] width 81 height 8
click at [546, 113] on button at bounding box center [549, 113] width 6 height 6
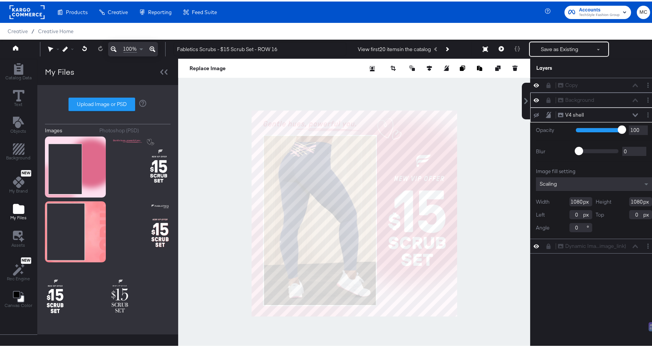
click at [636, 113] on div "V4 shell V4 shell" at bounding box center [600, 113] width 85 height 8
click at [644, 115] on button "Layer Options" at bounding box center [648, 113] width 8 height 8
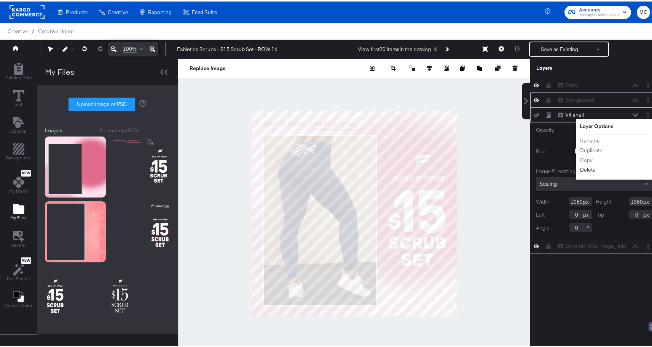
click at [580, 169] on button "Delete" at bounding box center [588, 168] width 16 height 8
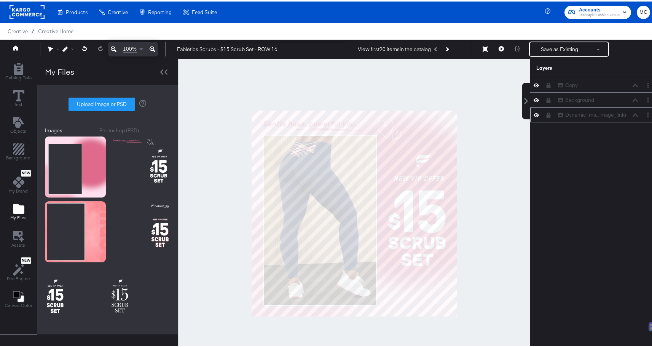
click at [546, 115] on icon at bounding box center [548, 113] width 5 height 5
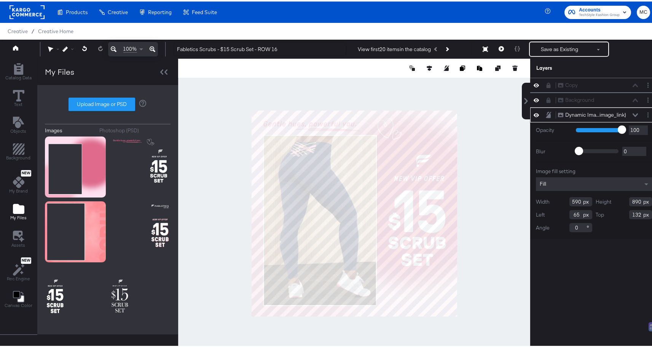
drag, startPoint x: 577, startPoint y: 201, endPoint x: 559, endPoint y: 200, distance: 17.5
click at [559, 200] on div "Width 590" at bounding box center [564, 199] width 56 height 9
drag, startPoint x: 638, startPoint y: 199, endPoint x: 606, endPoint y: 202, distance: 32.1
click at [606, 202] on div "Height 890" at bounding box center [624, 199] width 56 height 9
type input "898"
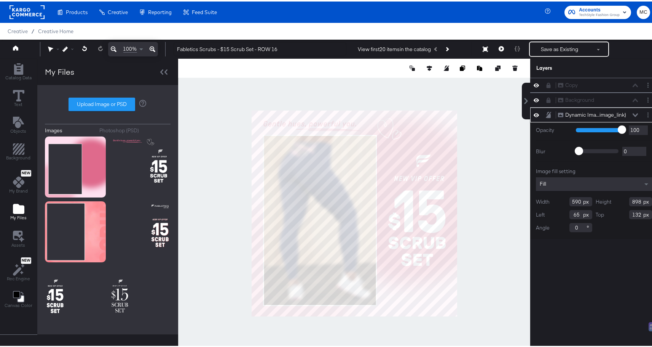
click at [576, 199] on input "590" at bounding box center [581, 199] width 23 height 9
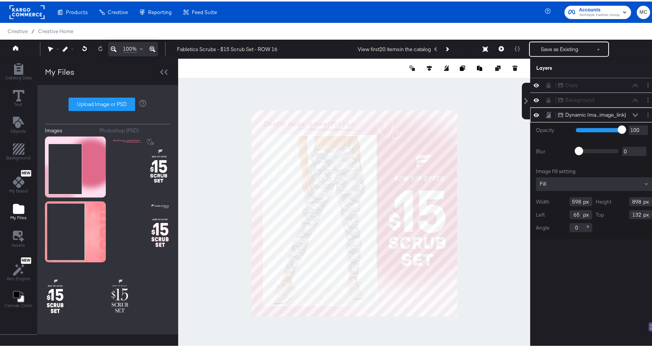
type input "598"
drag, startPoint x: 576, startPoint y: 214, endPoint x: 563, endPoint y: 215, distance: 13.0
click at [563, 215] on div "Left 65" at bounding box center [564, 212] width 56 height 9
drag, startPoint x: 635, startPoint y: 212, endPoint x: 617, endPoint y: 215, distance: 18.9
click at [617, 215] on div "Top 132" at bounding box center [624, 212] width 56 height 9
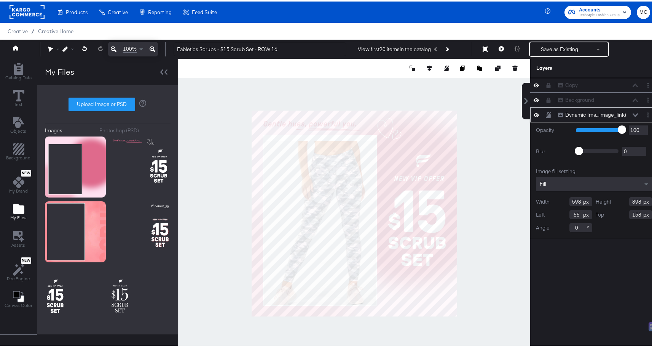
drag, startPoint x: 635, startPoint y: 214, endPoint x: 629, endPoint y: 214, distance: 5.7
click at [629, 214] on input "158" at bounding box center [640, 212] width 23 height 9
type input "128"
click at [576, 213] on input "65" at bounding box center [581, 212] width 23 height 9
type input "62"
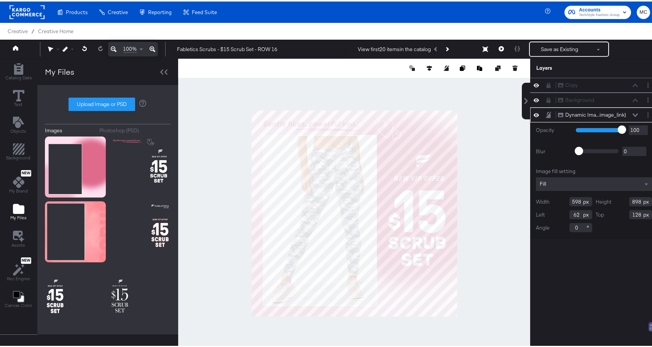
click at [575, 199] on input "598" at bounding box center [581, 199] width 23 height 9
type input "600"
click at [575, 213] on input "62" at bounding box center [581, 212] width 23 height 9
type input "60"
click at [625, 111] on div "Dynamic Ima...image_link) Dynamic Image (image_link)" at bounding box center [598, 113] width 81 height 8
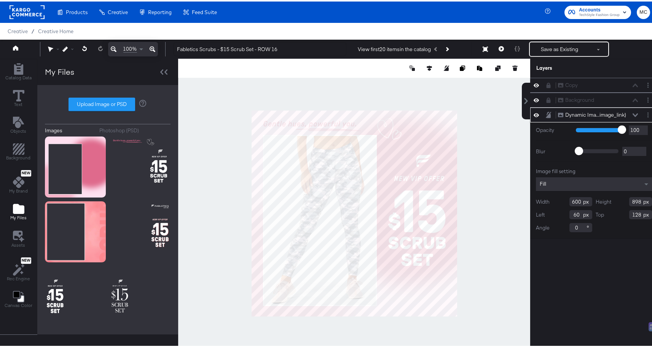
click at [633, 113] on icon at bounding box center [635, 113] width 5 height 3
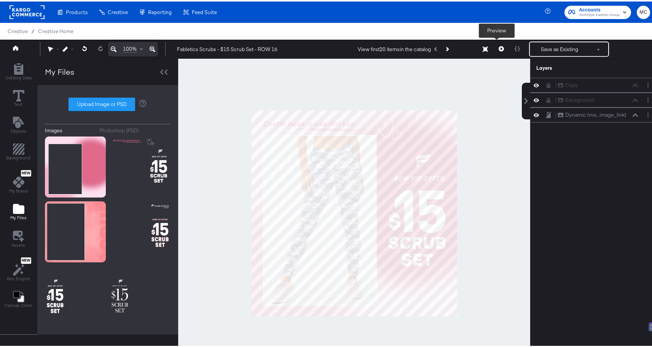
click at [499, 47] on icon at bounding box center [501, 47] width 5 height 5
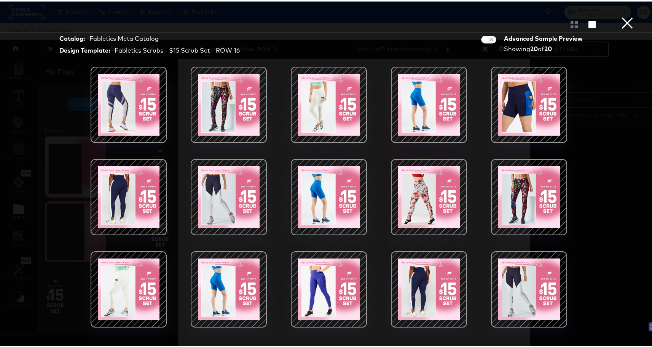
click at [234, 96] on div at bounding box center [228, 103] width 65 height 65
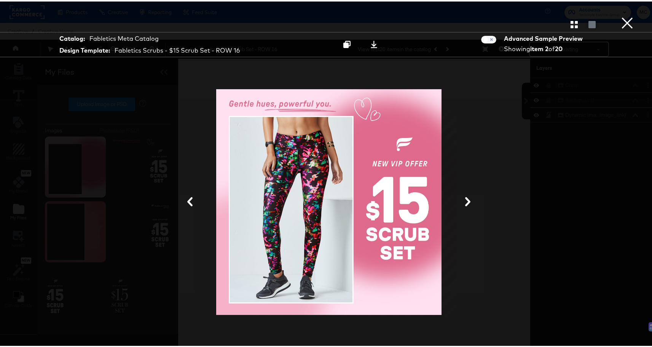
click at [465, 200] on icon at bounding box center [467, 199] width 9 height 9
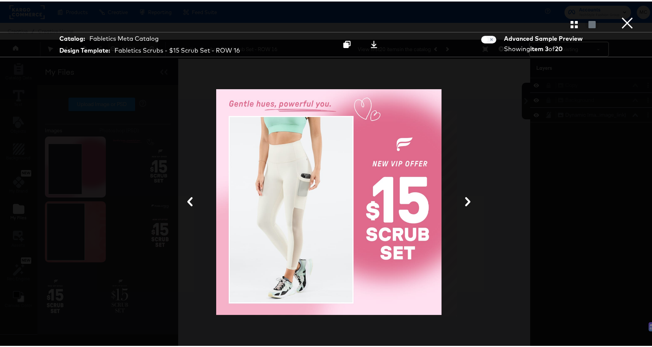
click at [465, 200] on icon at bounding box center [467, 199] width 9 height 9
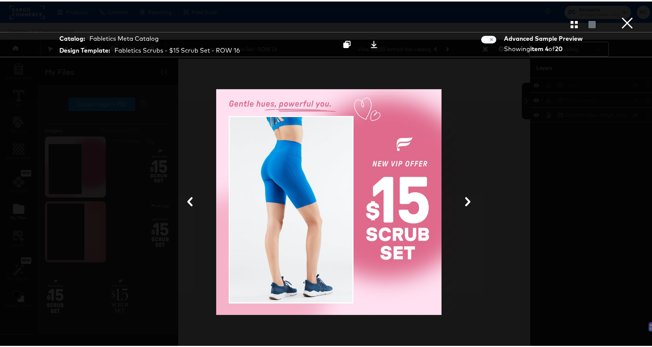
click at [465, 200] on icon at bounding box center [467, 199] width 9 height 9
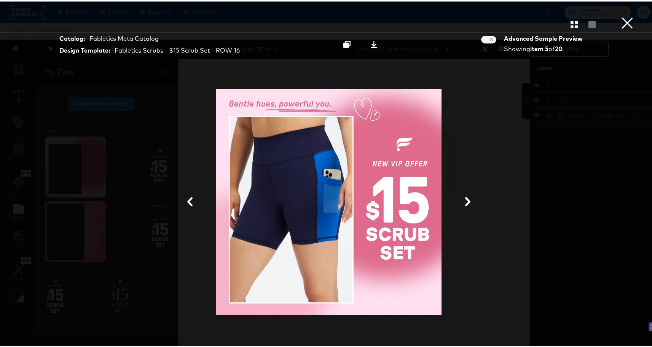
click at [465, 200] on icon at bounding box center [467, 199] width 9 height 9
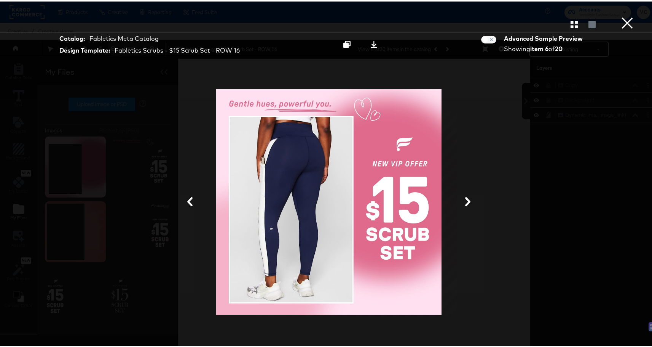
click at [465, 200] on icon at bounding box center [467, 199] width 9 height 9
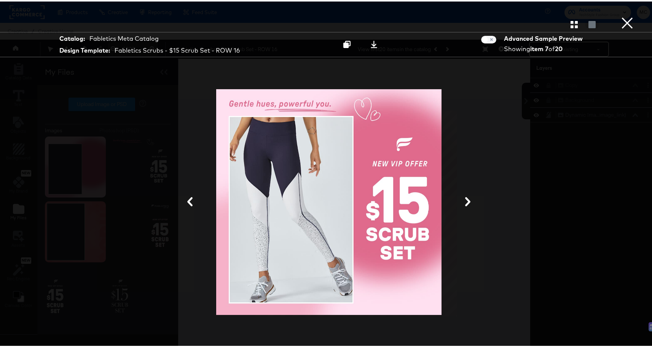
click at [465, 200] on icon at bounding box center [467, 199] width 9 height 9
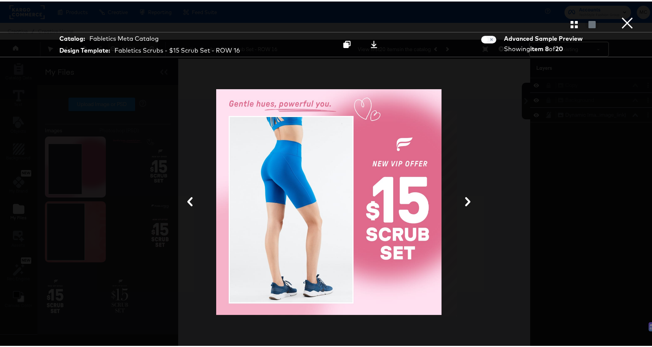
click at [465, 200] on icon at bounding box center [467, 199] width 9 height 9
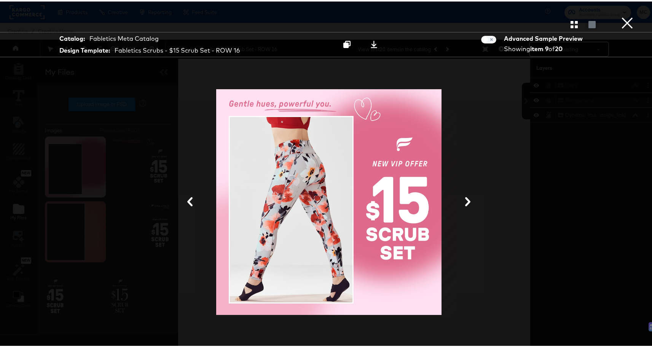
click at [465, 200] on icon at bounding box center [467, 199] width 9 height 9
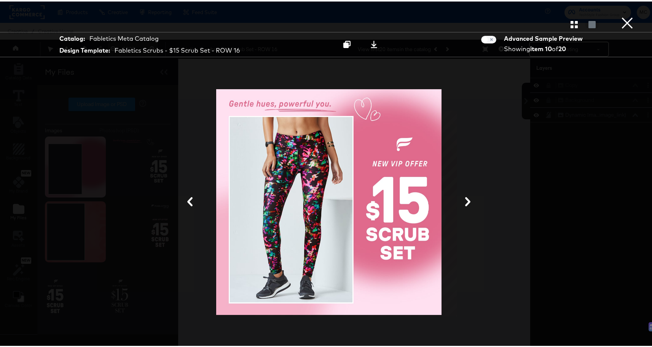
click at [465, 200] on icon at bounding box center [467, 199] width 9 height 9
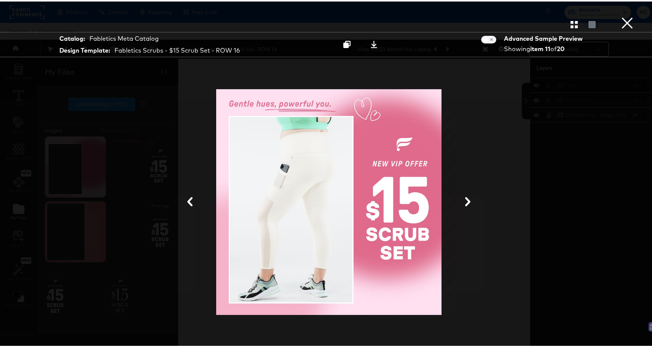
click at [465, 200] on icon at bounding box center [467, 199] width 9 height 9
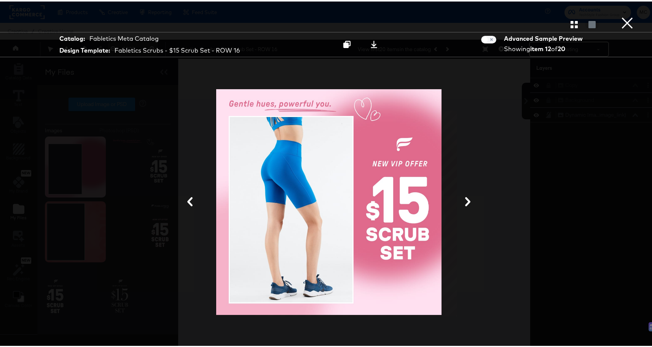
click at [465, 200] on icon at bounding box center [467, 199] width 9 height 9
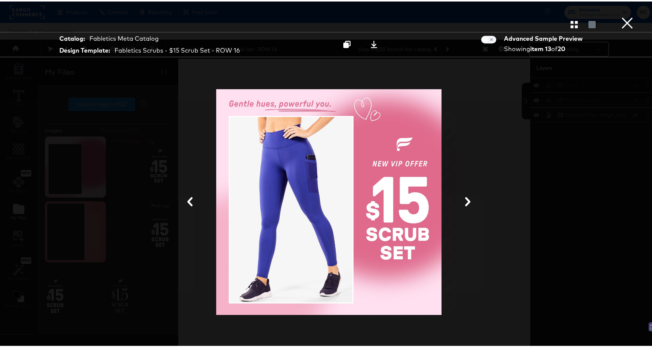
click at [465, 200] on icon at bounding box center [467, 199] width 9 height 9
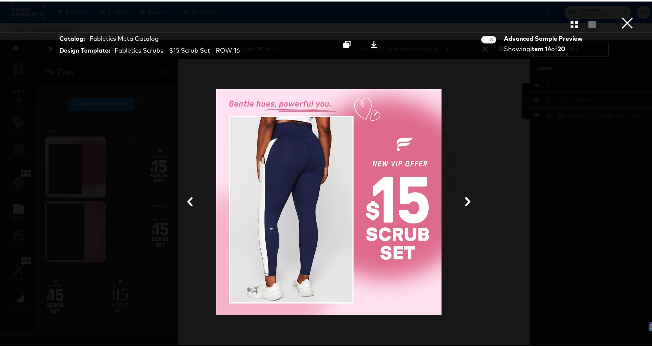
click at [465, 200] on icon at bounding box center [467, 199] width 9 height 9
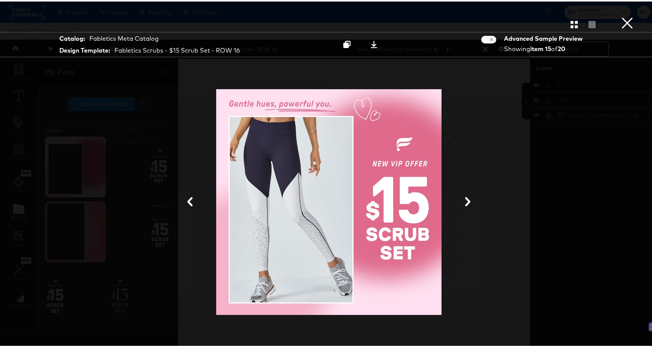
click at [465, 200] on icon at bounding box center [467, 199] width 9 height 9
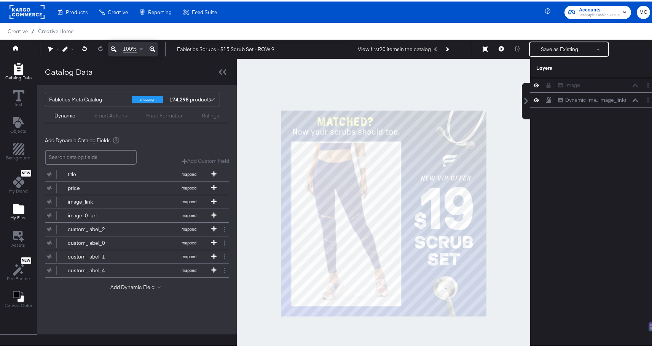
click at [16, 214] on span "My Files" at bounding box center [18, 216] width 16 height 6
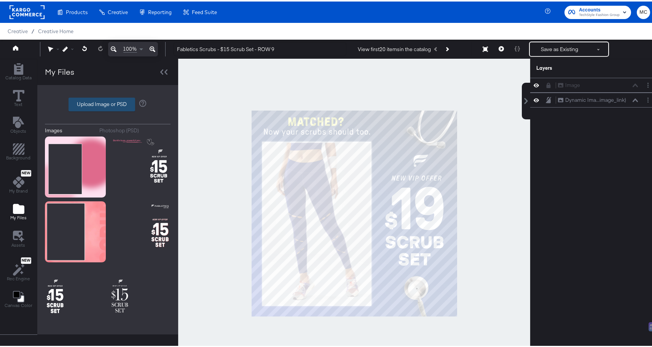
click at [101, 104] on label "Upload Image or PSD" at bounding box center [102, 102] width 66 height 13
click at [108, 103] on input "Upload Image or PSD" at bounding box center [108, 103] width 0 height 0
type input "C:\fakepath\background 4.png"
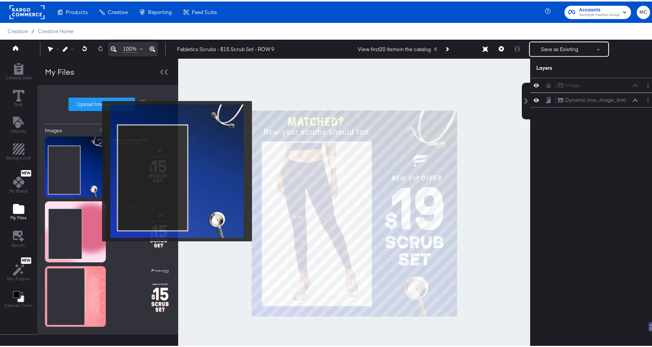
click at [97, 169] on img at bounding box center [75, 165] width 61 height 61
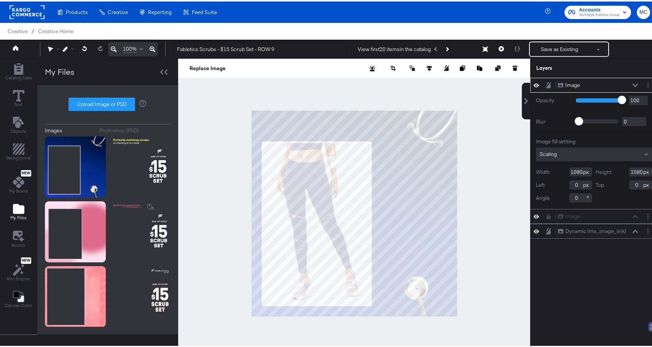
click at [534, 86] on icon at bounding box center [536, 83] width 5 height 6
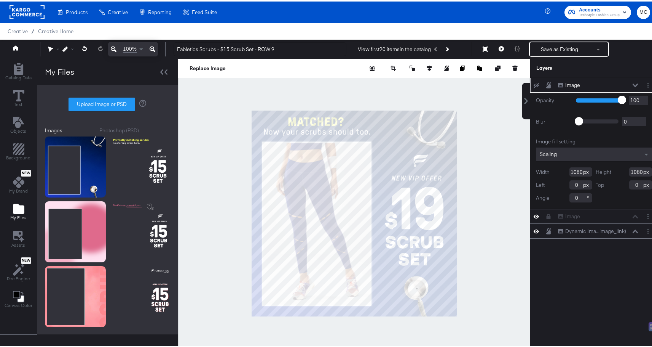
click at [534, 85] on icon at bounding box center [536, 83] width 5 height 5
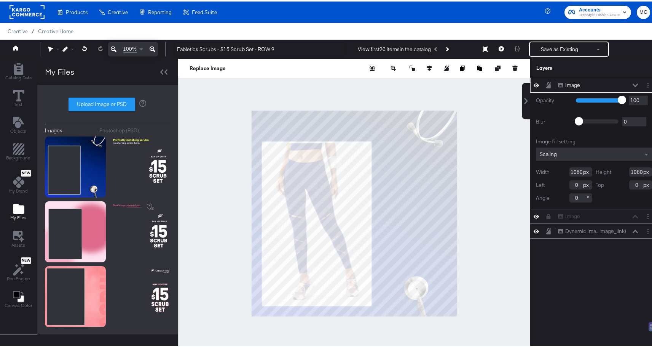
click at [534, 85] on icon at bounding box center [536, 84] width 5 height 4
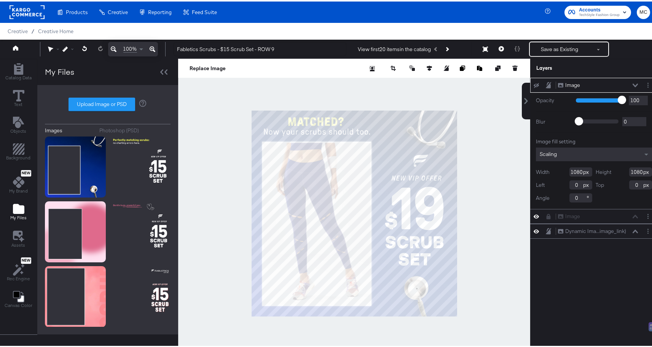
click at [534, 85] on icon at bounding box center [536, 83] width 5 height 5
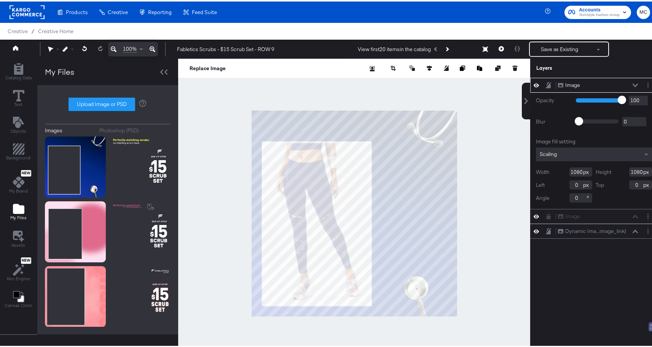
click at [534, 85] on icon at bounding box center [536, 84] width 5 height 4
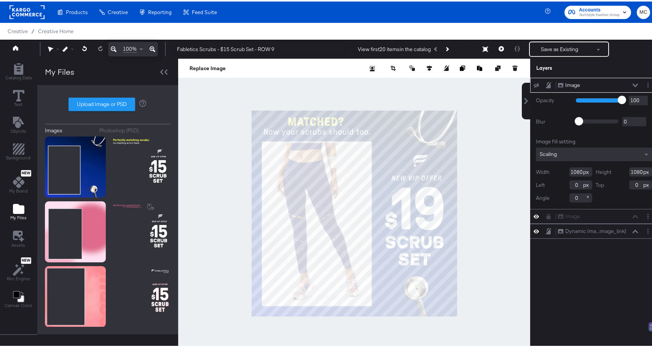
click at [534, 84] on icon at bounding box center [536, 83] width 5 height 5
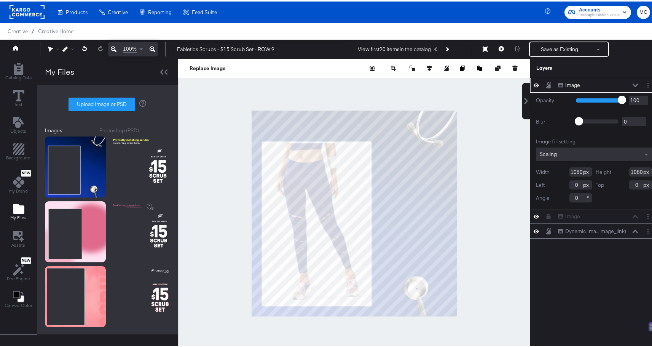
click at [534, 84] on icon at bounding box center [536, 83] width 5 height 6
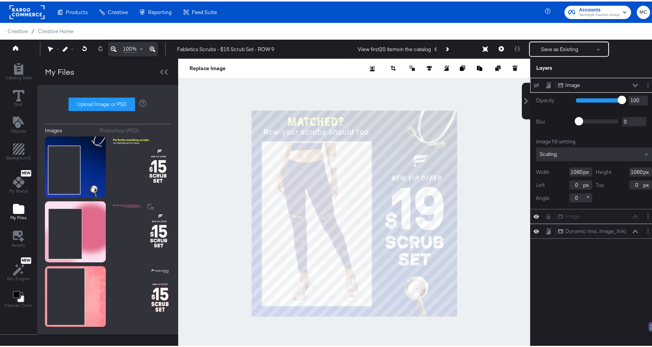
click at [534, 84] on icon at bounding box center [536, 83] width 5 height 5
click at [534, 84] on icon at bounding box center [536, 83] width 5 height 6
click at [569, 81] on div "Image" at bounding box center [572, 83] width 15 height 7
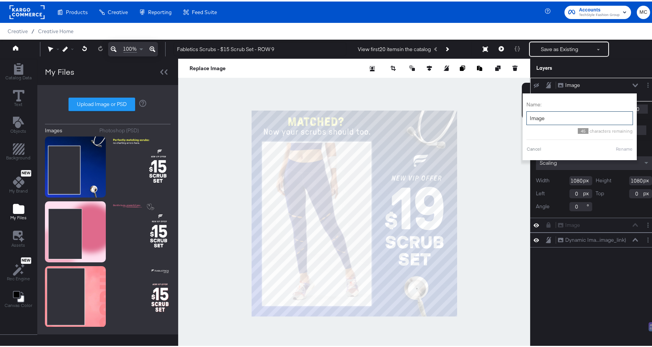
drag, startPoint x: 551, startPoint y: 120, endPoint x: 516, endPoint y: 114, distance: 35.9
click at [521, 114] on div "Image Image Name: Image 45 characters remaining Cancel Rename Opacity 1 100 100…" at bounding box center [589, 215] width 137 height 278
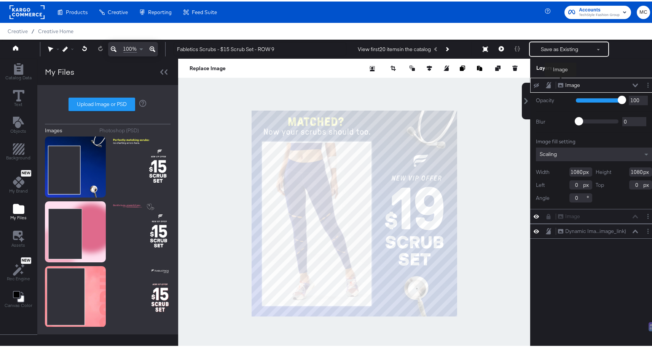
click at [565, 80] on div "Image" at bounding box center [572, 83] width 15 height 7
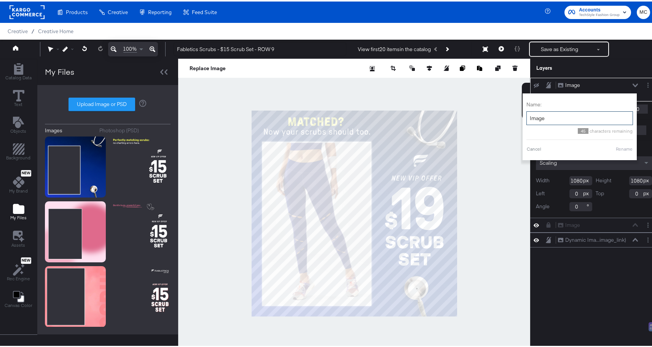
drag, startPoint x: 543, startPoint y: 119, endPoint x: 524, endPoint y: 116, distance: 19.3
click at [527, 116] on input "Image" at bounding box center [580, 117] width 107 height 14
type input "Background"
click at [618, 147] on button "Rename" at bounding box center [625, 147] width 18 height 7
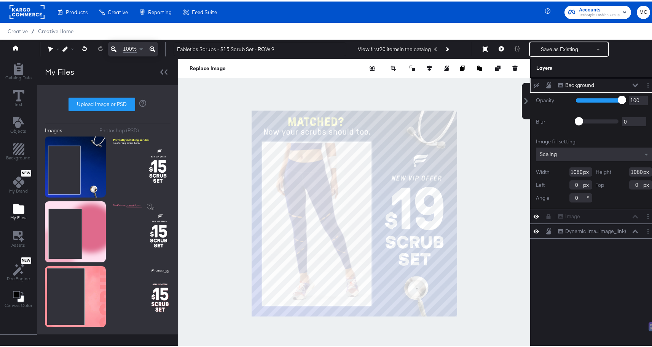
click at [534, 84] on icon at bounding box center [536, 83] width 5 height 5
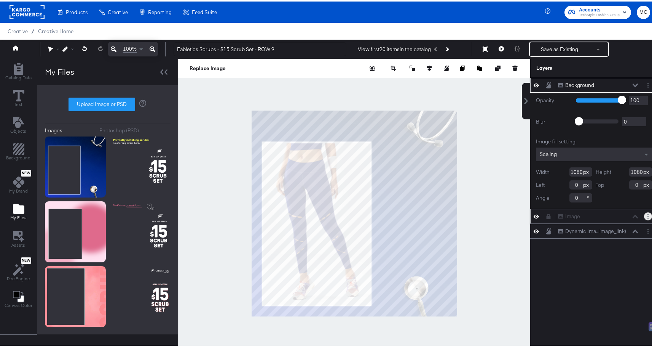
click at [645, 214] on button "Layer Options" at bounding box center [648, 215] width 8 height 8
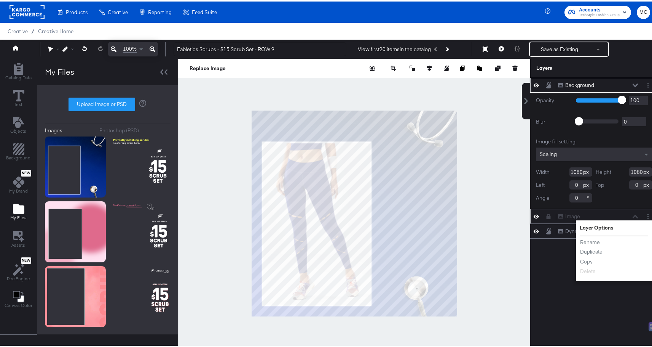
click at [547, 214] on icon at bounding box center [549, 214] width 4 height 5
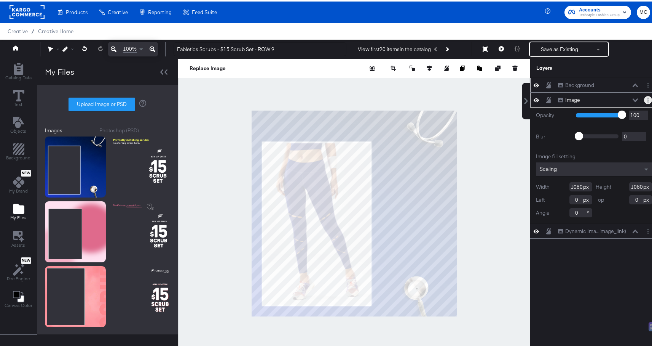
click at [644, 101] on button "Layer Options" at bounding box center [648, 98] width 8 height 8
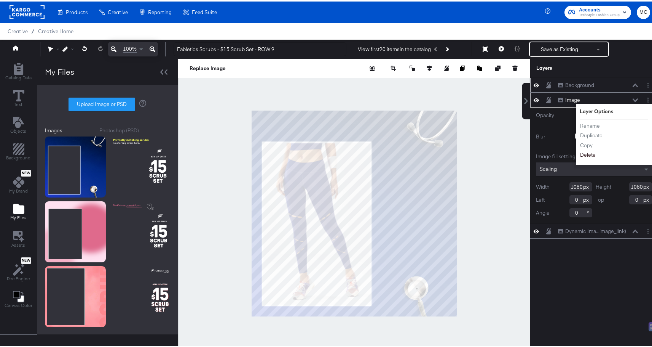
click at [585, 154] on button "Delete" at bounding box center [588, 153] width 16 height 8
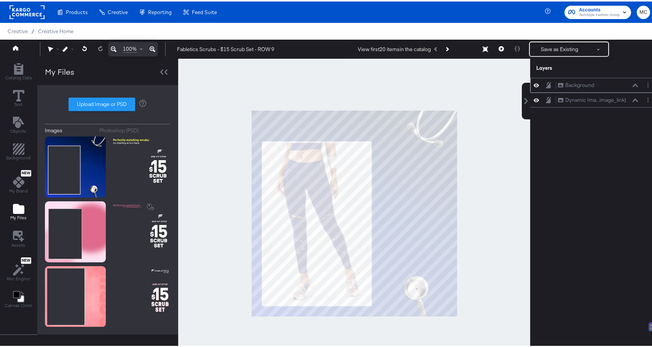
click at [546, 82] on icon at bounding box center [548, 83] width 5 height 6
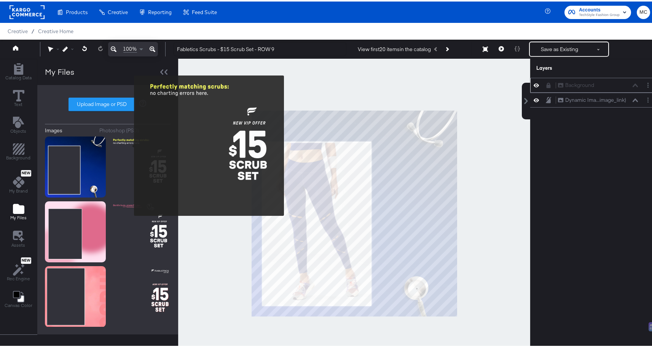
click at [129, 133] on div "Images Photoshop (PSD) Upload Image or PSD" at bounding box center [108, 208] width 126 height 234
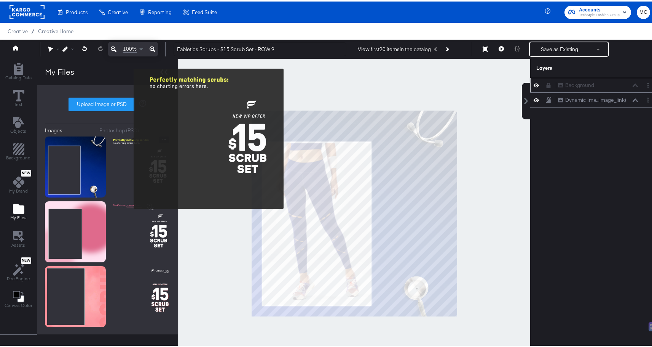
click at [129, 138] on img at bounding box center [140, 165] width 61 height 61
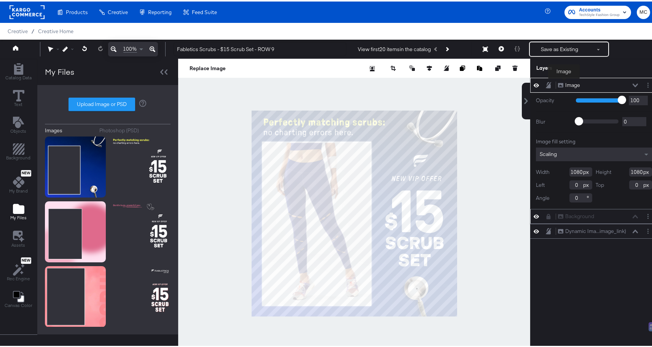
click at [565, 82] on div "Image" at bounding box center [572, 83] width 15 height 7
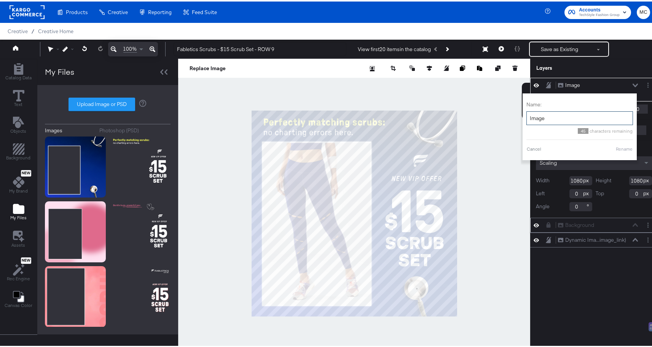
drag, startPoint x: 537, startPoint y: 117, endPoint x: 524, endPoint y: 117, distance: 12.6
click at [527, 117] on input "Image" at bounding box center [580, 117] width 107 height 14
type input "Copy"
click at [619, 146] on button "Rename" at bounding box center [625, 147] width 18 height 7
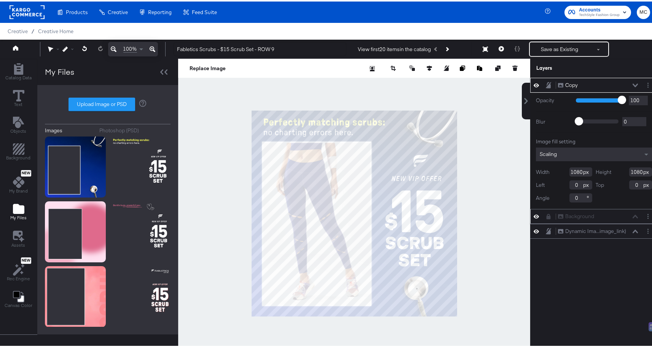
click at [530, 83] on div "Copy Copy" at bounding box center [594, 83] width 128 height 15
click at [530, 86] on div "Copy Copy" at bounding box center [594, 83] width 128 height 15
click at [530, 87] on div "Copy Copy" at bounding box center [594, 83] width 128 height 15
click at [534, 83] on icon at bounding box center [536, 84] width 5 height 4
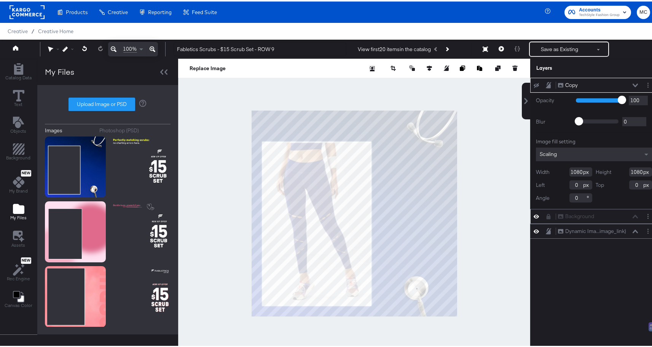
click at [534, 84] on div at bounding box center [538, 84] width 11 height 6
click at [534, 83] on icon at bounding box center [536, 83] width 5 height 5
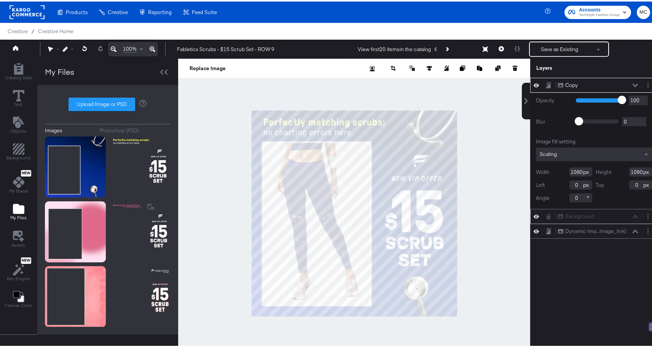
click at [534, 83] on icon at bounding box center [536, 83] width 5 height 6
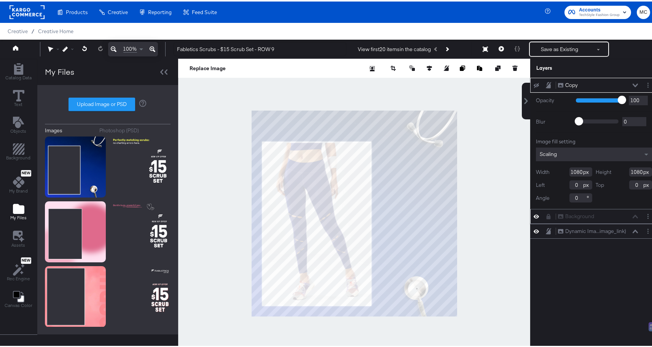
click at [534, 83] on icon at bounding box center [536, 83] width 5 height 5
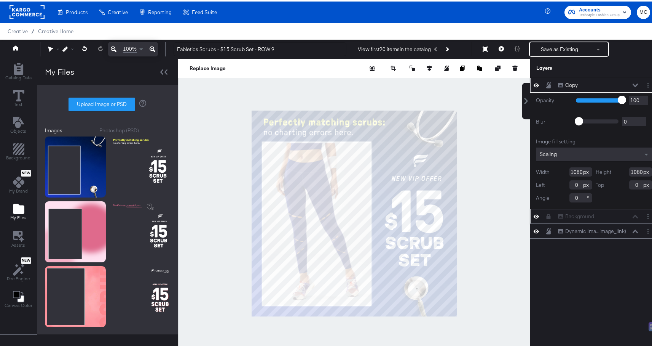
click at [546, 84] on icon at bounding box center [548, 83] width 5 height 6
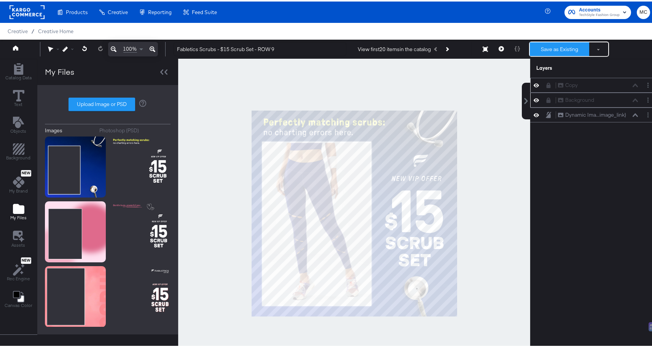
click at [548, 48] on button "Save as Existing" at bounding box center [559, 48] width 59 height 14
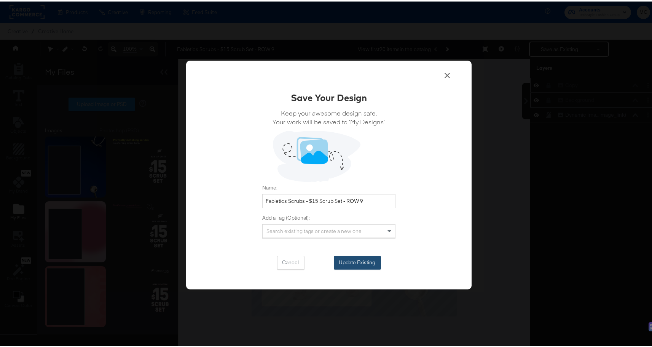
click at [371, 259] on button "Update Existing" at bounding box center [357, 261] width 47 height 14
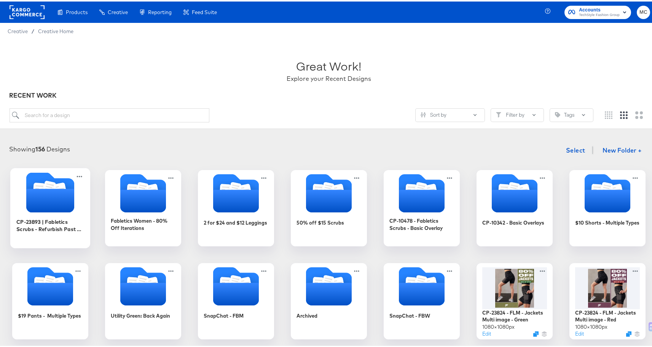
click at [43, 188] on icon "Folder" at bounding box center [50, 199] width 48 height 24
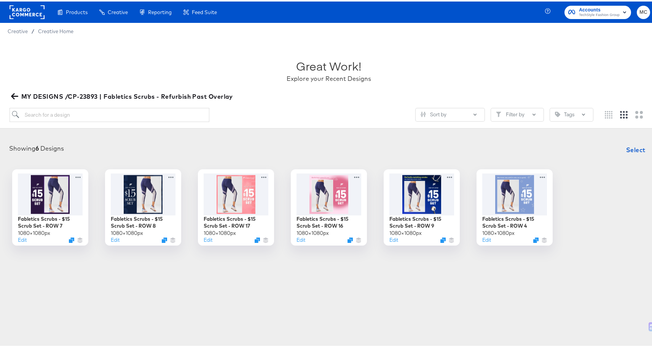
click at [439, 294] on div "Products Products Product Catalogs Enhance Your Product Catalog, Map Them to Pu…" at bounding box center [329, 173] width 658 height 347
click at [422, 182] on div at bounding box center [422, 192] width 68 height 44
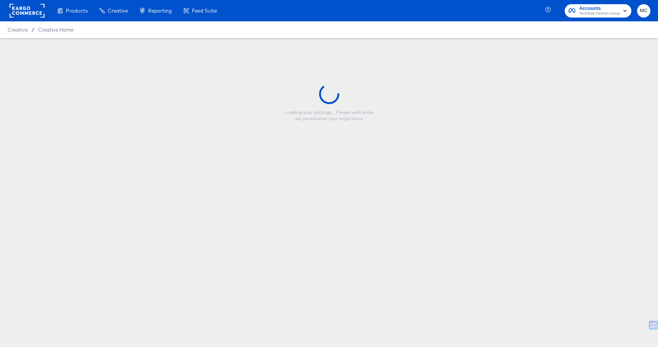
type input "Fabletics Scrubs - $15 Scrub Set - ROW 9"
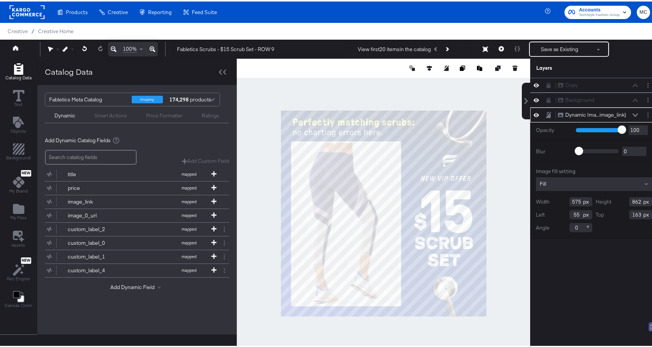
click at [575, 200] on input "575" at bounding box center [581, 199] width 23 height 9
type input "580"
click at [581, 273] on div "Copy Copy Background Background Dynamic Ima...image_link) Dynamic Image (image_…" at bounding box center [594, 215] width 128 height 278
click at [508, 293] on div at bounding box center [384, 211] width 294 height 309
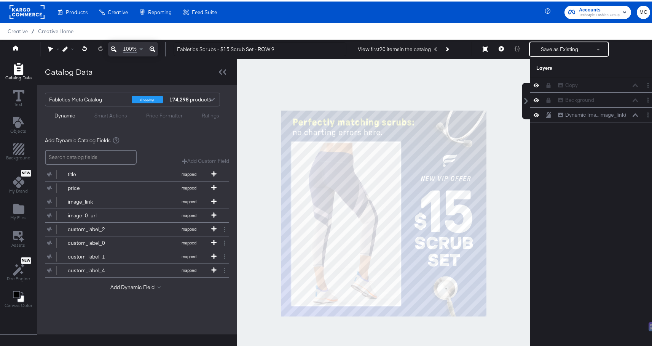
click at [580, 161] on div "Copy Copy Background Background Dynamic Ima...image_link) Dynamic Image (image_…" at bounding box center [594, 215] width 128 height 278
click at [499, 49] on icon at bounding box center [501, 47] width 5 height 5
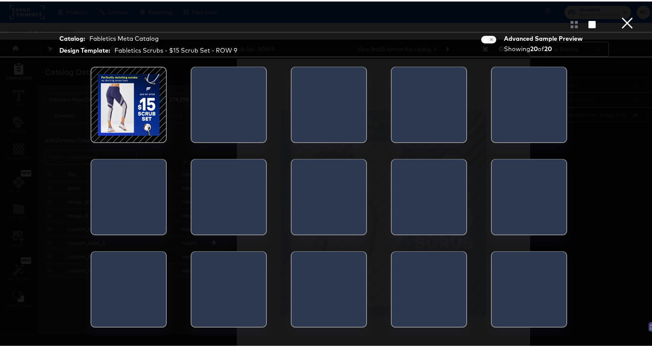
click at [245, 93] on div at bounding box center [229, 105] width 75 height 80
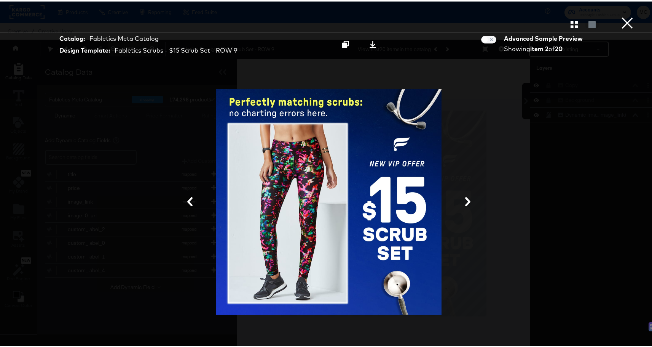
click at [464, 195] on button at bounding box center [468, 200] width 20 height 14
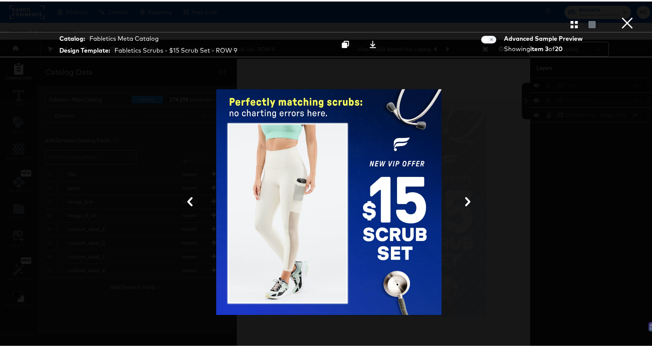
click at [464, 195] on button at bounding box center [468, 200] width 20 height 14
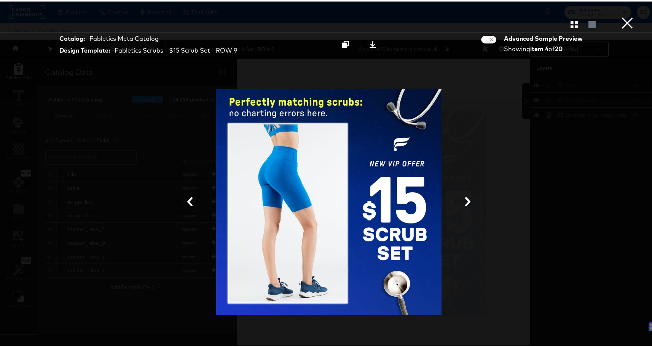
click at [464, 195] on button at bounding box center [468, 200] width 20 height 14
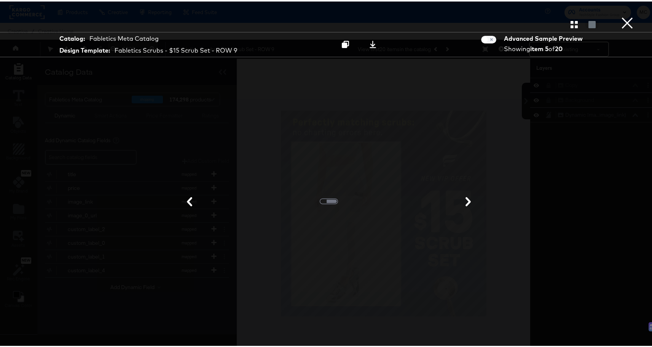
click at [464, 195] on button at bounding box center [468, 200] width 20 height 14
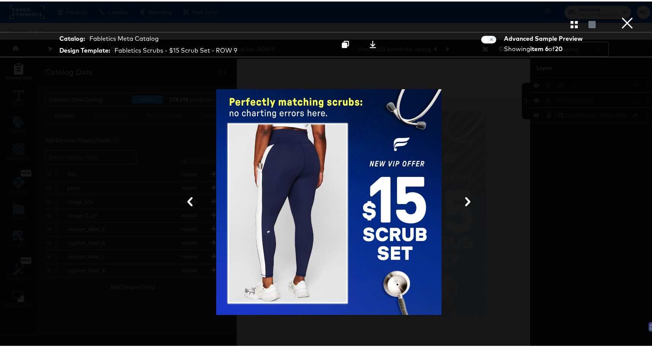
click at [464, 195] on button at bounding box center [468, 200] width 20 height 14
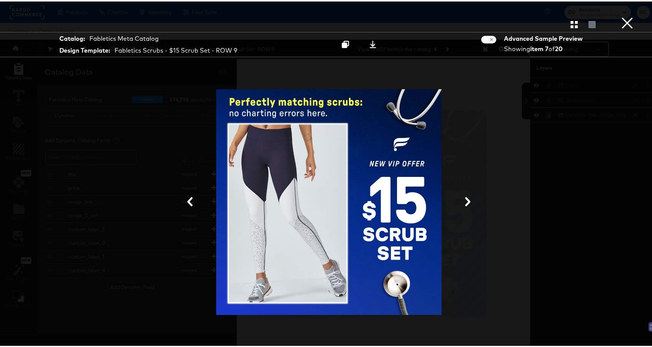
click at [464, 195] on button at bounding box center [468, 200] width 20 height 14
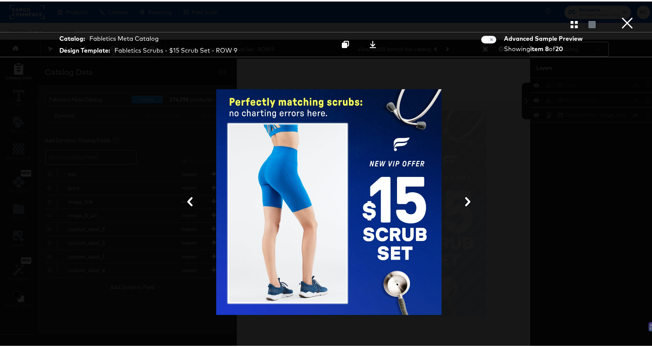
click at [628, 15] on button "×" at bounding box center [627, 7] width 15 height 15
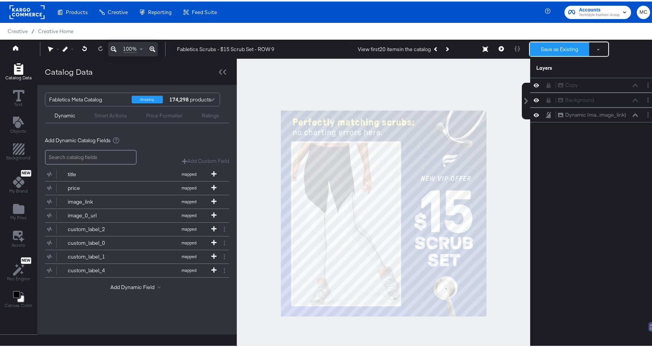
click at [567, 45] on button "Save as Existing" at bounding box center [559, 48] width 59 height 14
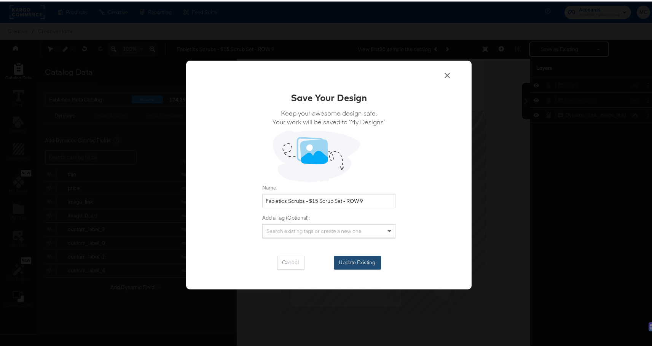
click at [358, 257] on button "Update Existing" at bounding box center [357, 261] width 47 height 14
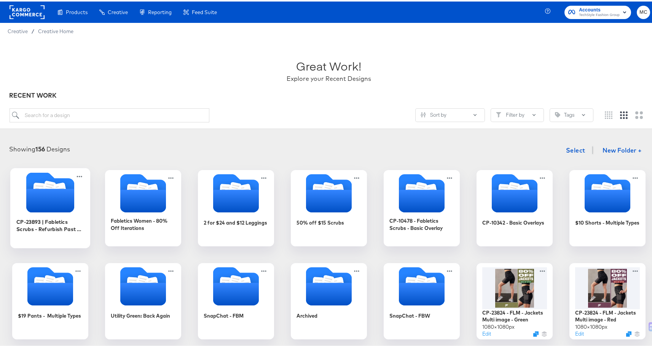
click at [53, 207] on icon "Folder" at bounding box center [50, 199] width 48 height 24
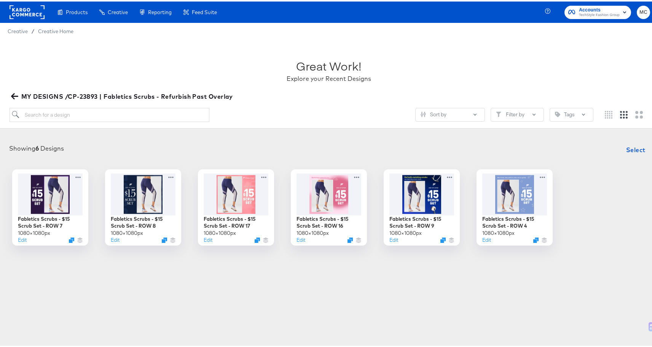
click at [18, 92] on span "MY DESIGNS /CP-23893 | Fabletics Scrubs - Refurbish Past Overlay" at bounding box center [123, 94] width 220 height 11
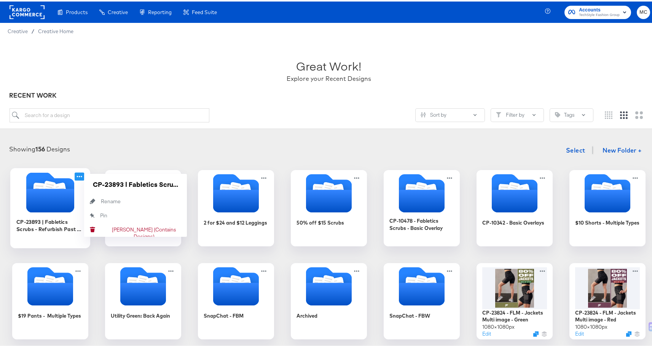
click at [75, 177] on icon at bounding box center [80, 175] width 10 height 8
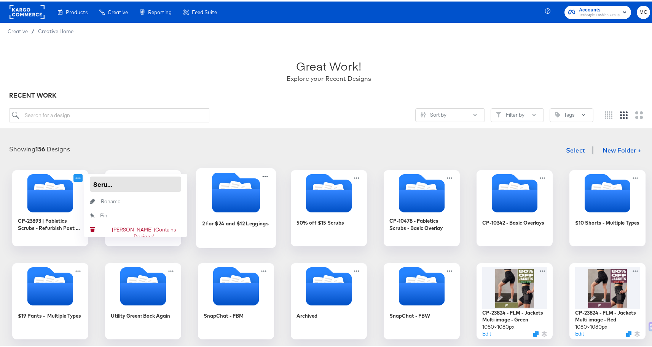
scroll to position [0, 77]
drag, startPoint x: 90, startPoint y: 180, endPoint x: 209, endPoint y: 179, distance: 119.2
click at [209, 179] on div "CP-23893 | Fabletics Scrubs - Refurbish Past Overlay CP-23893 | Fabletics Scrub…" at bounding box center [329, 345] width 643 height 355
click at [62, 134] on div "Showing 156 Designs Select New Folder + CP-23893 | Fabletics Scrubs - Refurbish…" at bounding box center [329, 332] width 658 height 398
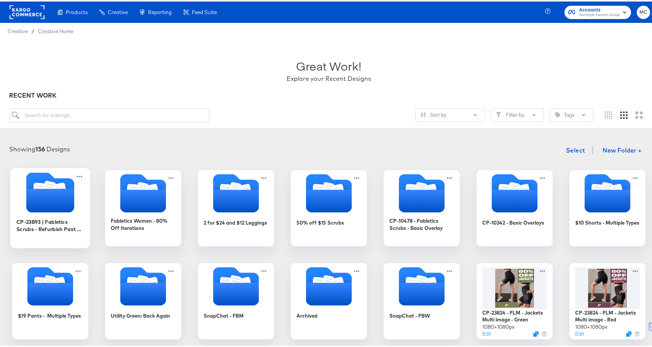
click at [52, 202] on icon "Folder" at bounding box center [50, 199] width 48 height 24
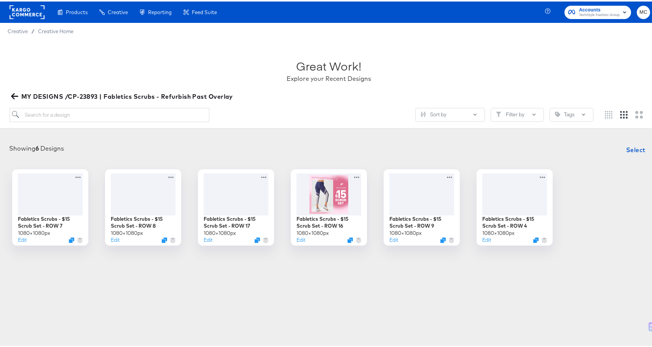
click at [486, 156] on div at bounding box center [329, 156] width 643 height 0
